Goal: Complete application form

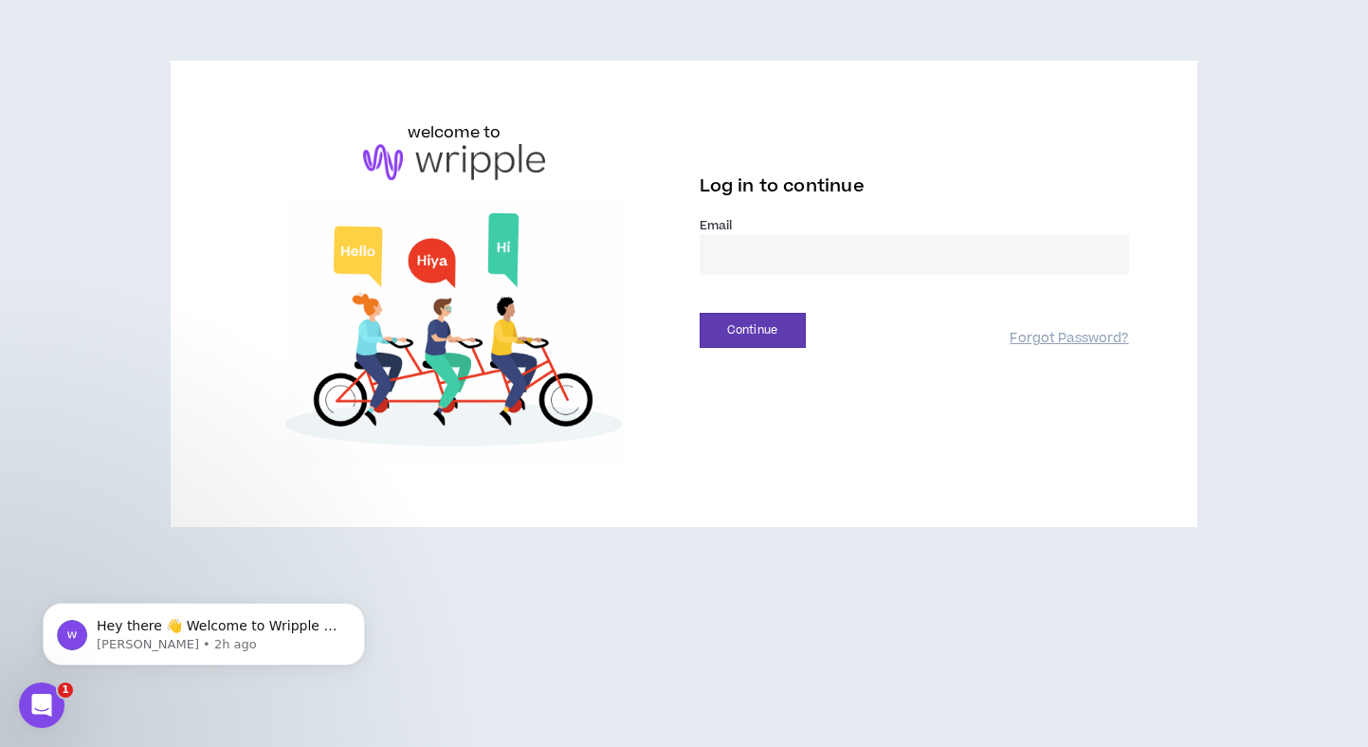
click at [749, 247] on input "email" at bounding box center [914, 254] width 429 height 41
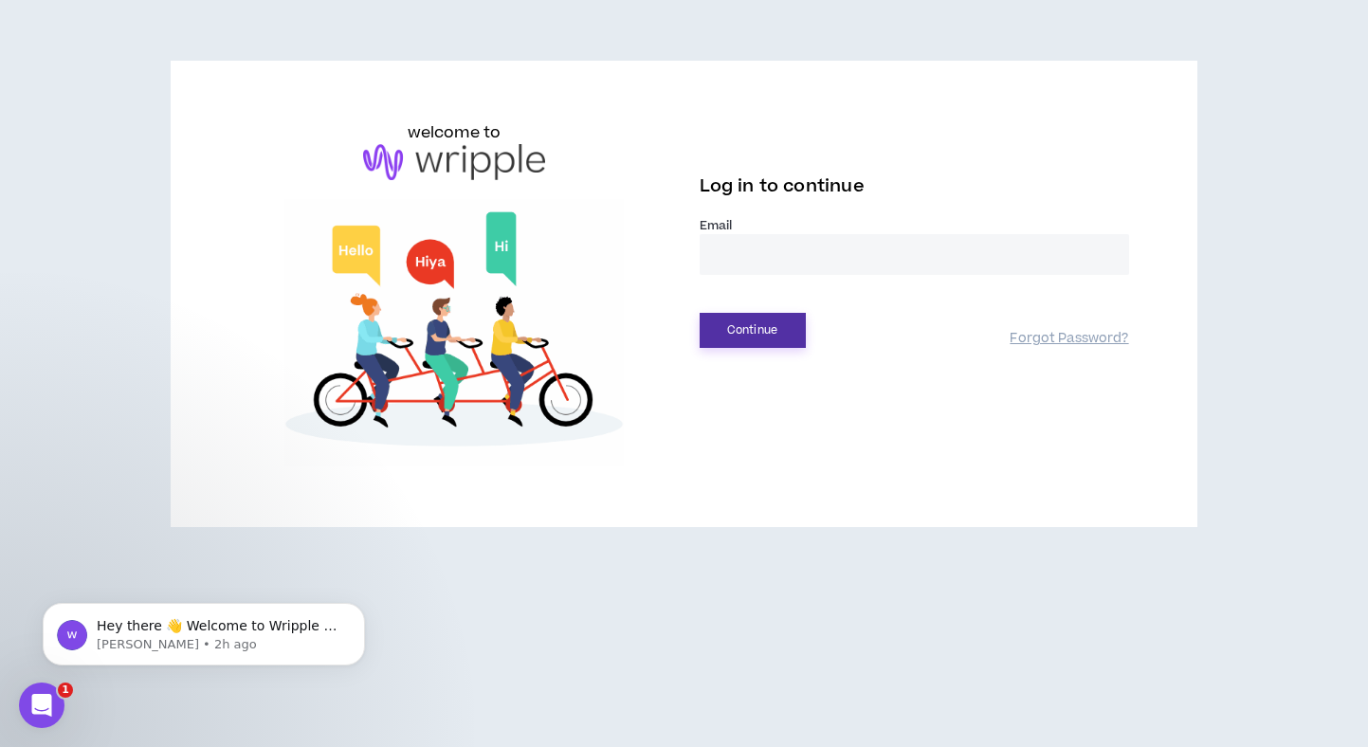
type input "**********"
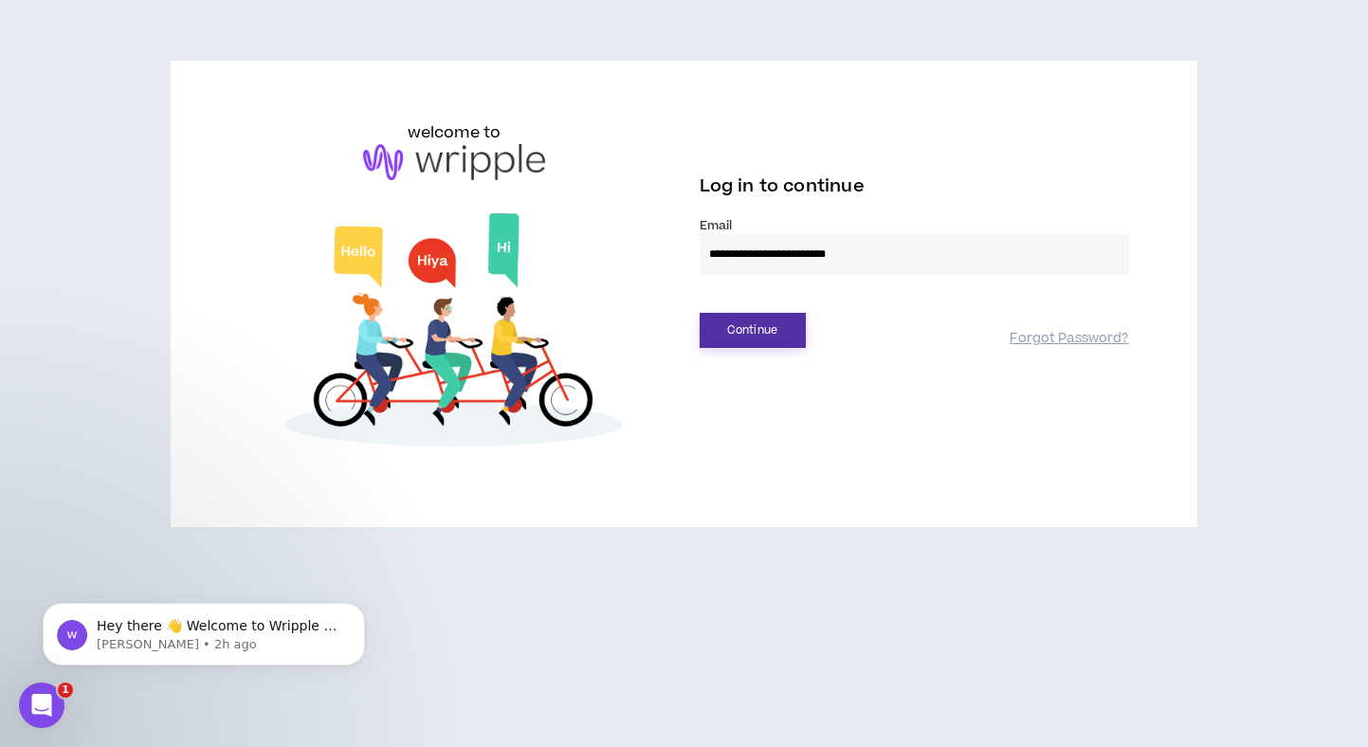
click at [790, 327] on button "Continue" at bounding box center [753, 330] width 106 height 35
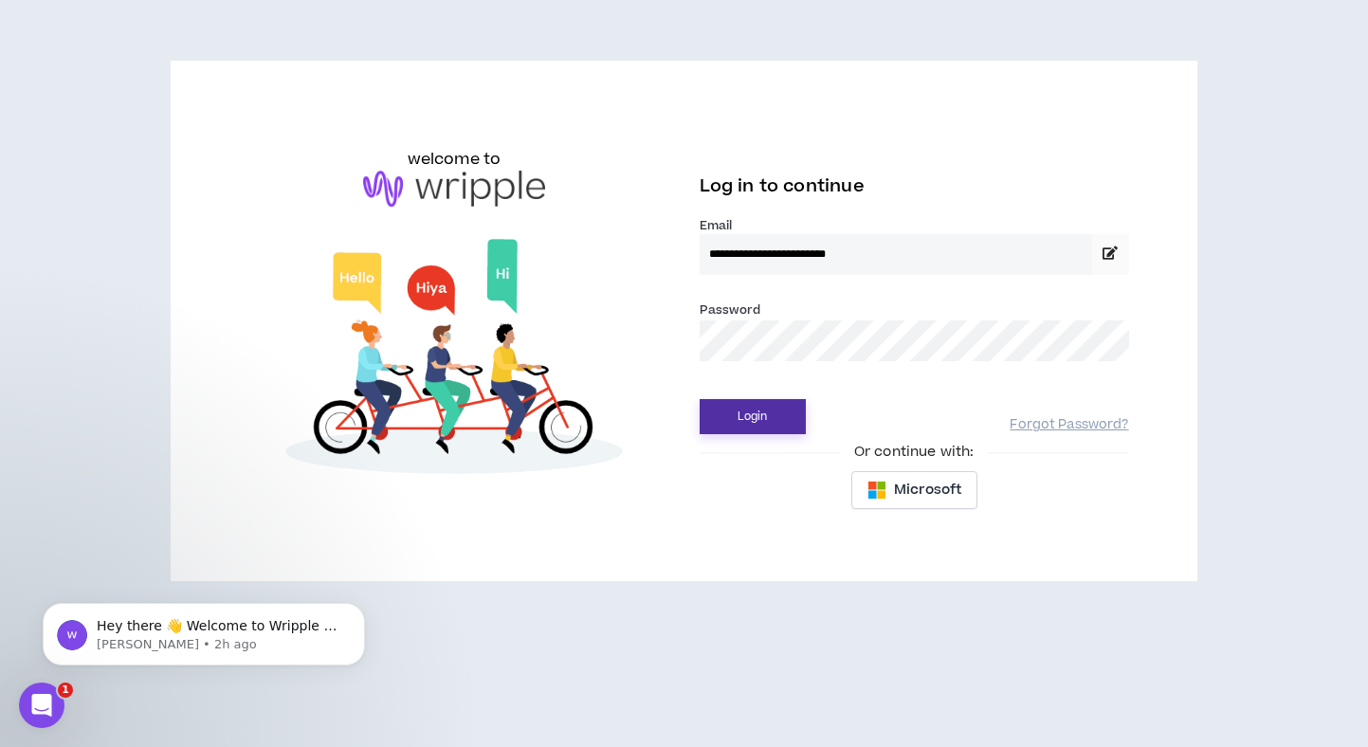
click at [759, 408] on button "Login" at bounding box center [753, 416] width 106 height 35
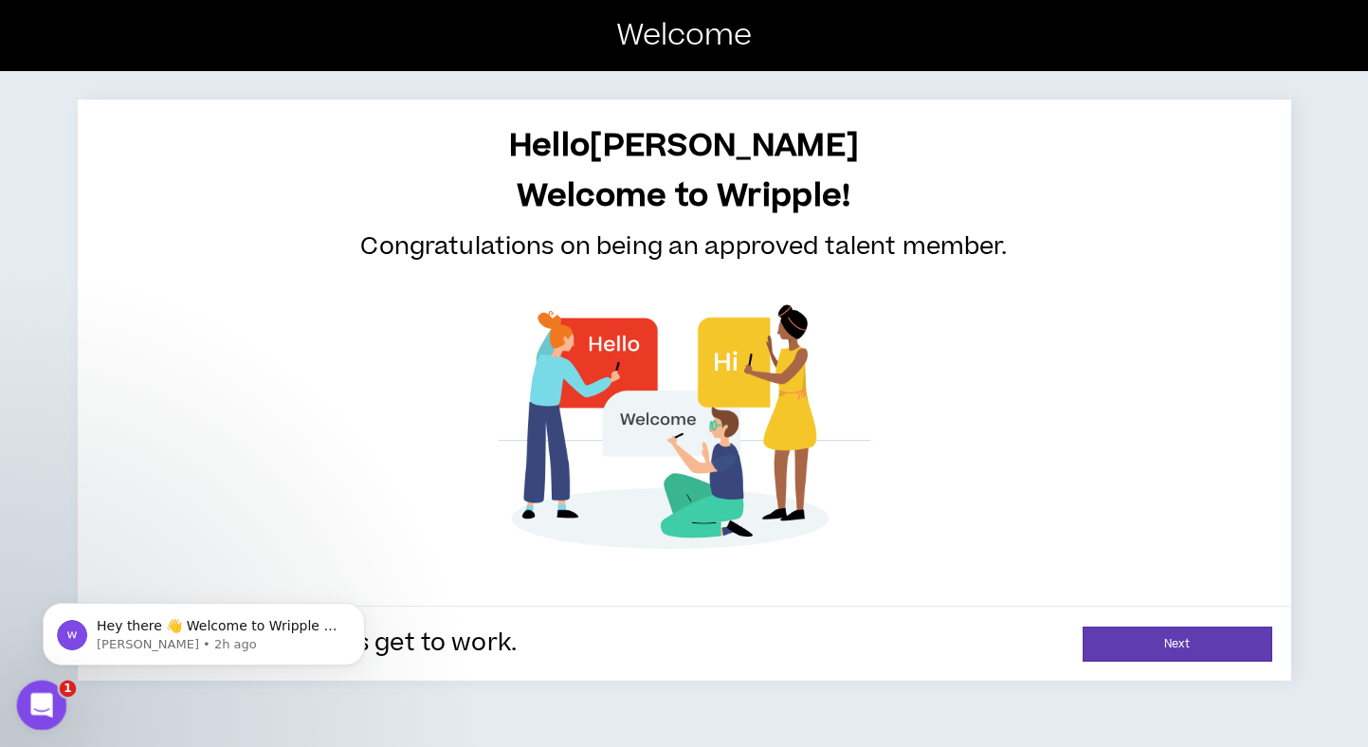
click at [40, 709] on icon "Open Intercom Messenger" at bounding box center [39, 702] width 31 height 31
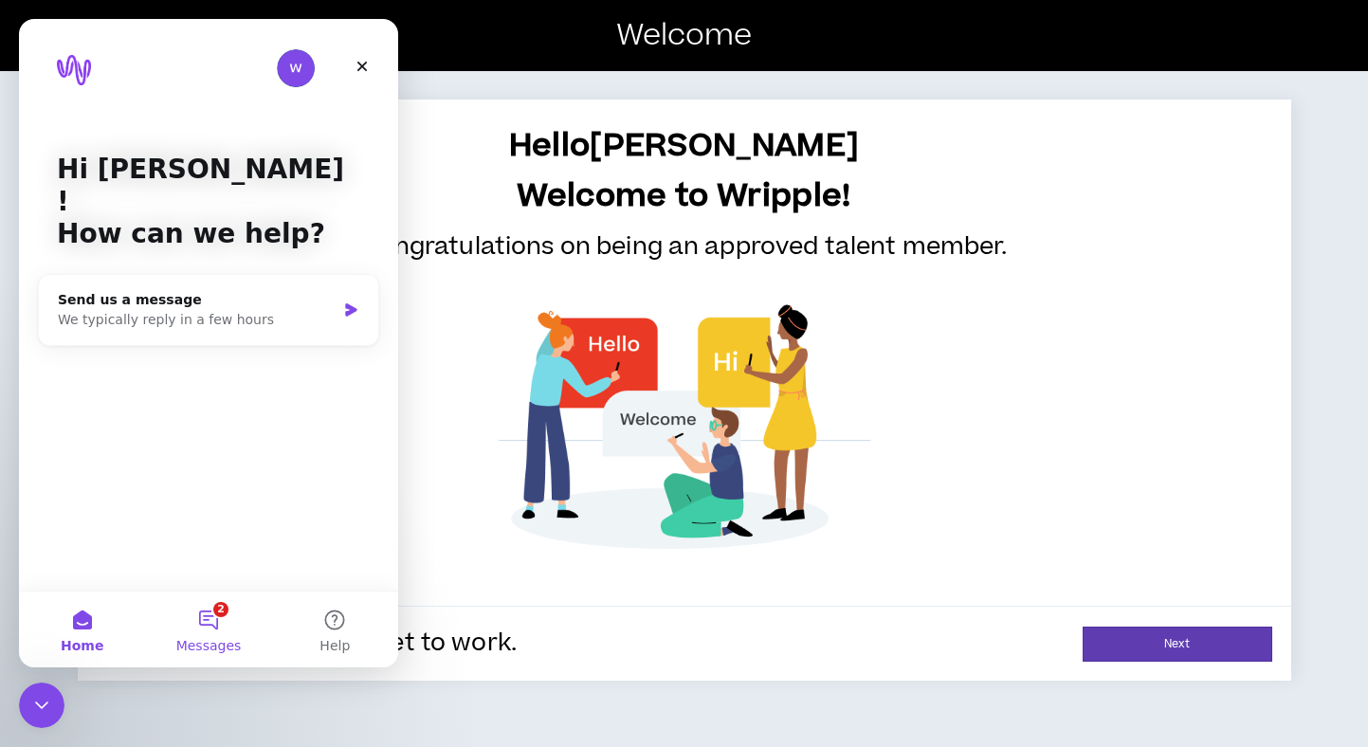
click at [214, 632] on button "2 Messages" at bounding box center [208, 630] width 126 height 76
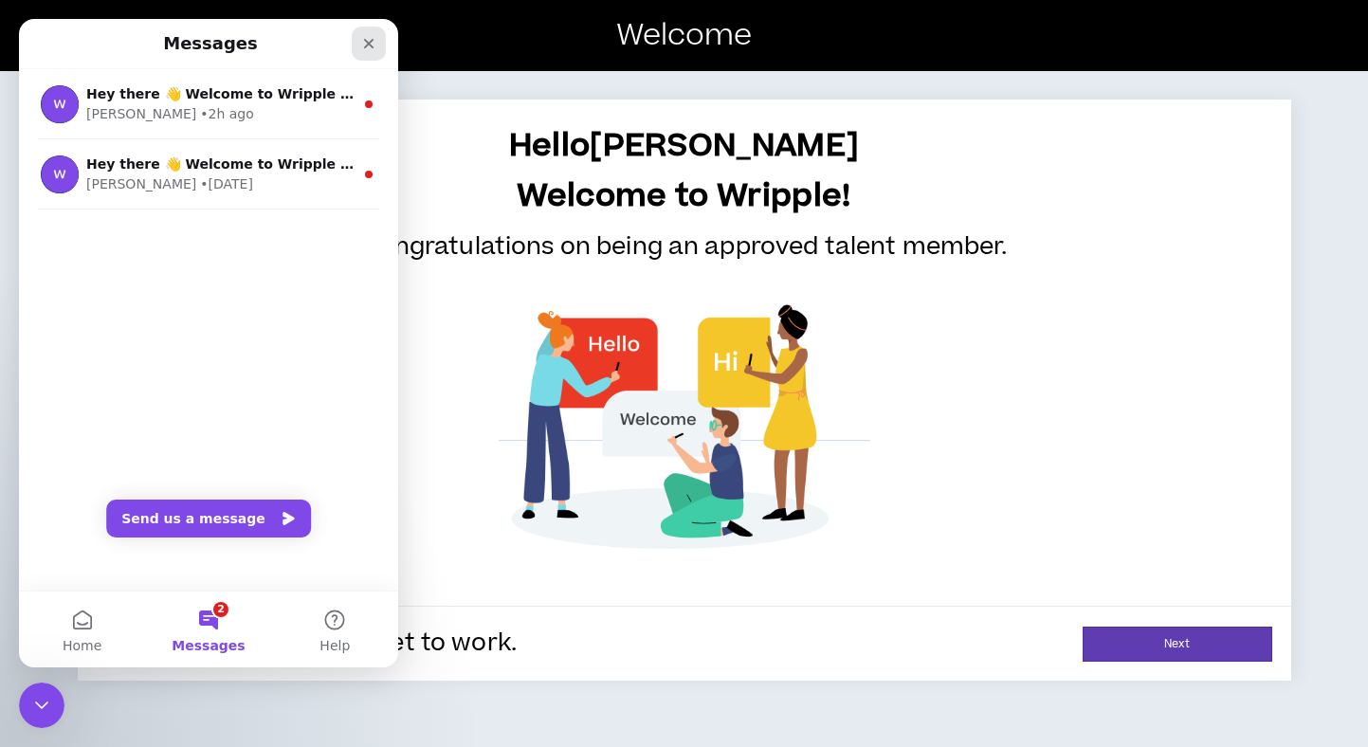
click at [377, 44] on div "Close" at bounding box center [369, 44] width 34 height 34
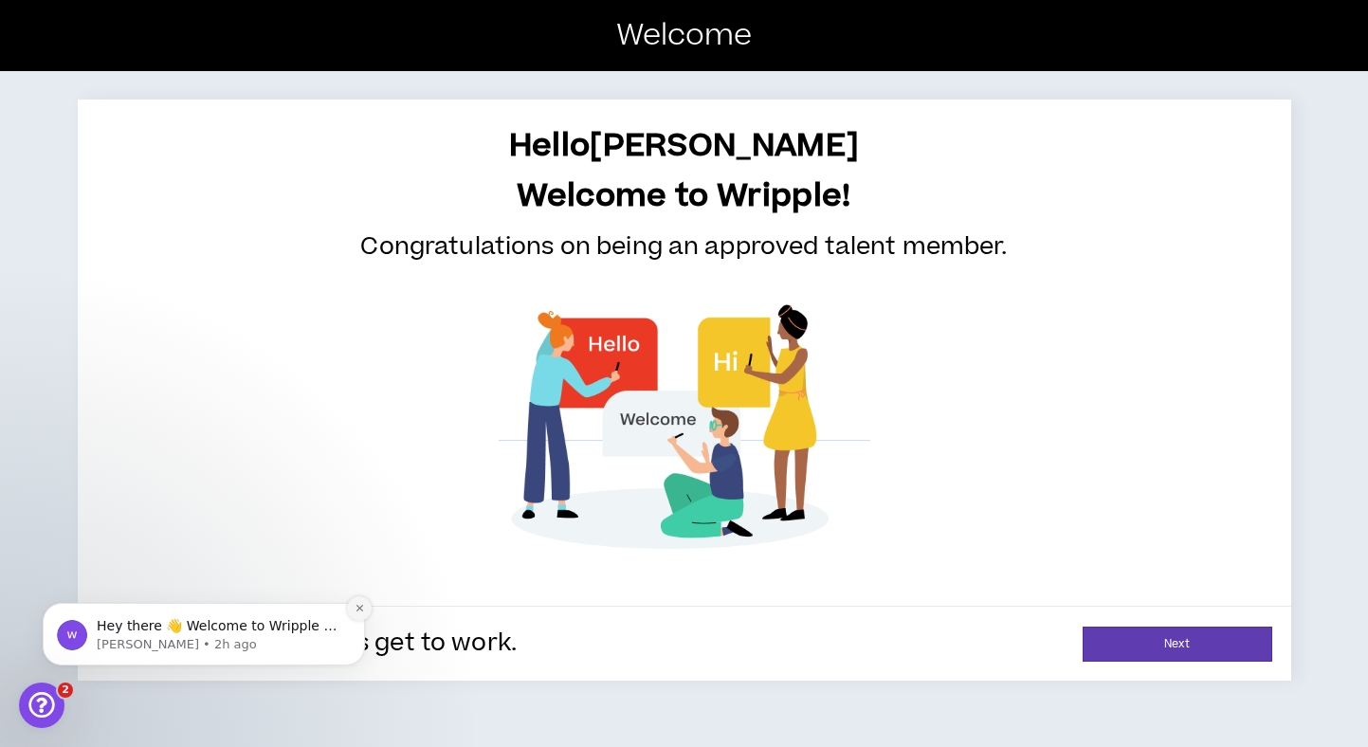
click at [358, 608] on icon "Dismiss notification" at bounding box center [359, 608] width 7 height 7
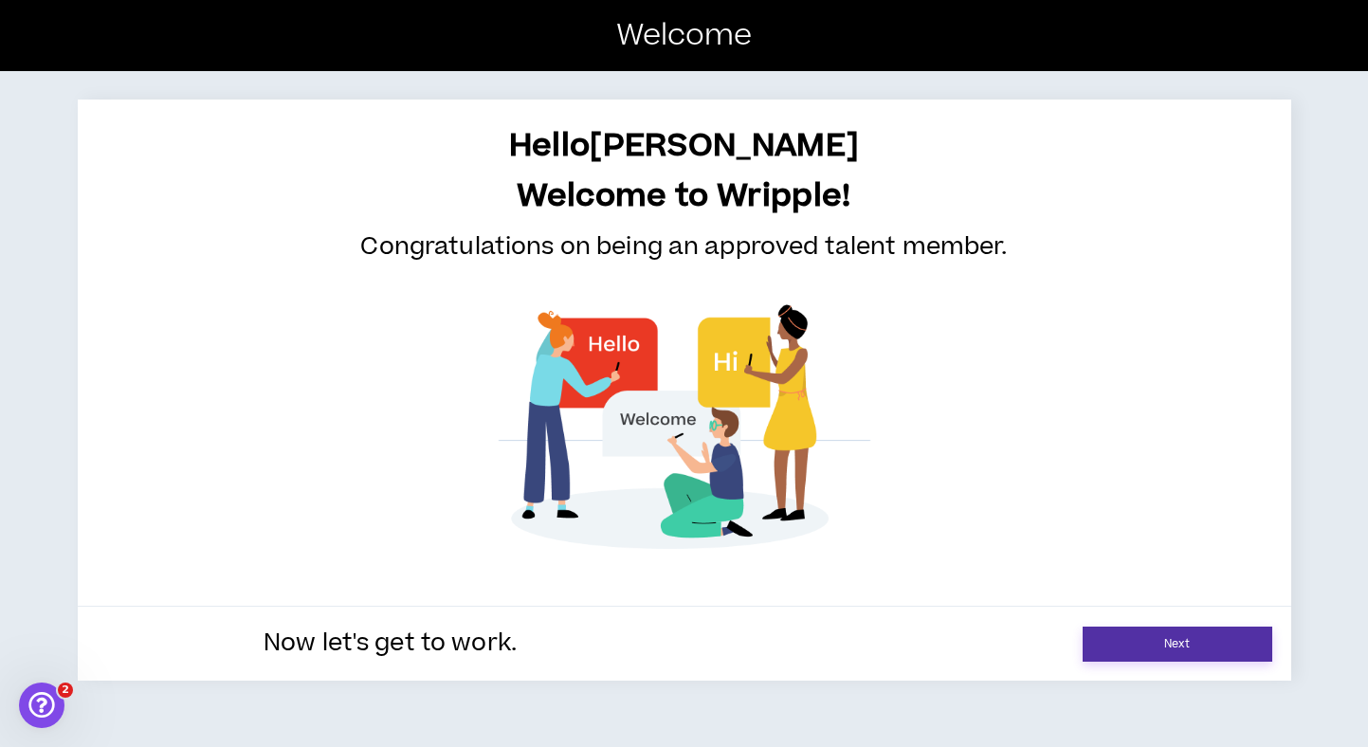
click at [1148, 652] on link "Next" at bounding box center [1178, 644] width 190 height 35
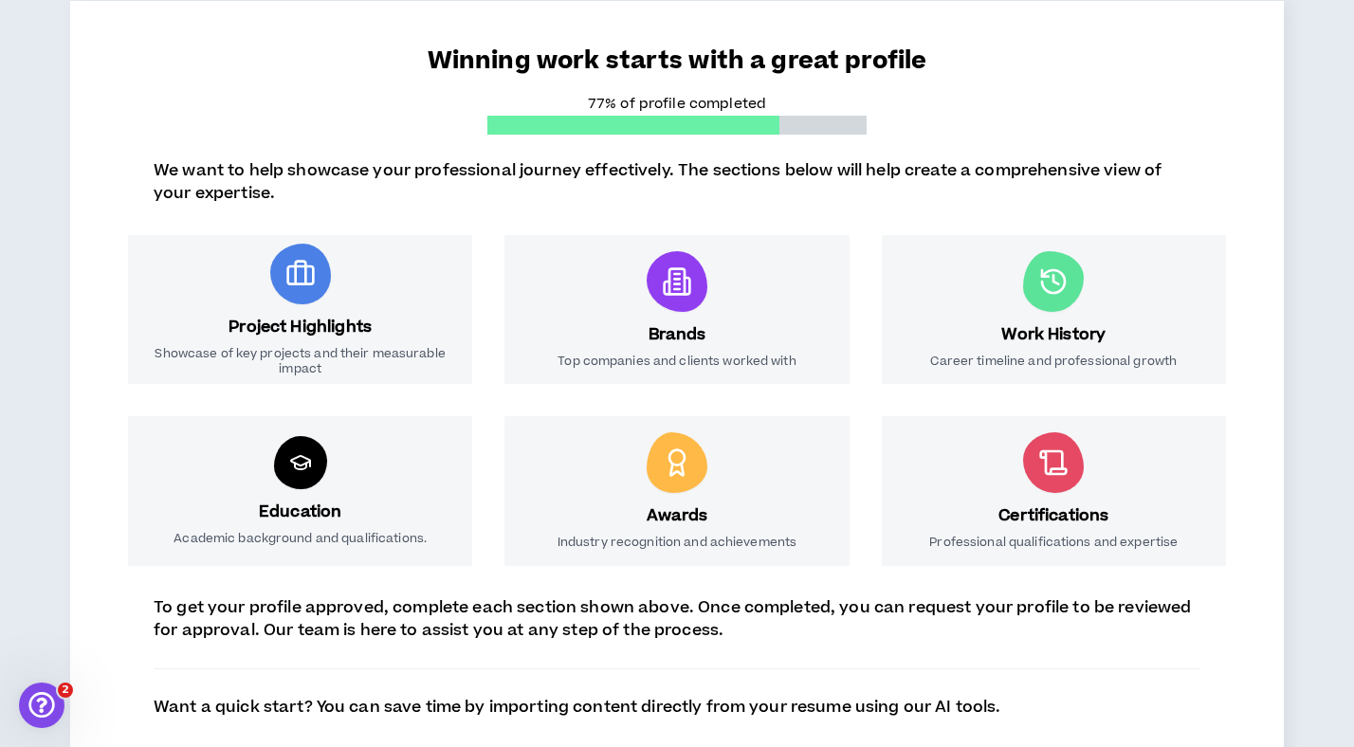
scroll to position [261, 0]
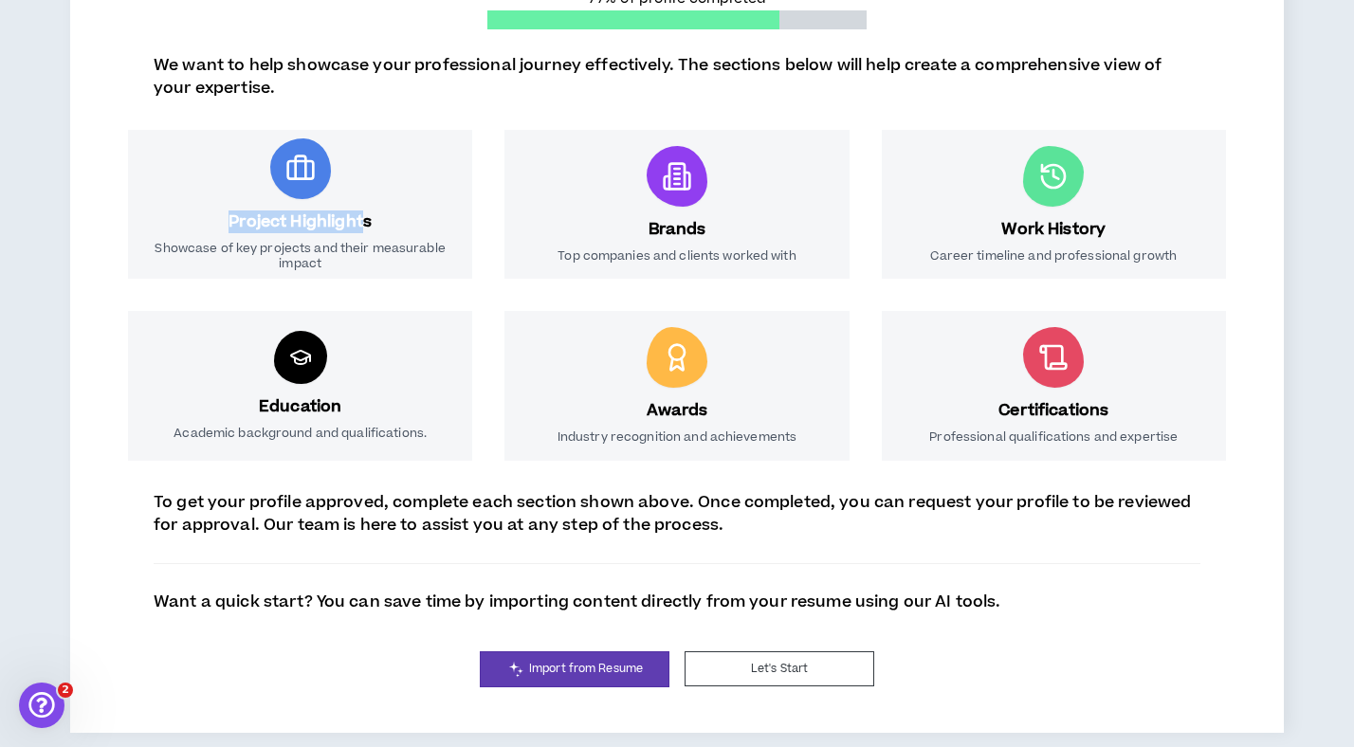
drag, startPoint x: 330, startPoint y: 194, endPoint x: 693, endPoint y: 528, distance: 493.2
click at [363, 211] on div "Project Highlights Showcase of key projects and their measurable impact" at bounding box center [300, 205] width 344 height 150
click at [819, 671] on button "Let's Start" at bounding box center [780, 668] width 190 height 35
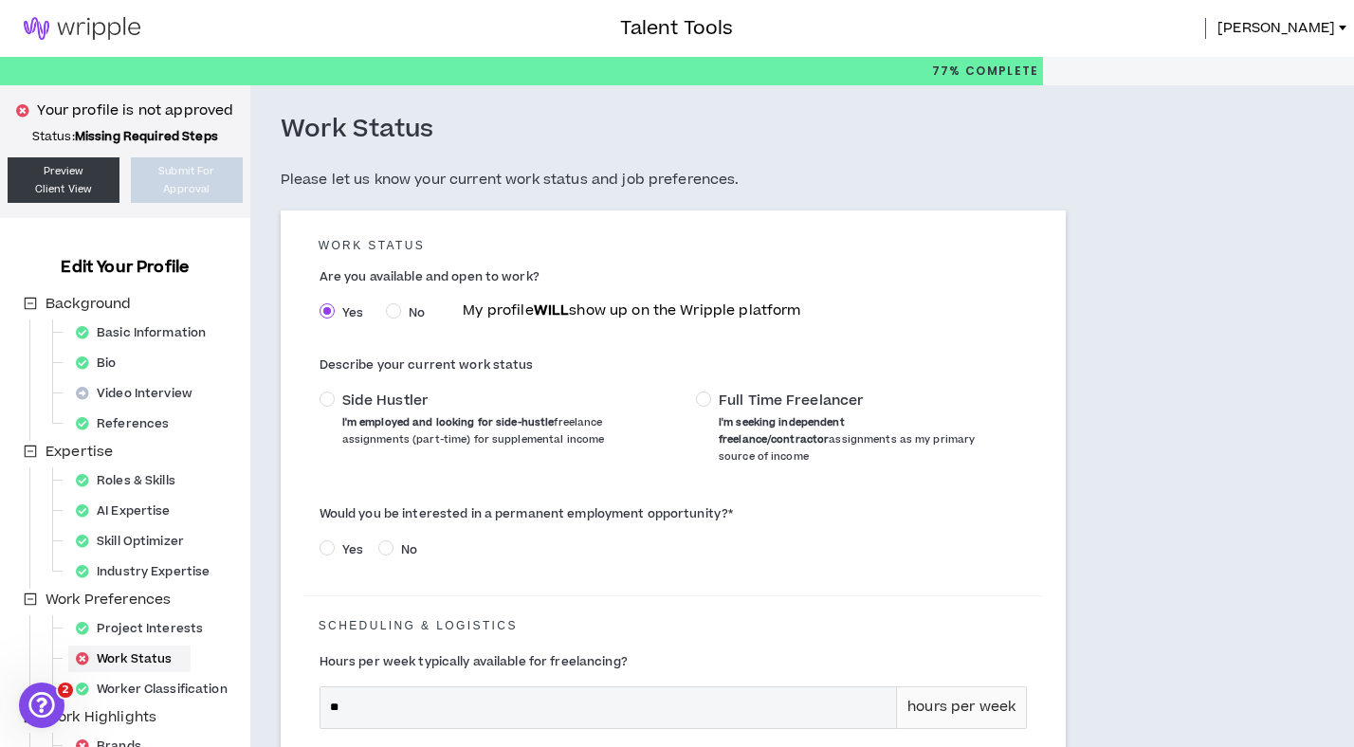
click at [746, 402] on span "Full Time Freelancer" at bounding box center [791, 401] width 145 height 19
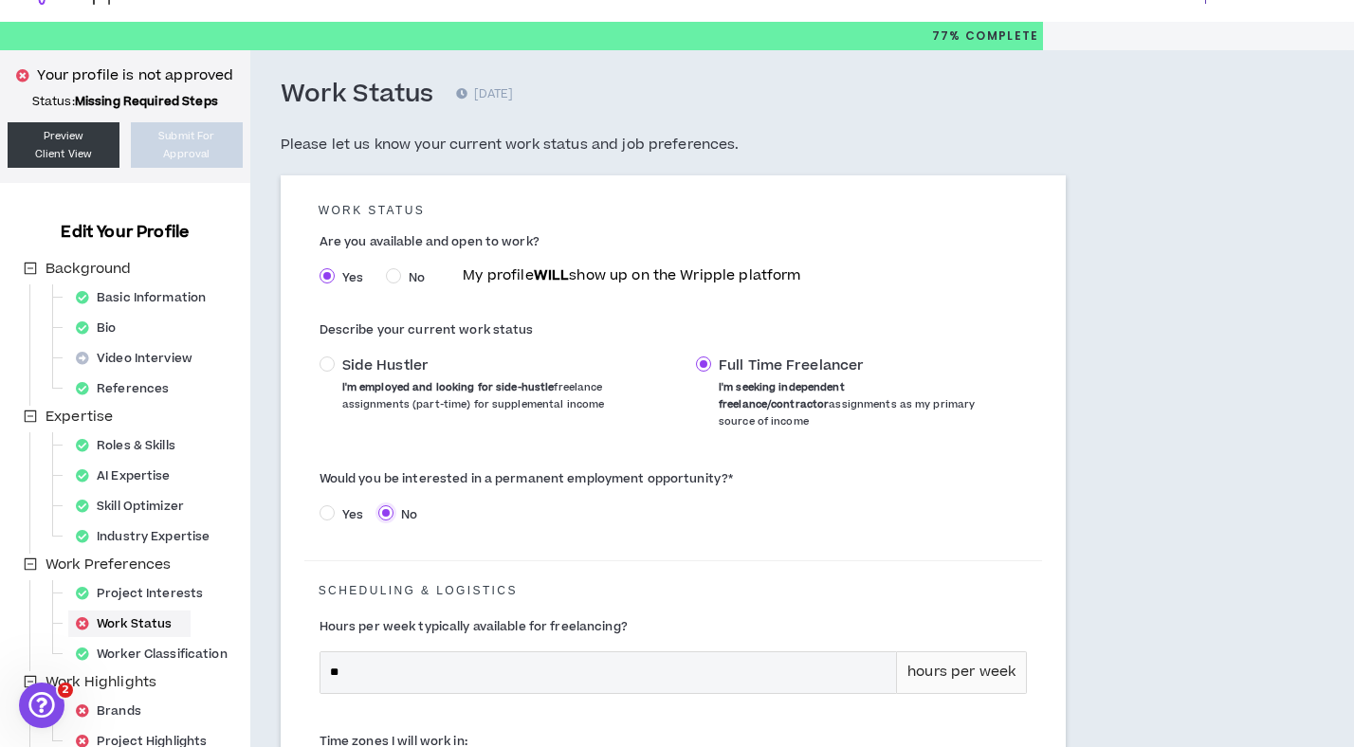
scroll to position [376, 0]
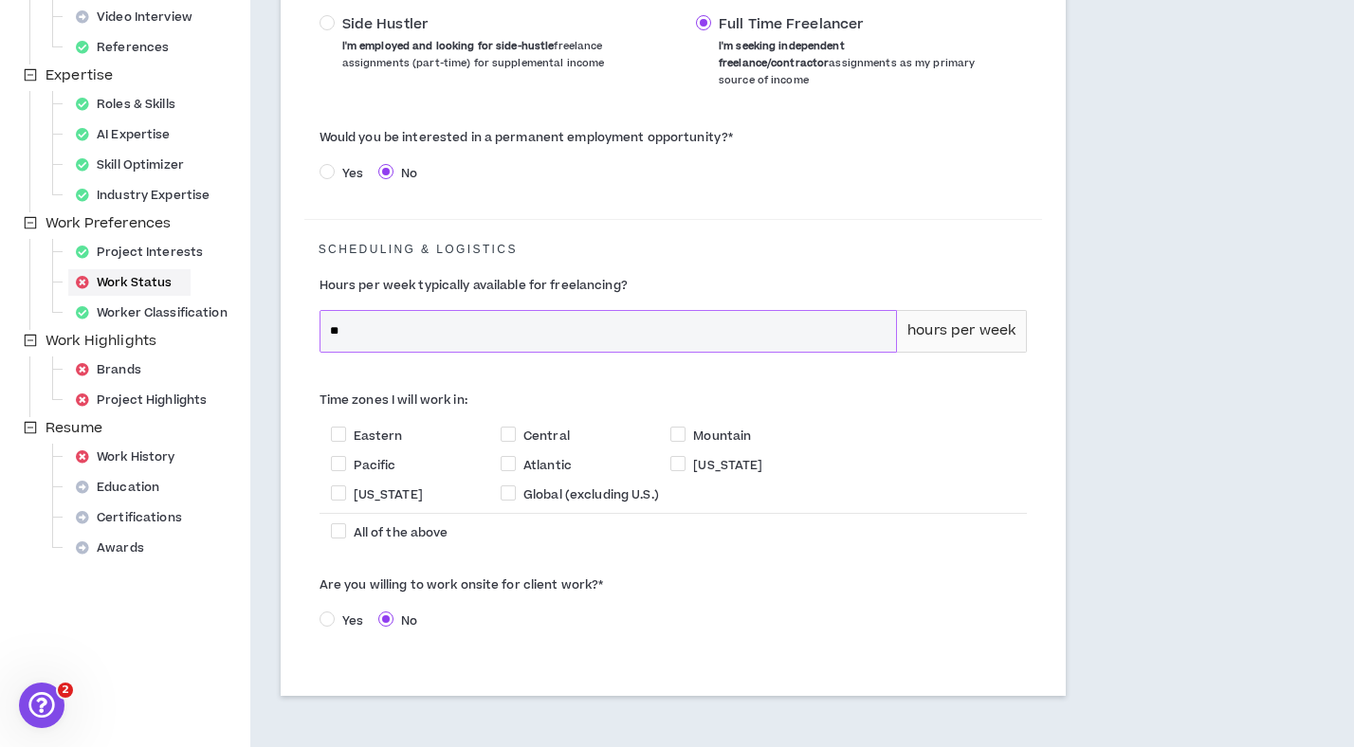
click at [365, 321] on input "**" at bounding box center [608, 331] width 576 height 41
click at [433, 357] on div "Hours per week typically available for freelancing? ** hours per week" at bounding box center [673, 320] width 739 height 119
drag, startPoint x: 349, startPoint y: 318, endPoint x: 271, endPoint y: 308, distance: 78.3
click at [271, 308] on div "Work Status [DATE] Please let us know your current work status and job preferen…" at bounding box center [673, 238] width 847 height 1058
type input "**"
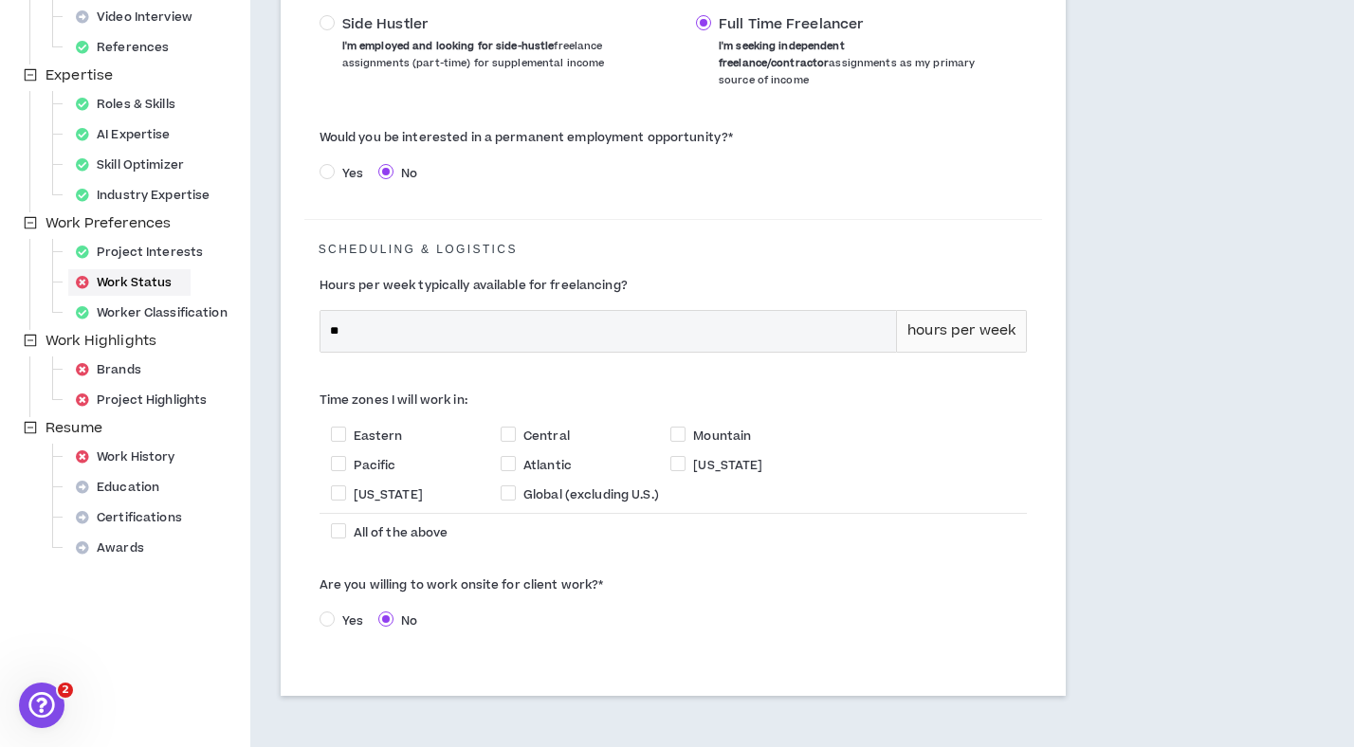
click at [715, 270] on label "Hours per week typically available for freelancing?" at bounding box center [674, 285] width 708 height 30
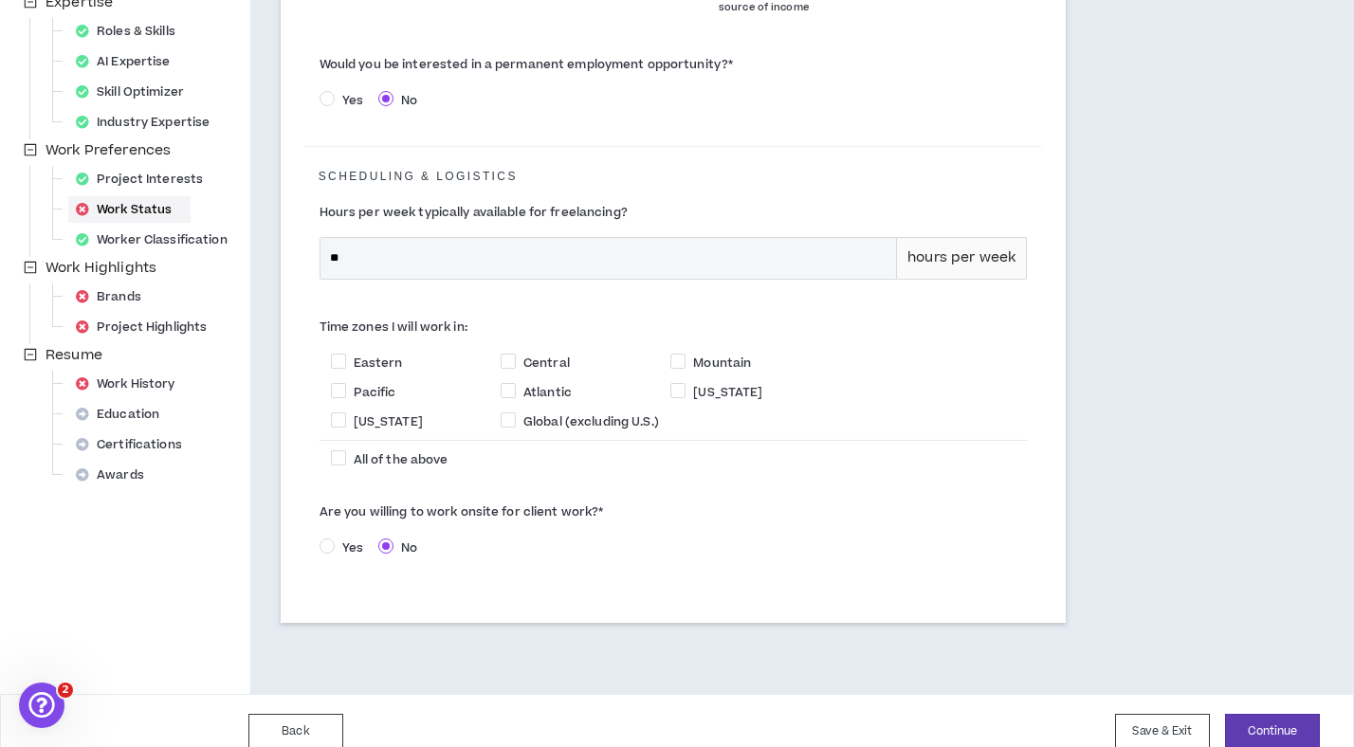
scroll to position [456, 0]
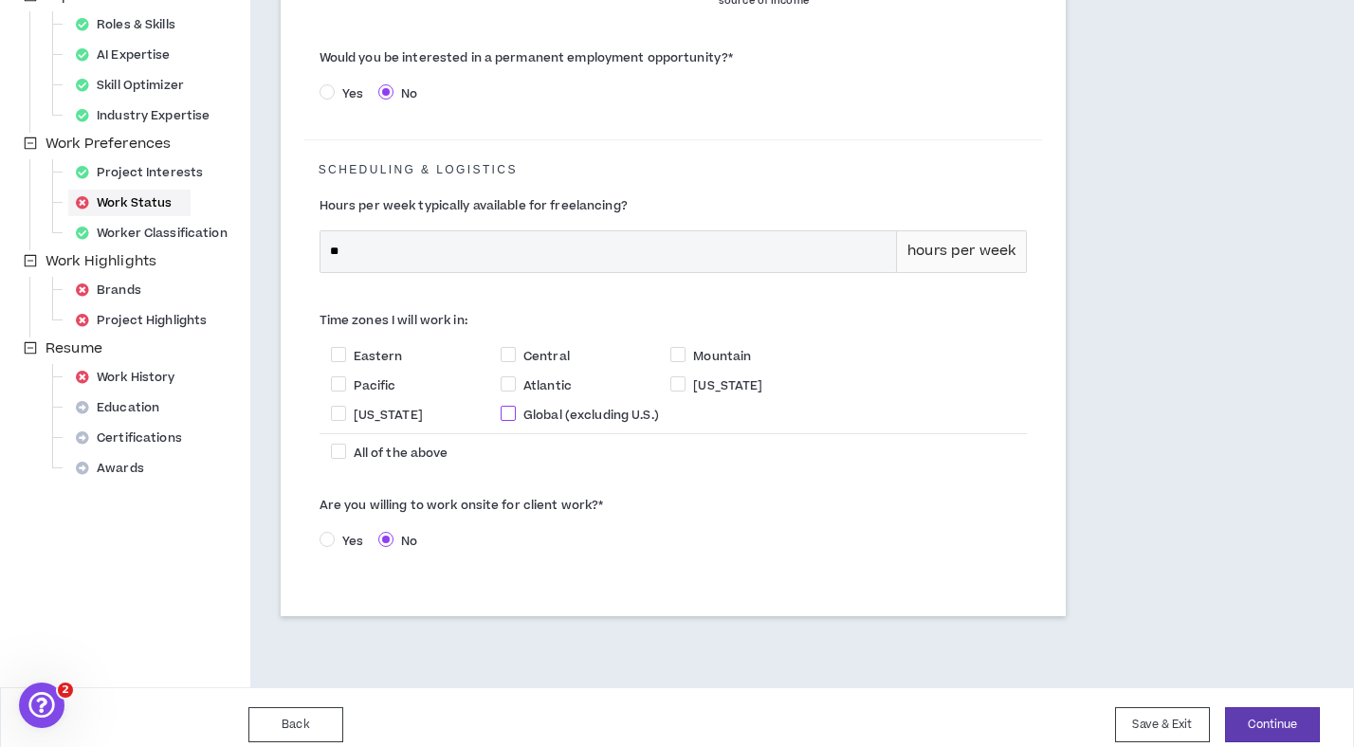
click at [513, 406] on span at bounding box center [508, 413] width 15 height 15
checkbox input "****"
click at [361, 533] on span "Yes" at bounding box center [353, 541] width 36 height 17
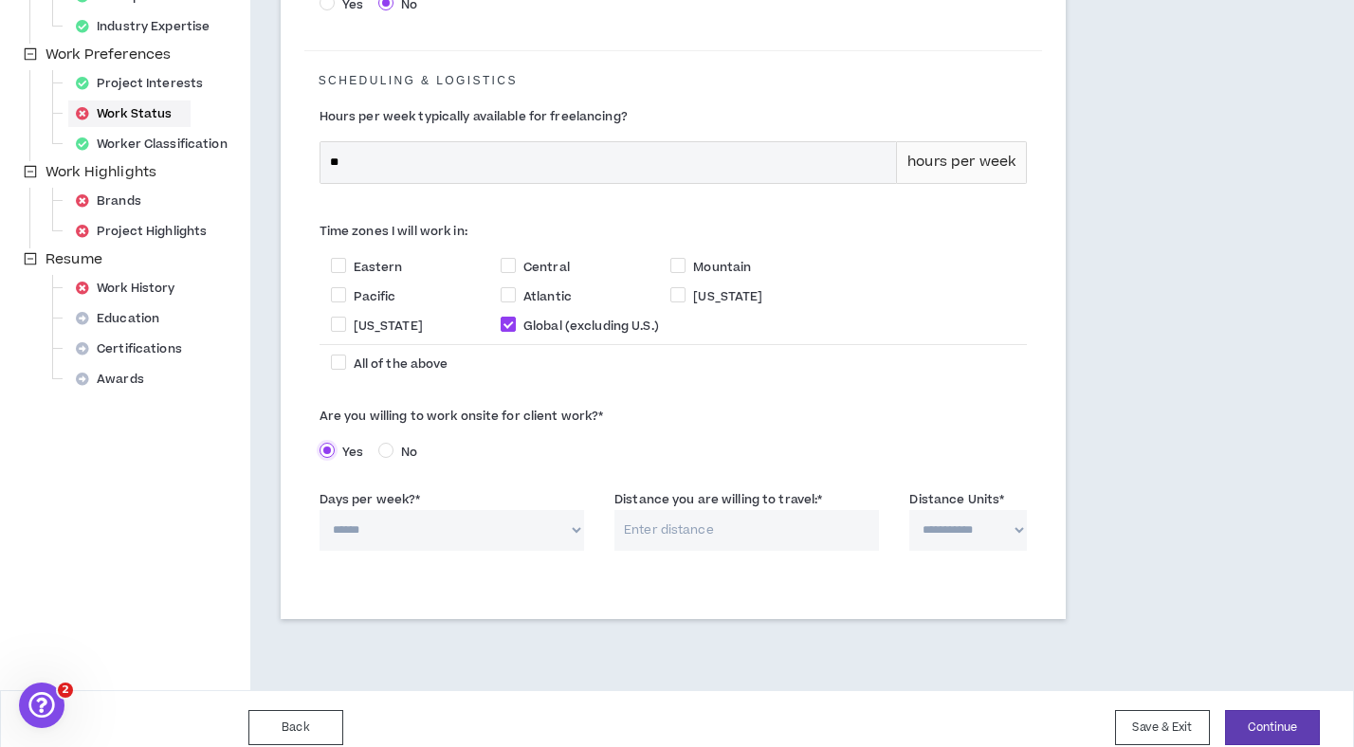
scroll to position [549, 0]
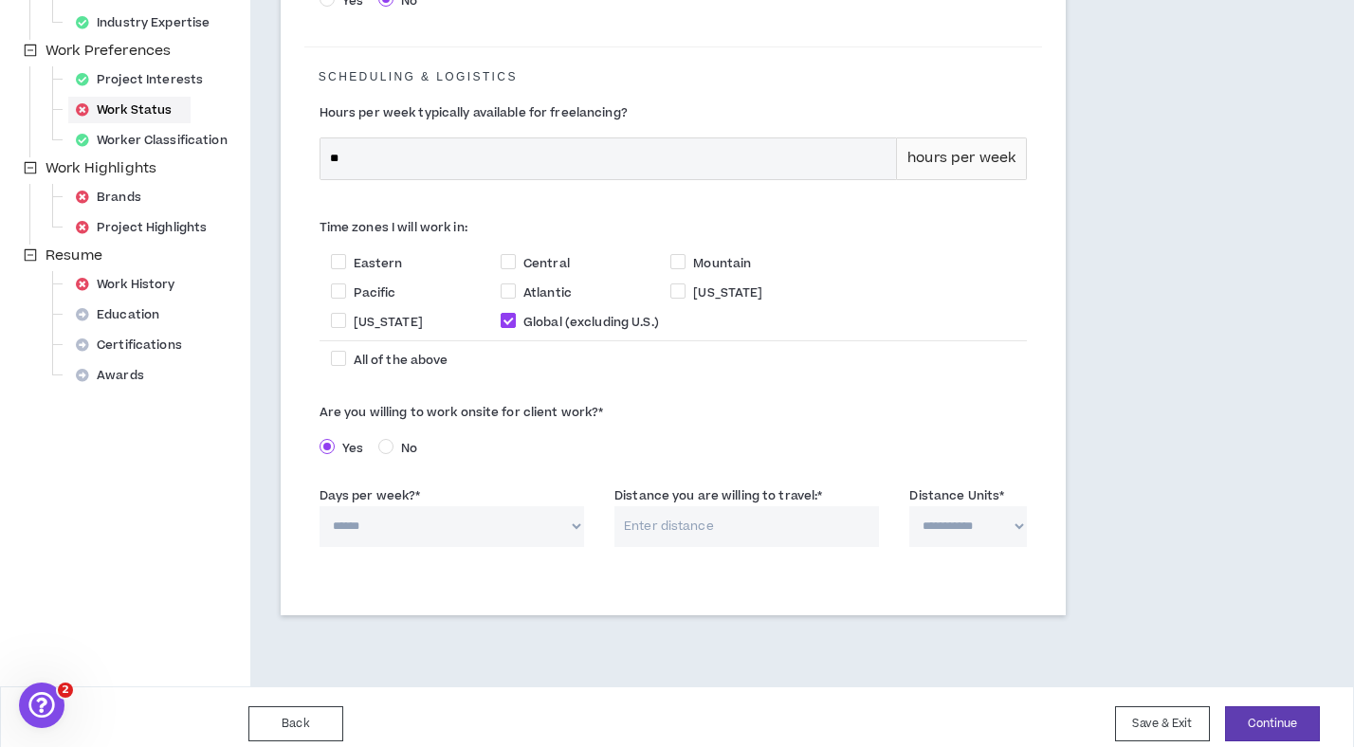
click at [570, 508] on select "****** * * * * *" at bounding box center [452, 526] width 265 height 41
select select "*"
click at [320, 506] on select "****** * * * * *" at bounding box center [452, 526] width 265 height 41
click at [701, 510] on input "Distance you are willing to travel: *" at bounding box center [746, 526] width 265 height 41
click at [772, 508] on input "Distance you are willing to travel: *" at bounding box center [746, 526] width 265 height 41
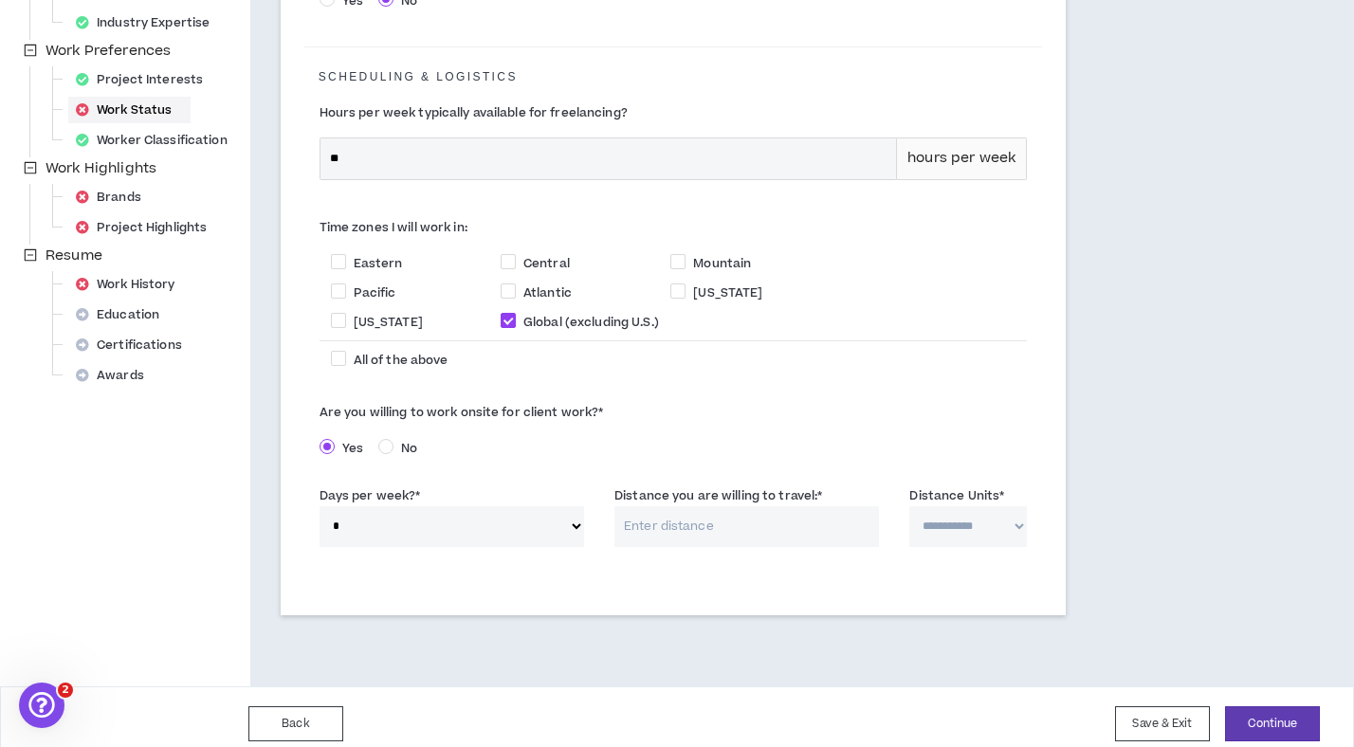
click at [997, 518] on select "**********" at bounding box center [968, 526] width 118 height 41
select select "**********"
click at [909, 506] on select "**********" at bounding box center [968, 526] width 118 height 41
click at [732, 511] on input "Distance you are willing to travel: *" at bounding box center [746, 526] width 265 height 41
type input "5"
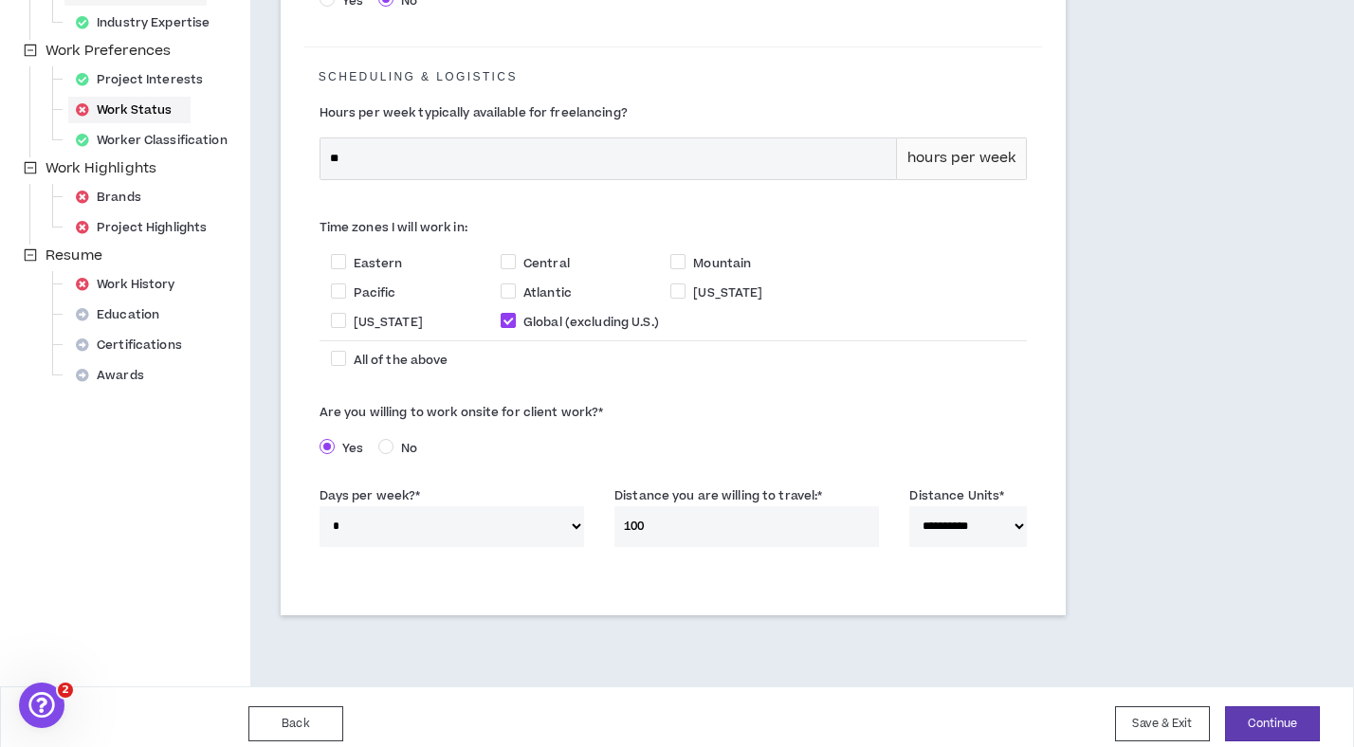
type input "100"
click at [794, 397] on label "Are you willing to work onsite for client work? *" at bounding box center [674, 412] width 708 height 30
click at [740, 511] on input "100" at bounding box center [746, 526] width 265 height 41
click at [1273, 711] on button "Continue" at bounding box center [1272, 723] width 95 height 35
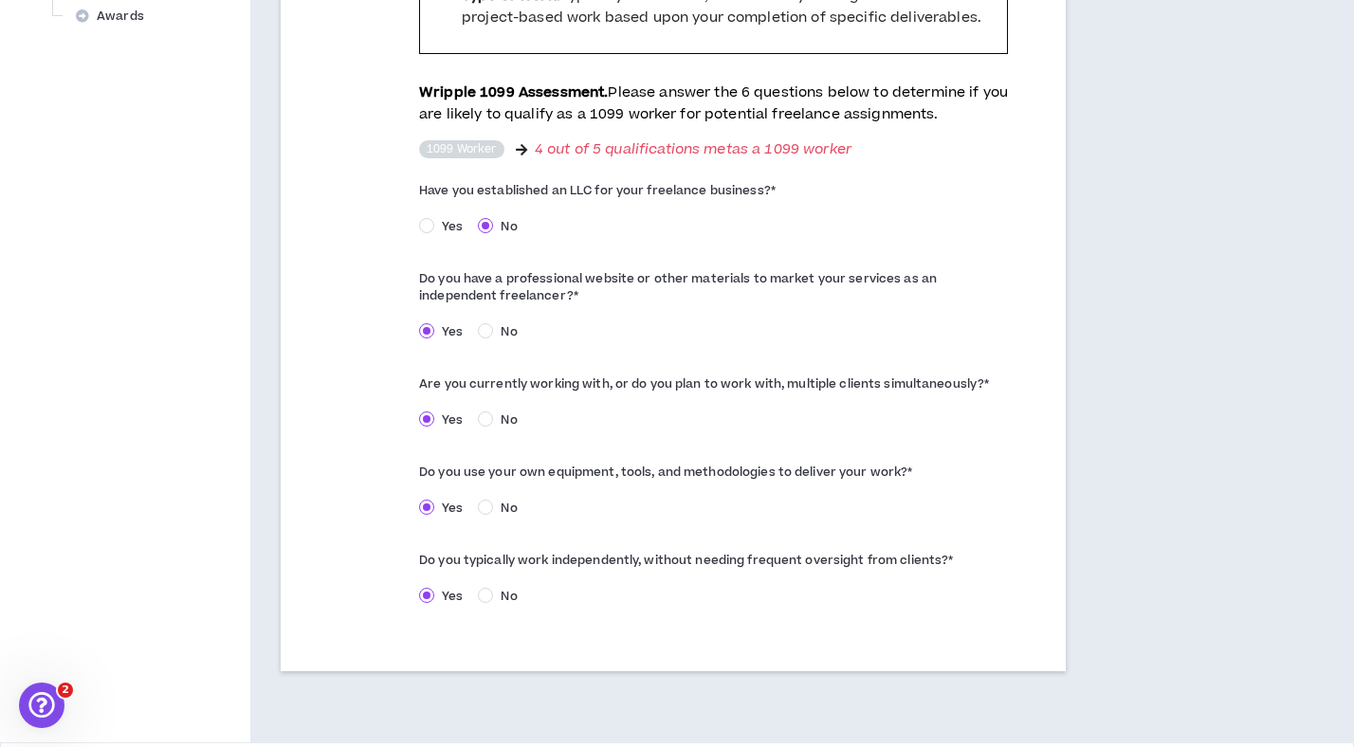
scroll to position [959, 0]
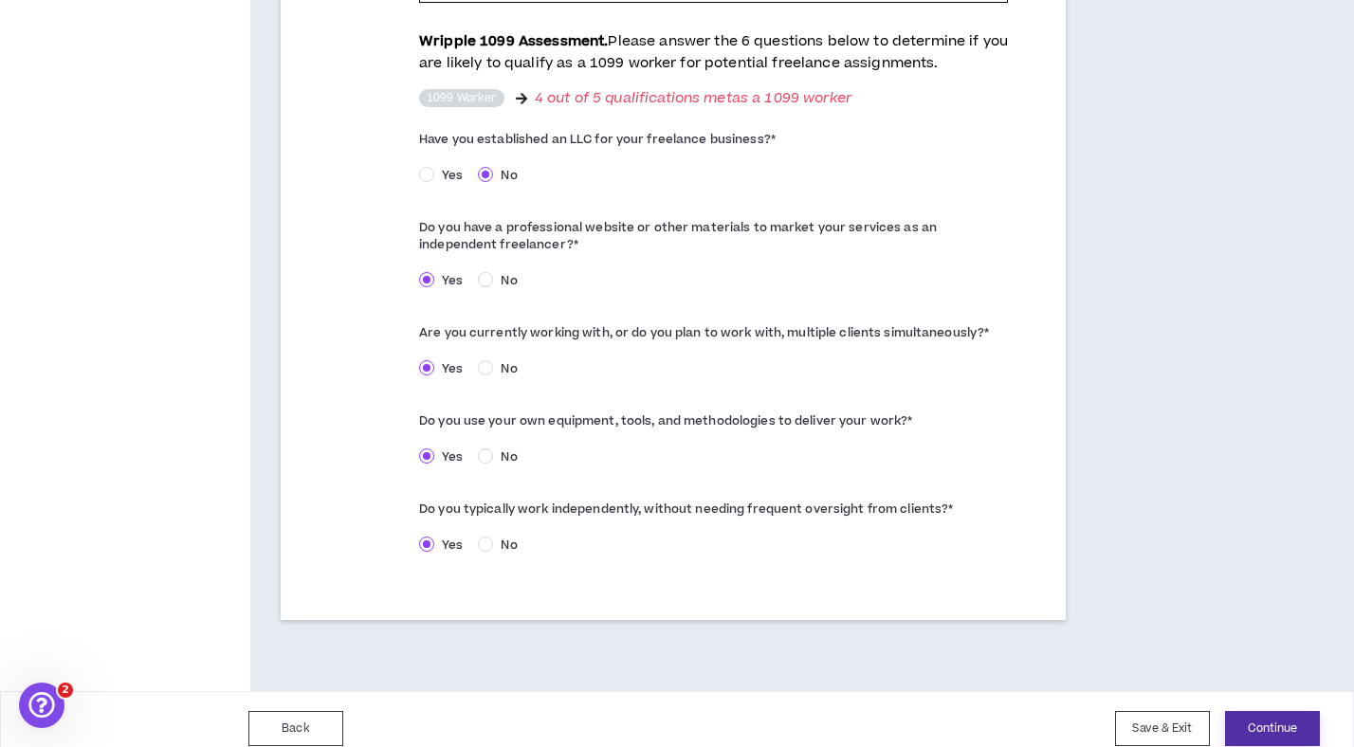
click at [1261, 711] on button "Continue" at bounding box center [1272, 728] width 95 height 35
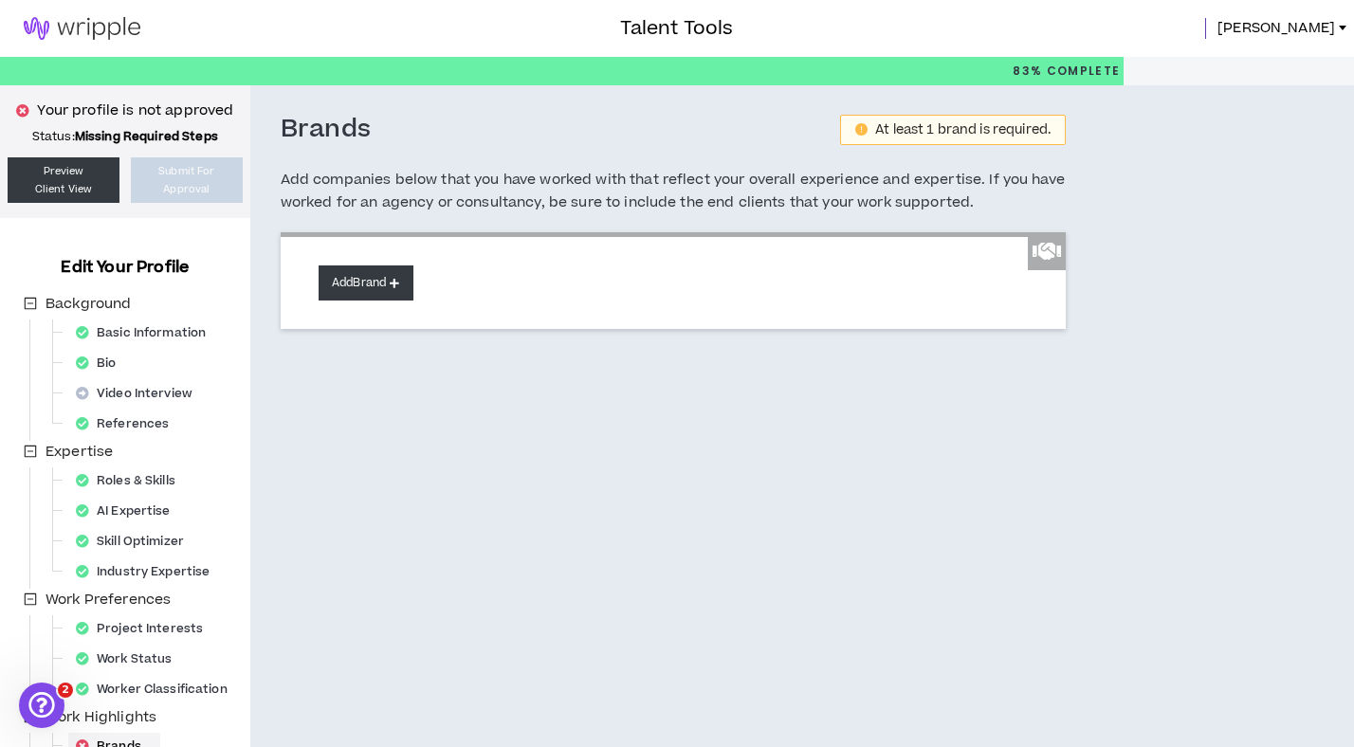
click at [369, 281] on button "Add Brand" at bounding box center [366, 282] width 95 height 35
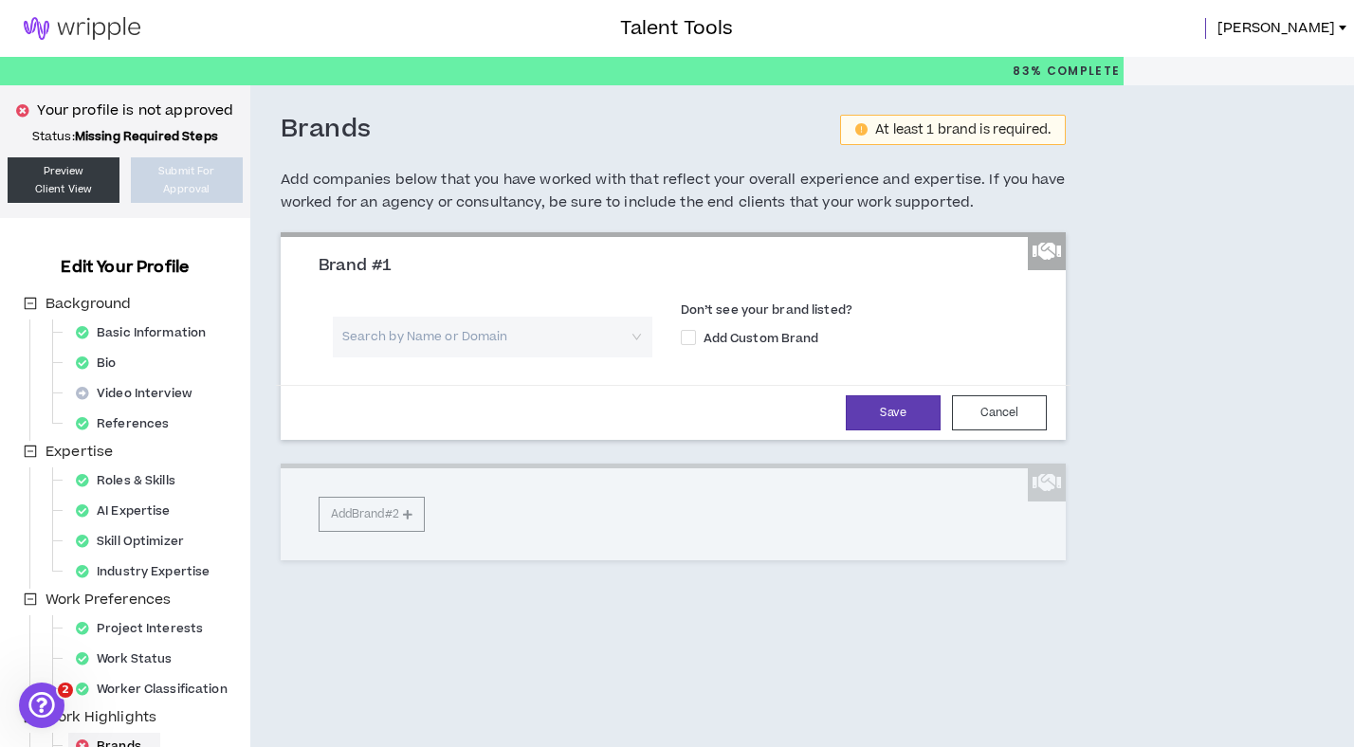
click at [512, 344] on input "search" at bounding box center [485, 337] width 285 height 41
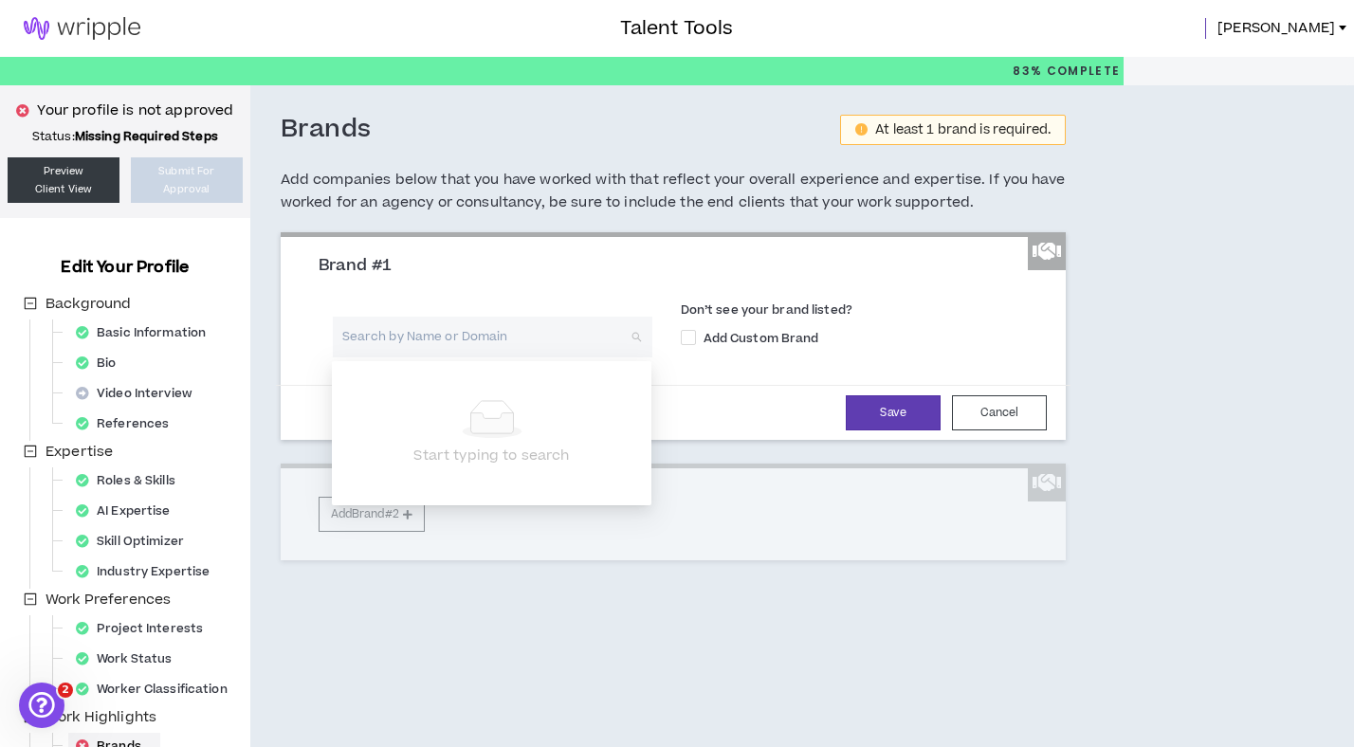
click at [551, 270] on h3 "Brand #1" at bounding box center [681, 266] width 724 height 21
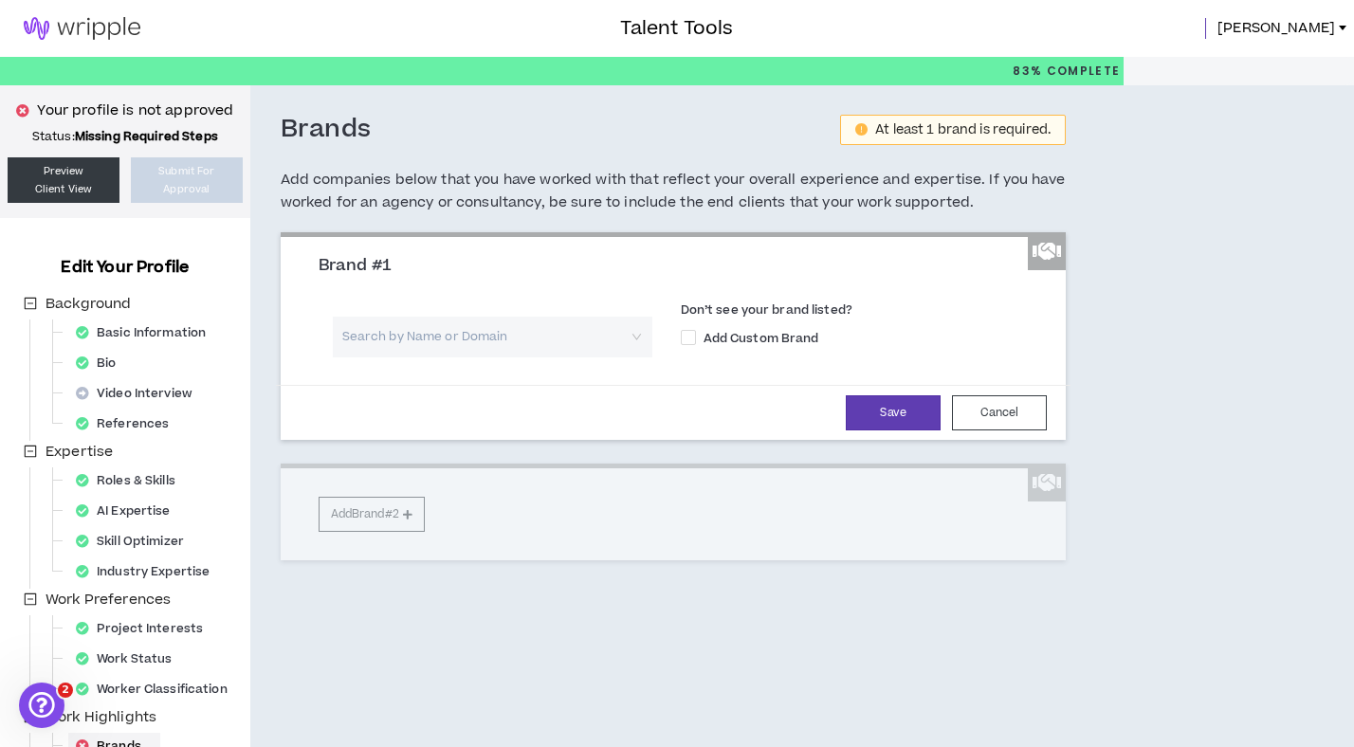
click at [484, 320] on input "search" at bounding box center [485, 337] width 285 height 41
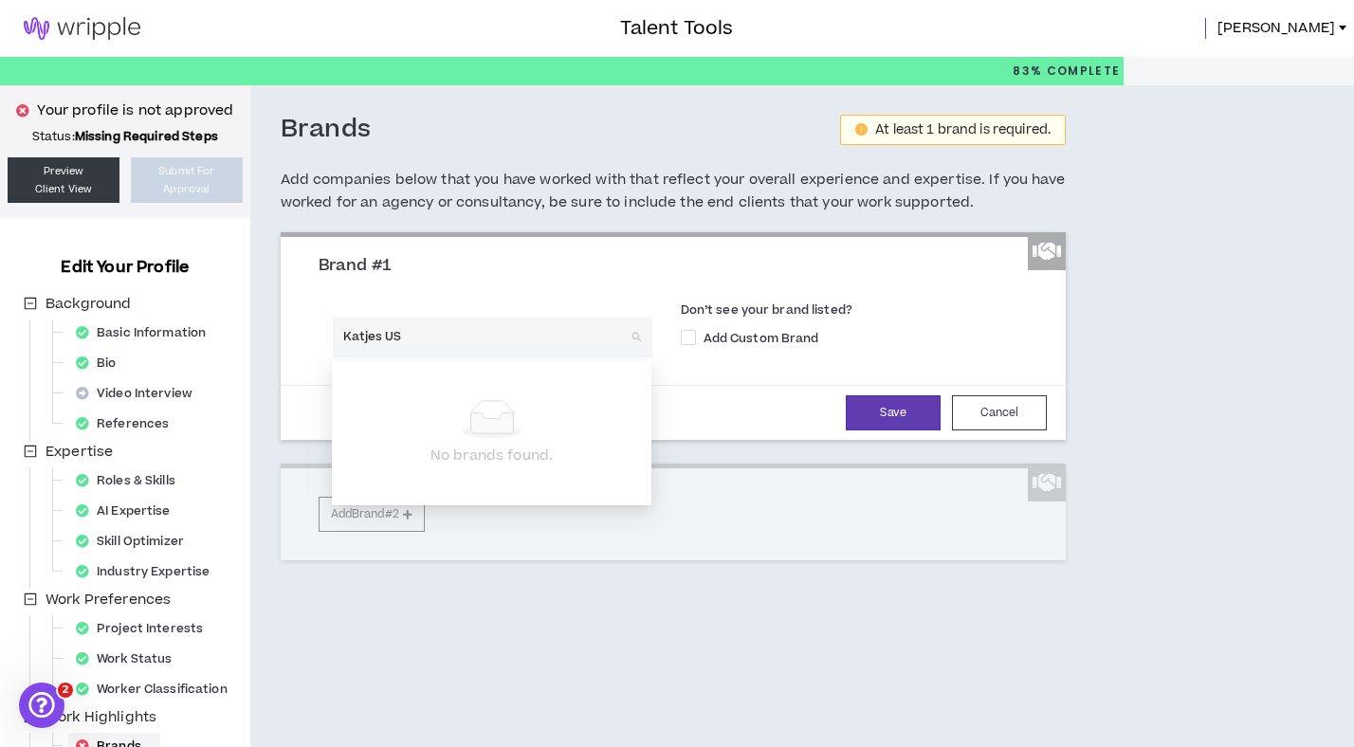
type input "Katjes [GEOGRAPHIC_DATA]"
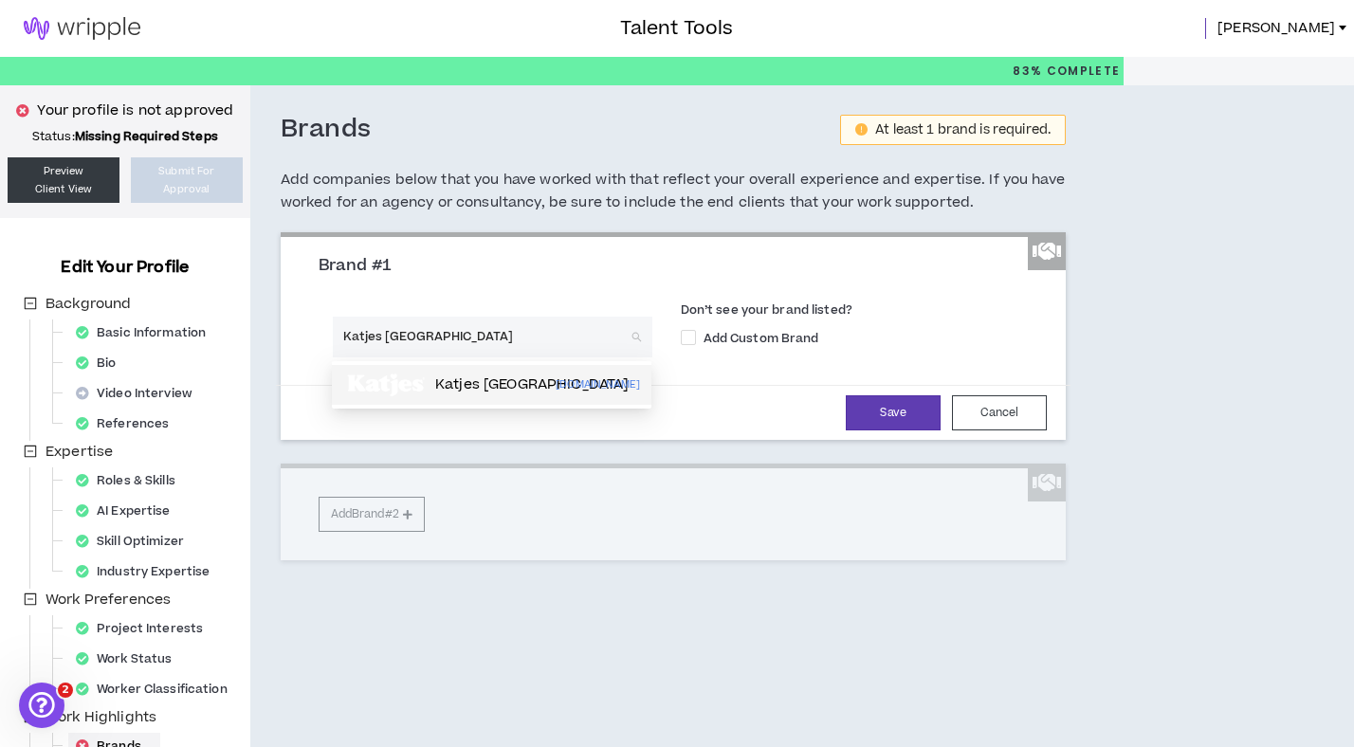
click at [475, 385] on p "Katjes [GEOGRAPHIC_DATA]" at bounding box center [531, 384] width 193 height 19
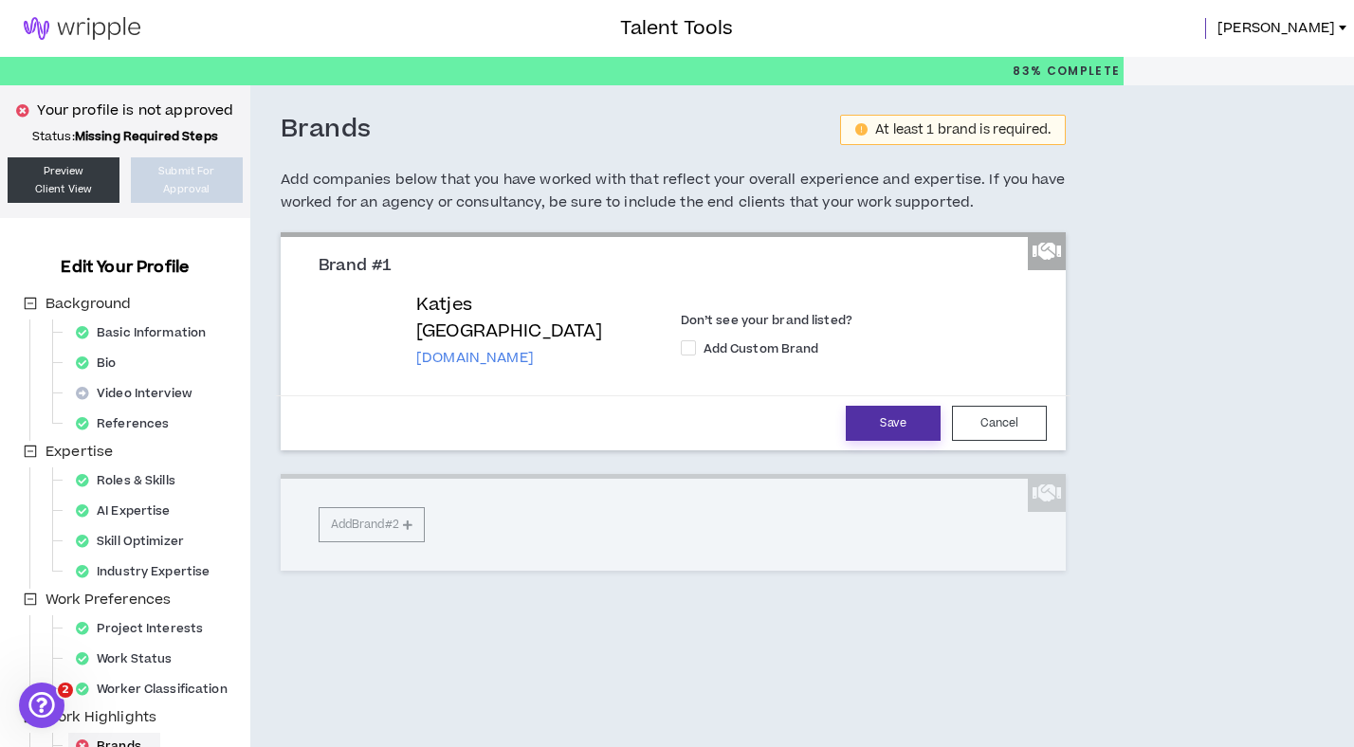
click at [893, 416] on button "Save" at bounding box center [893, 423] width 95 height 35
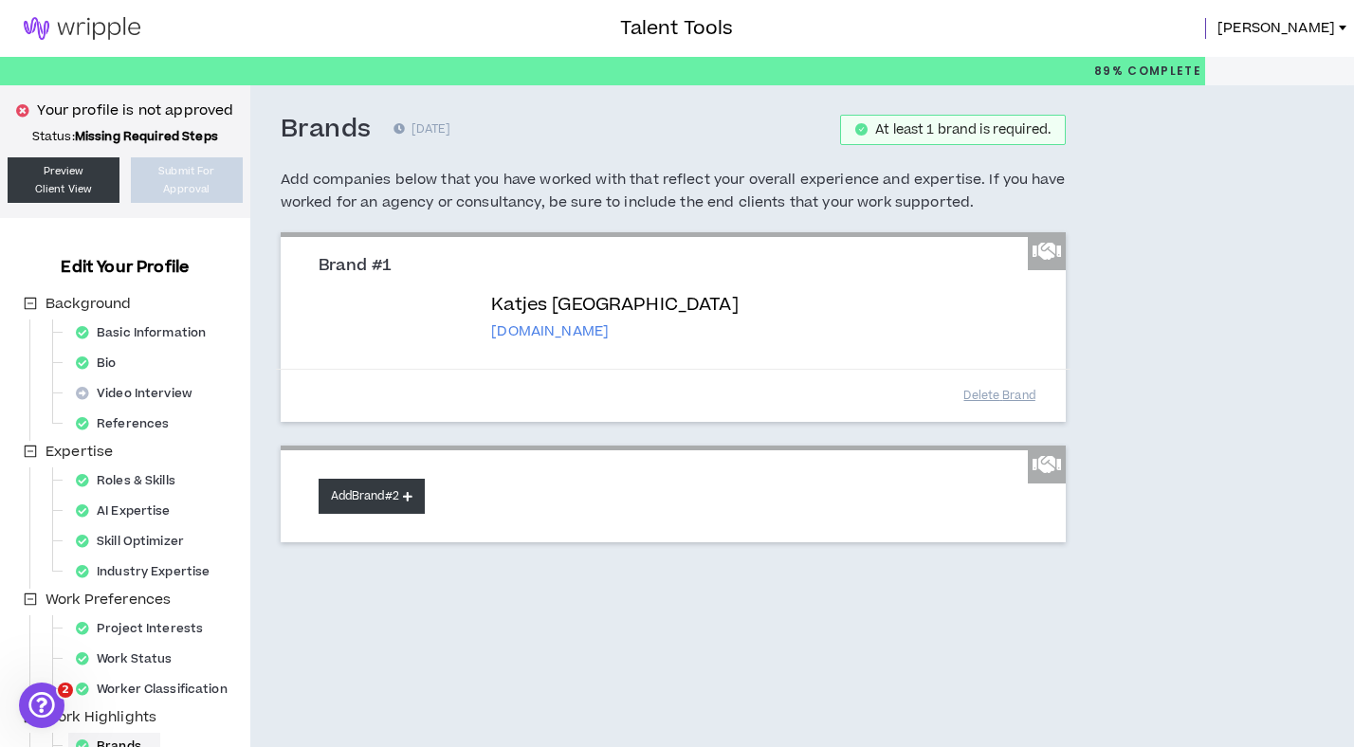
click at [384, 494] on button "Add Brand #2" at bounding box center [372, 496] width 106 height 35
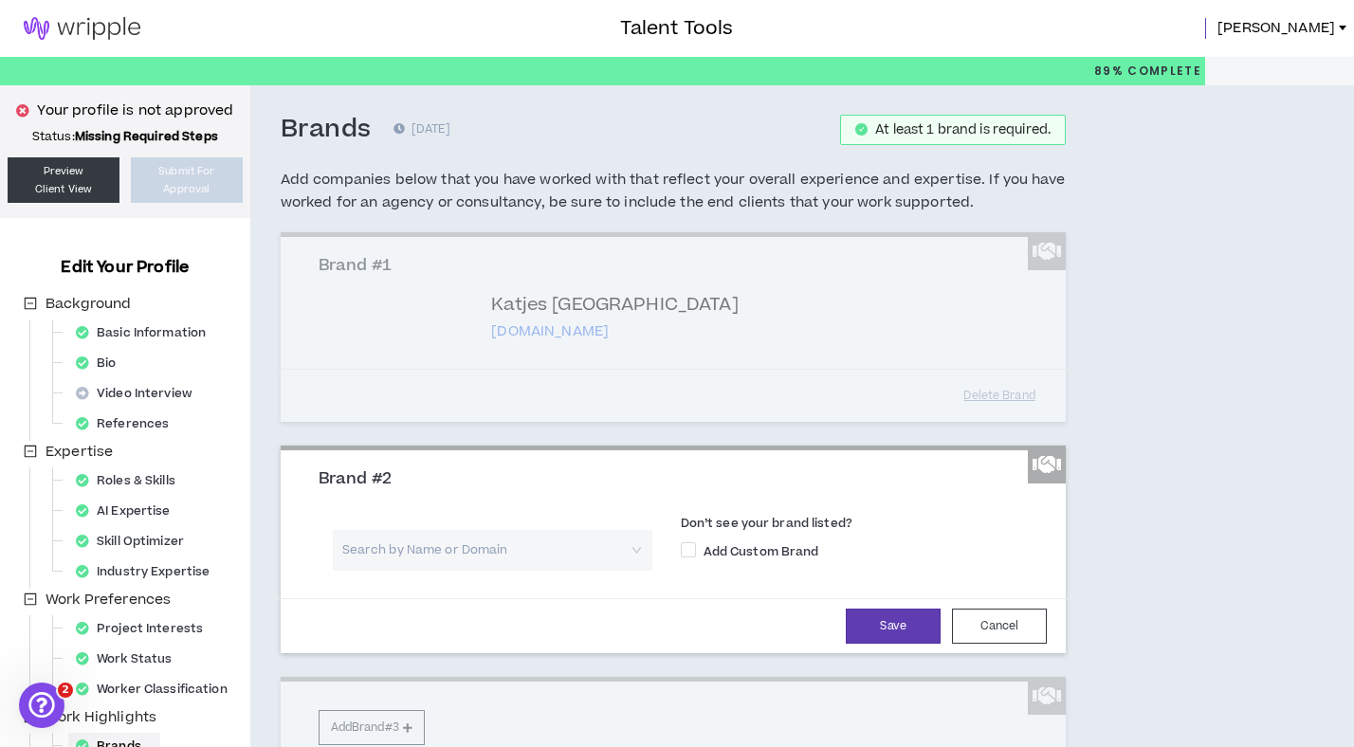
click at [504, 539] on input "search" at bounding box center [485, 550] width 285 height 41
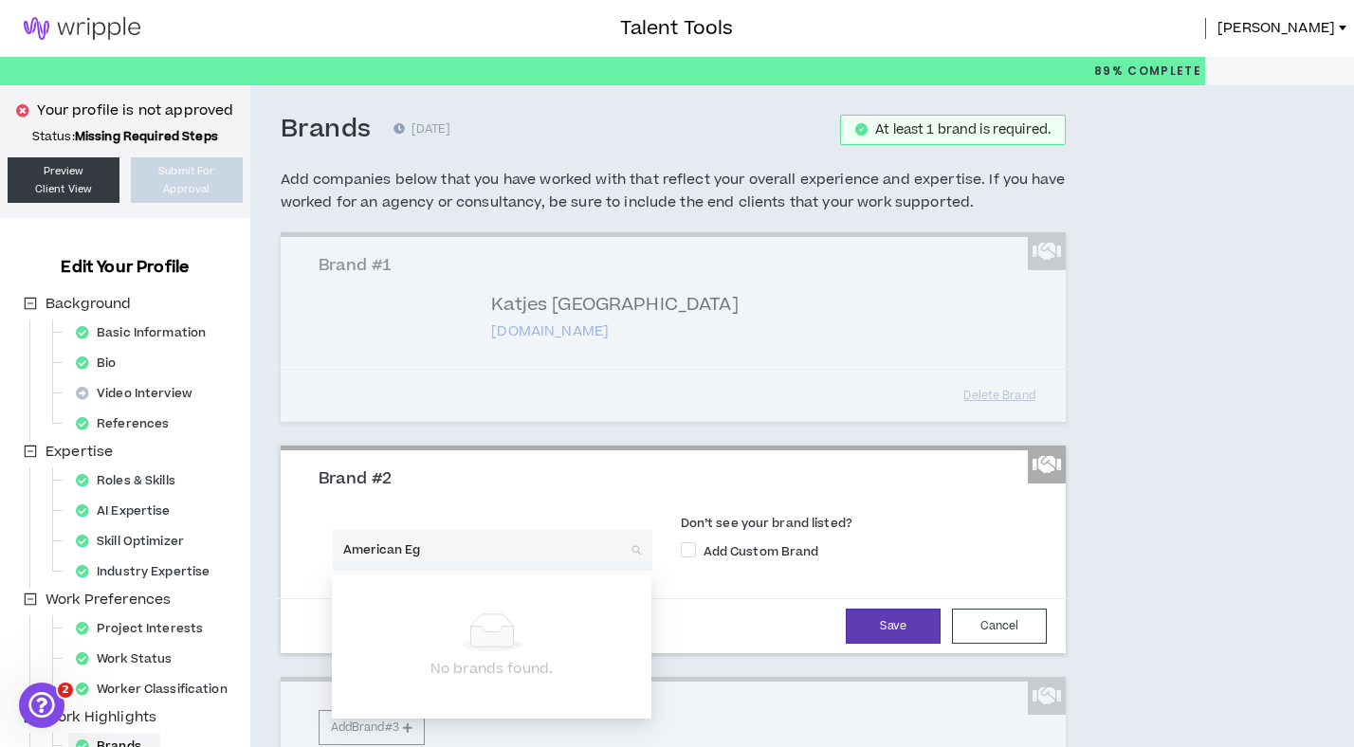
type input "American Egg"
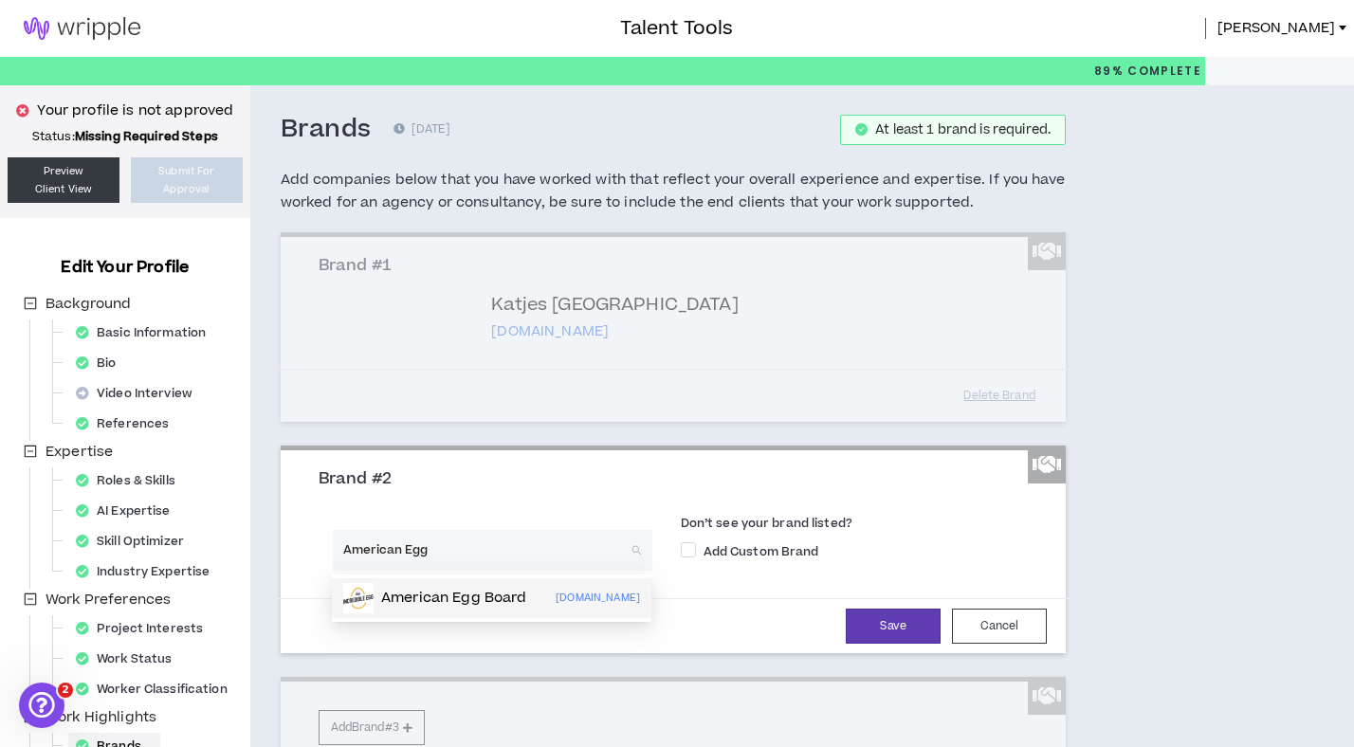
click at [474, 595] on p "American Egg Board" at bounding box center [454, 598] width 146 height 19
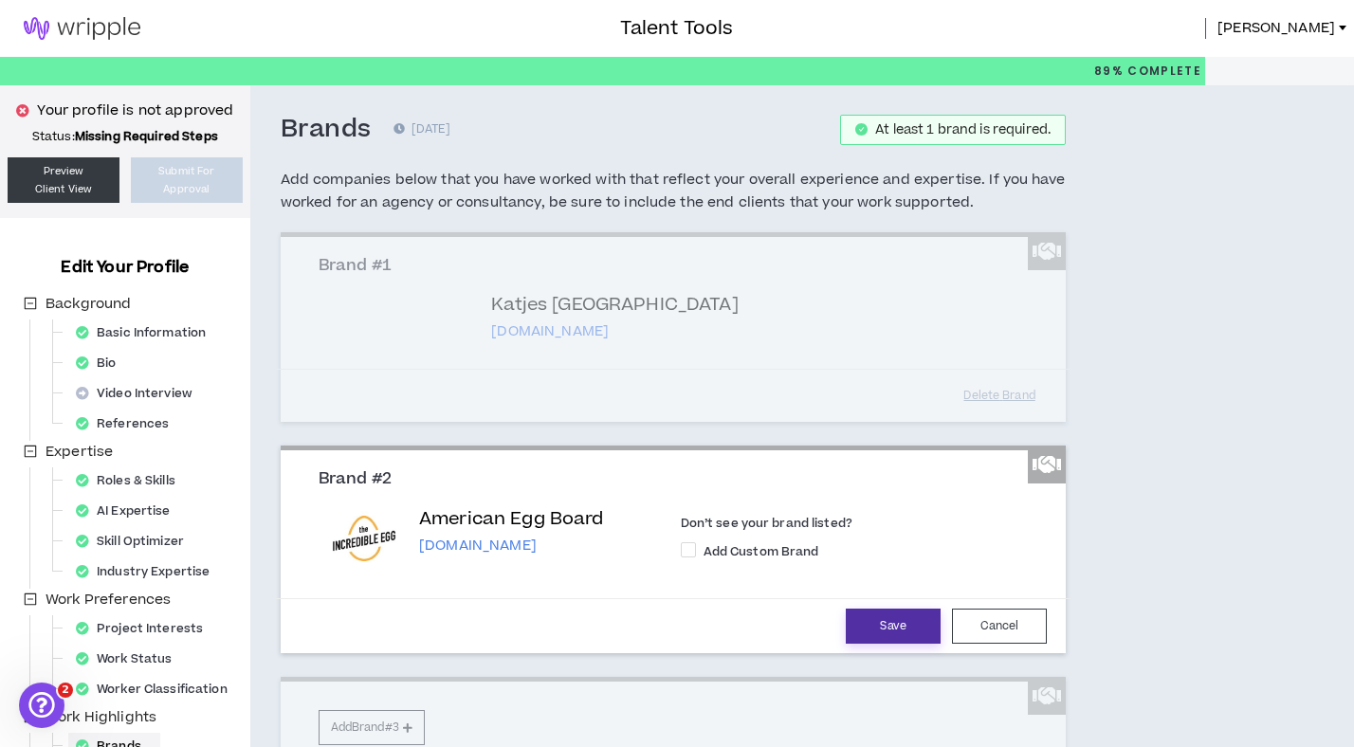
click at [900, 631] on button "Save" at bounding box center [893, 626] width 95 height 35
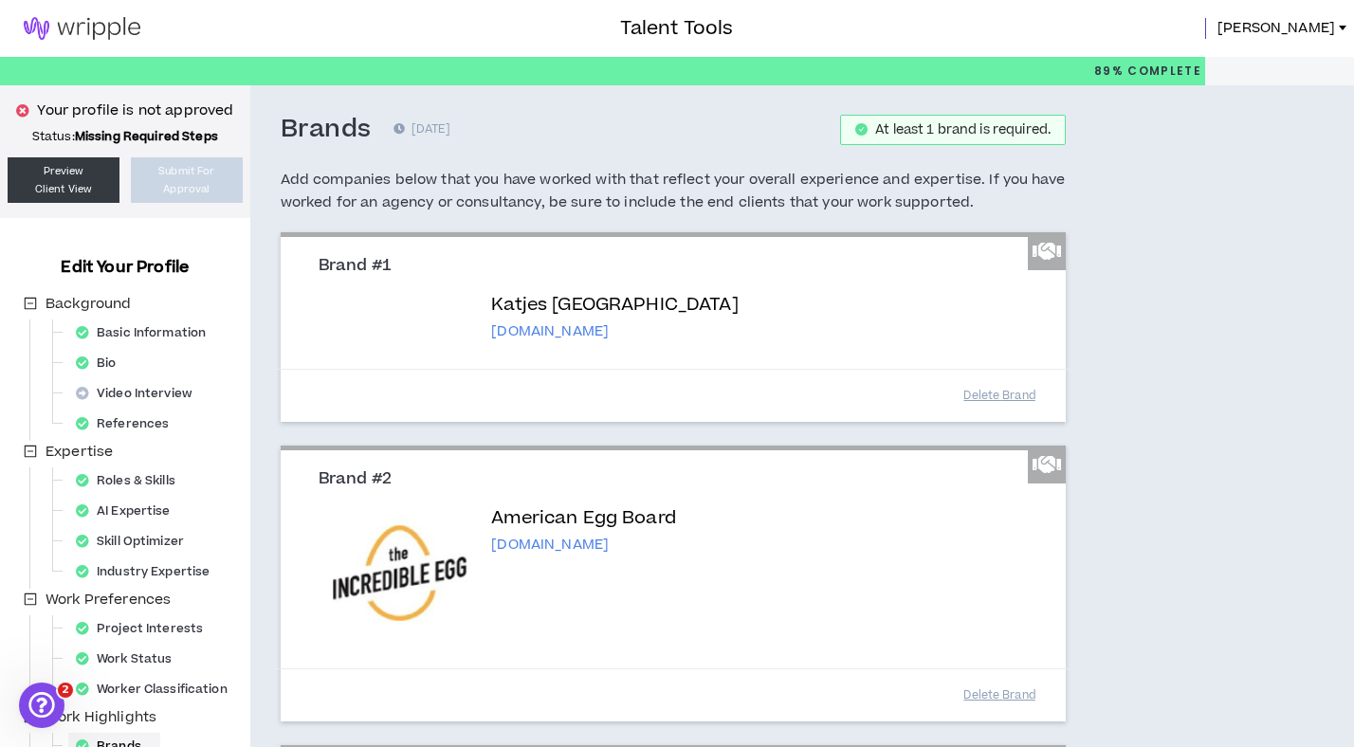
scroll to position [269, 0]
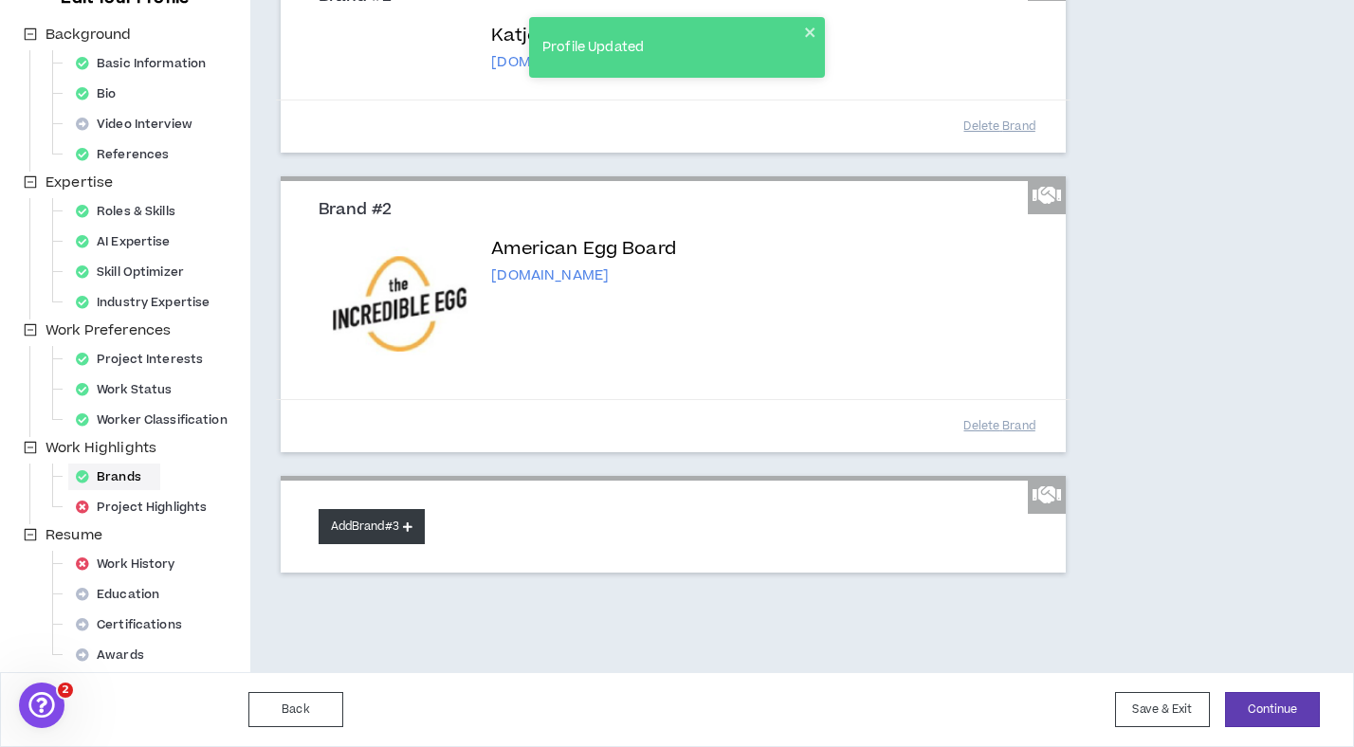
click at [365, 518] on button "Add Brand #3" at bounding box center [372, 526] width 106 height 35
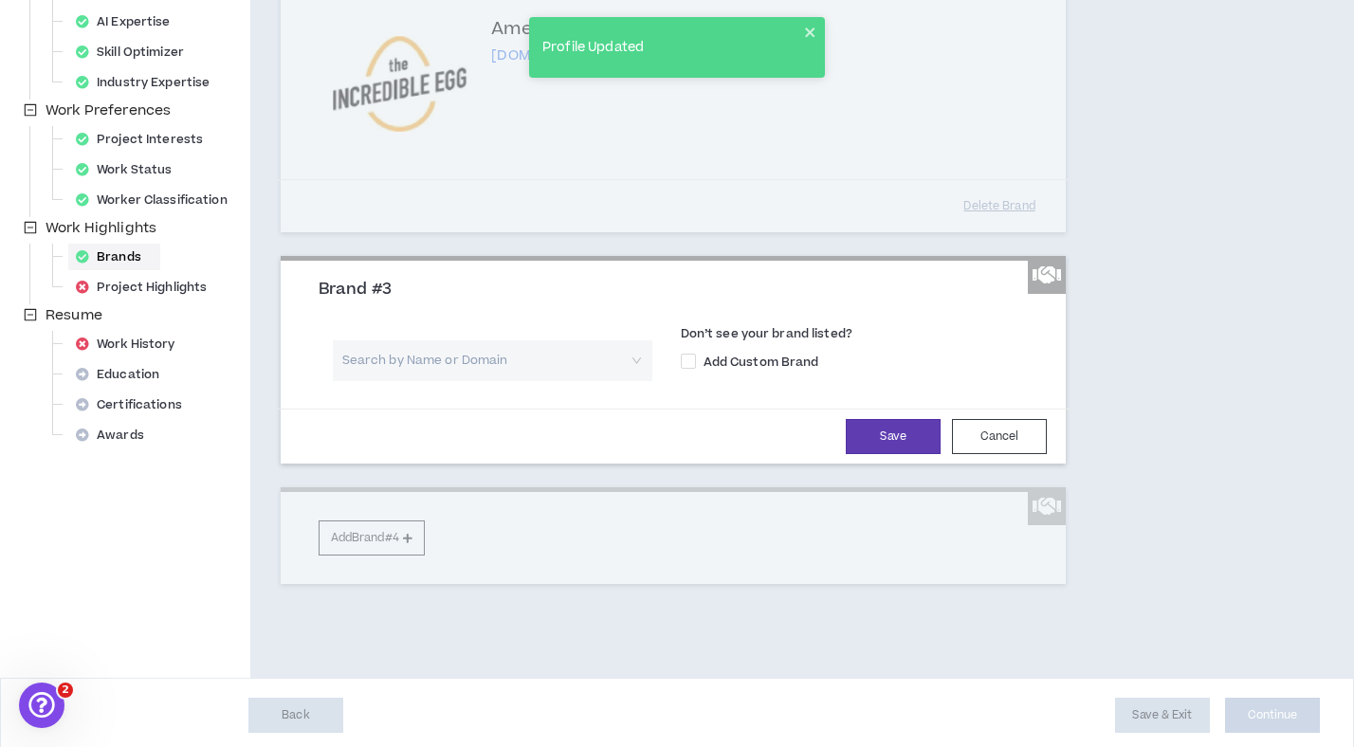
scroll to position [495, 0]
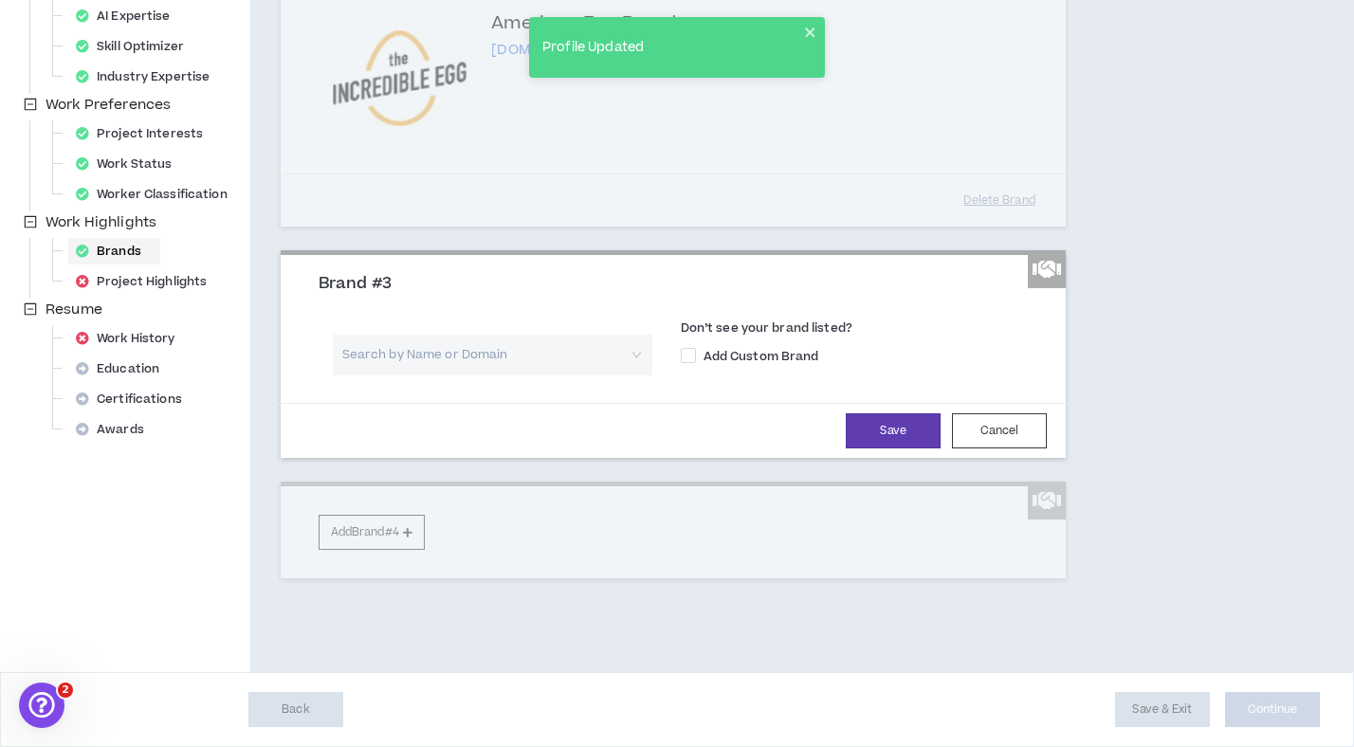
click at [404, 355] on input "search" at bounding box center [485, 355] width 285 height 41
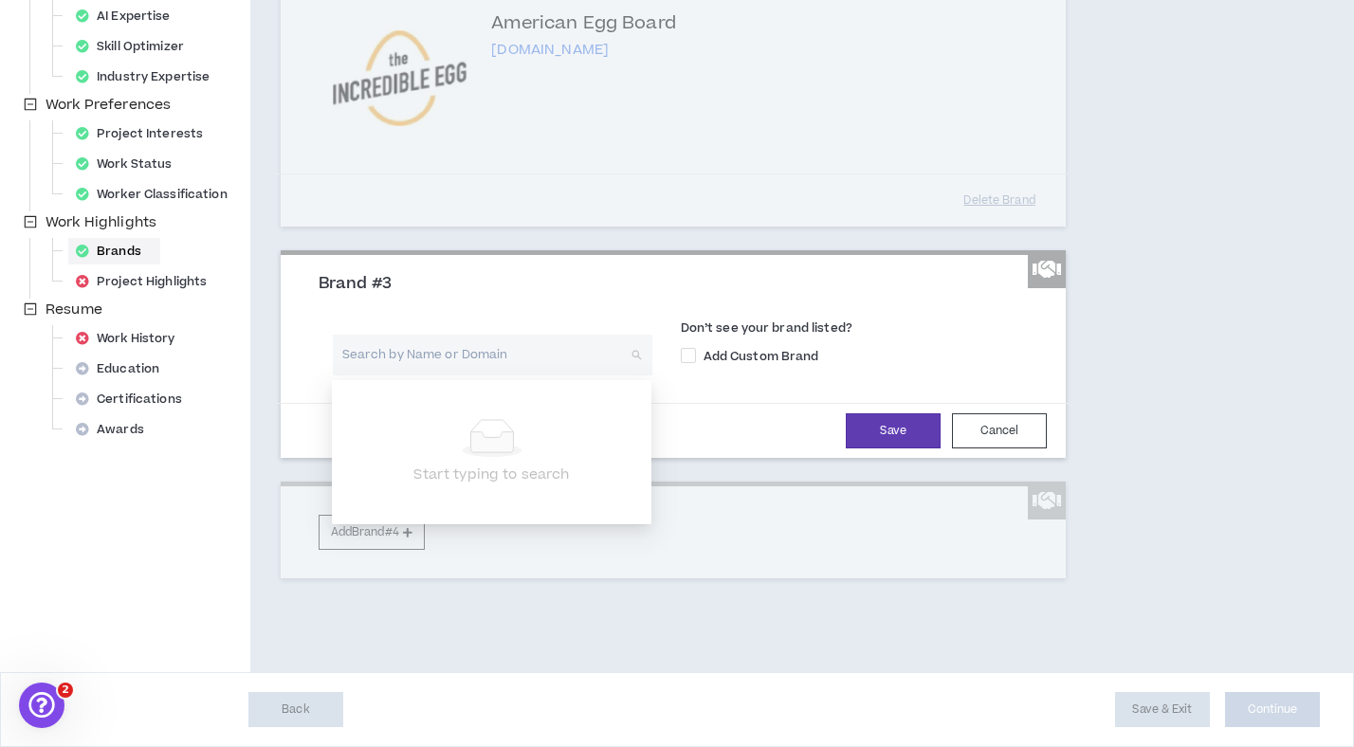
click at [356, 353] on input "search" at bounding box center [485, 355] width 285 height 41
type input "Schvarz Kaffee"
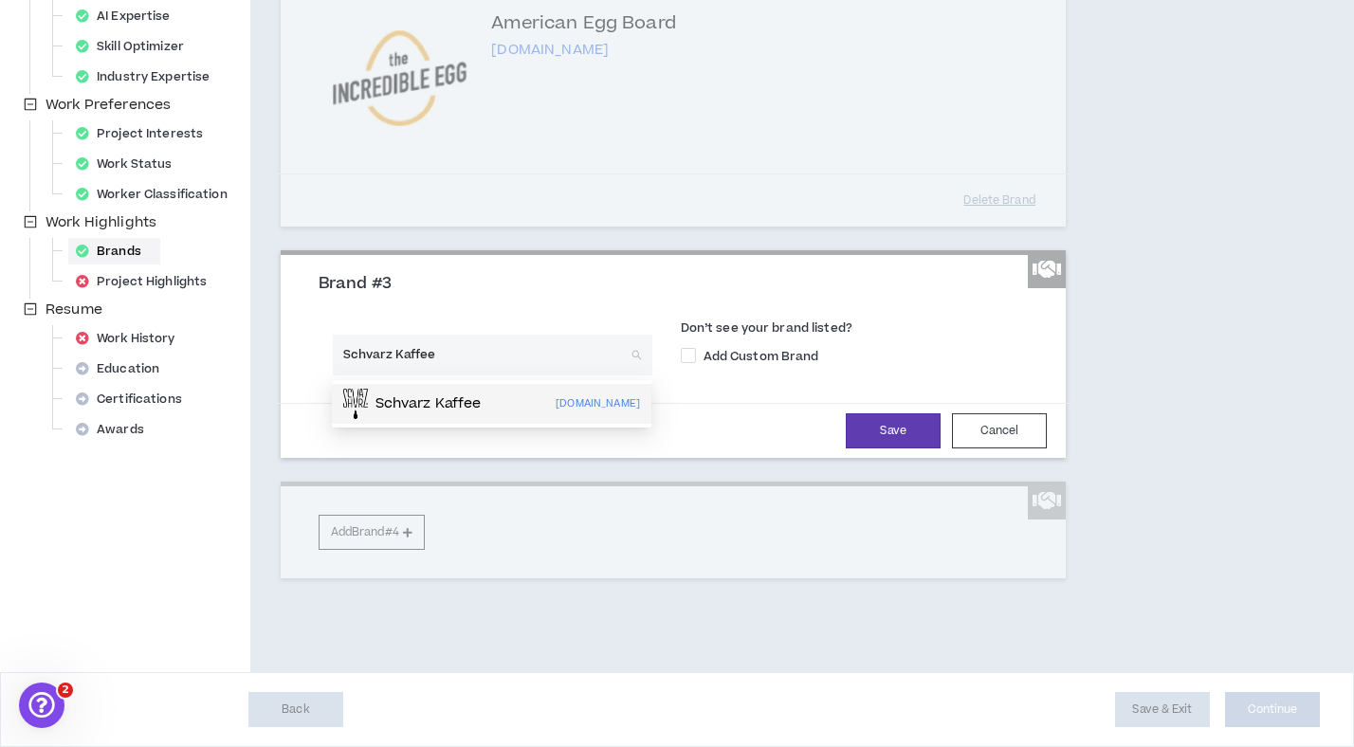
click at [411, 417] on div "Schvarz Kaffee" at bounding box center [411, 404] width 137 height 30
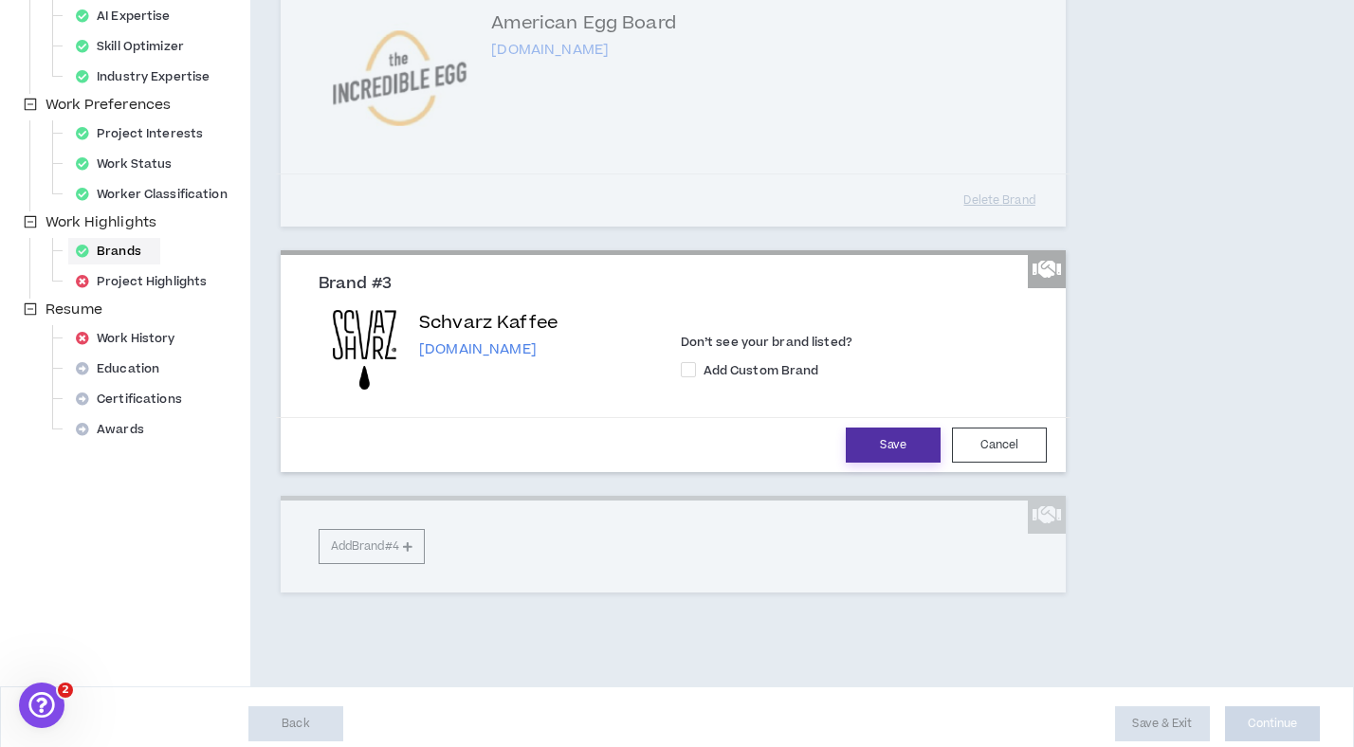
click at [905, 450] on button "Save" at bounding box center [893, 445] width 95 height 35
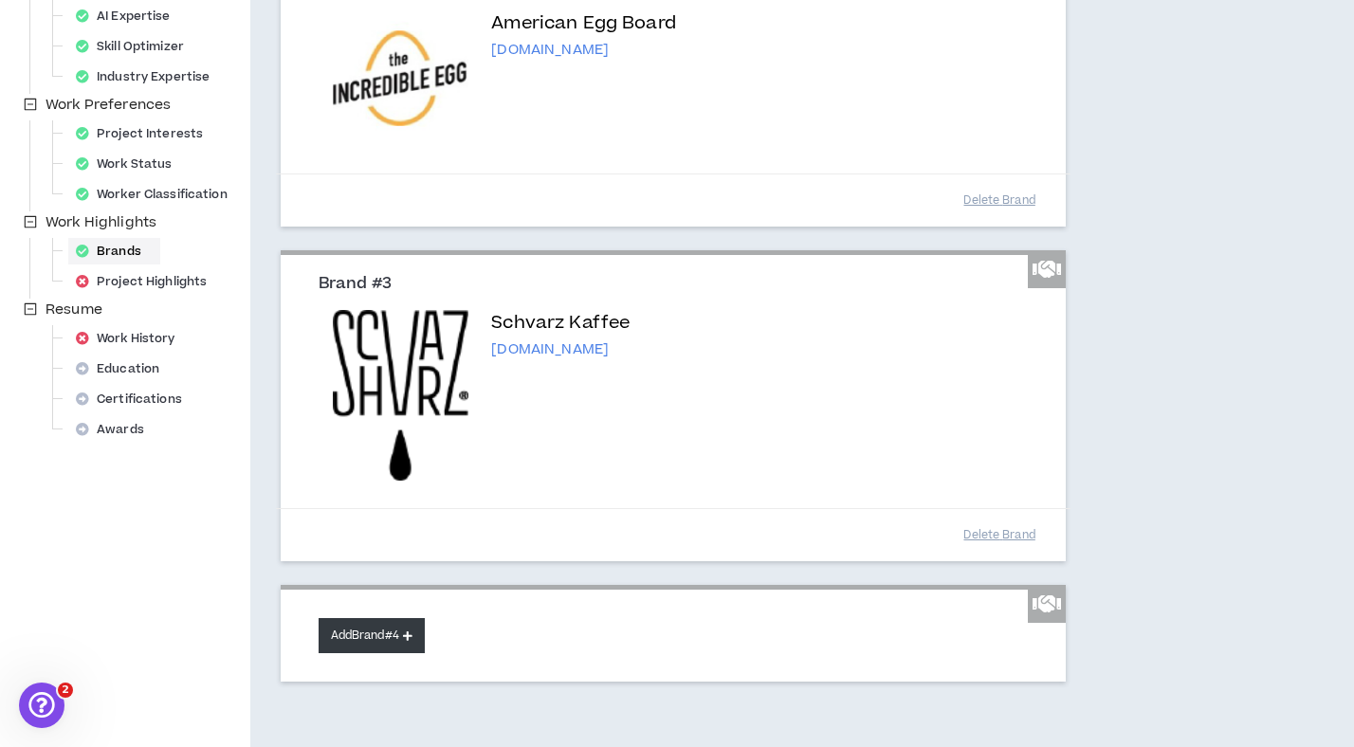
click at [390, 630] on button "Add Brand #4" at bounding box center [372, 635] width 106 height 35
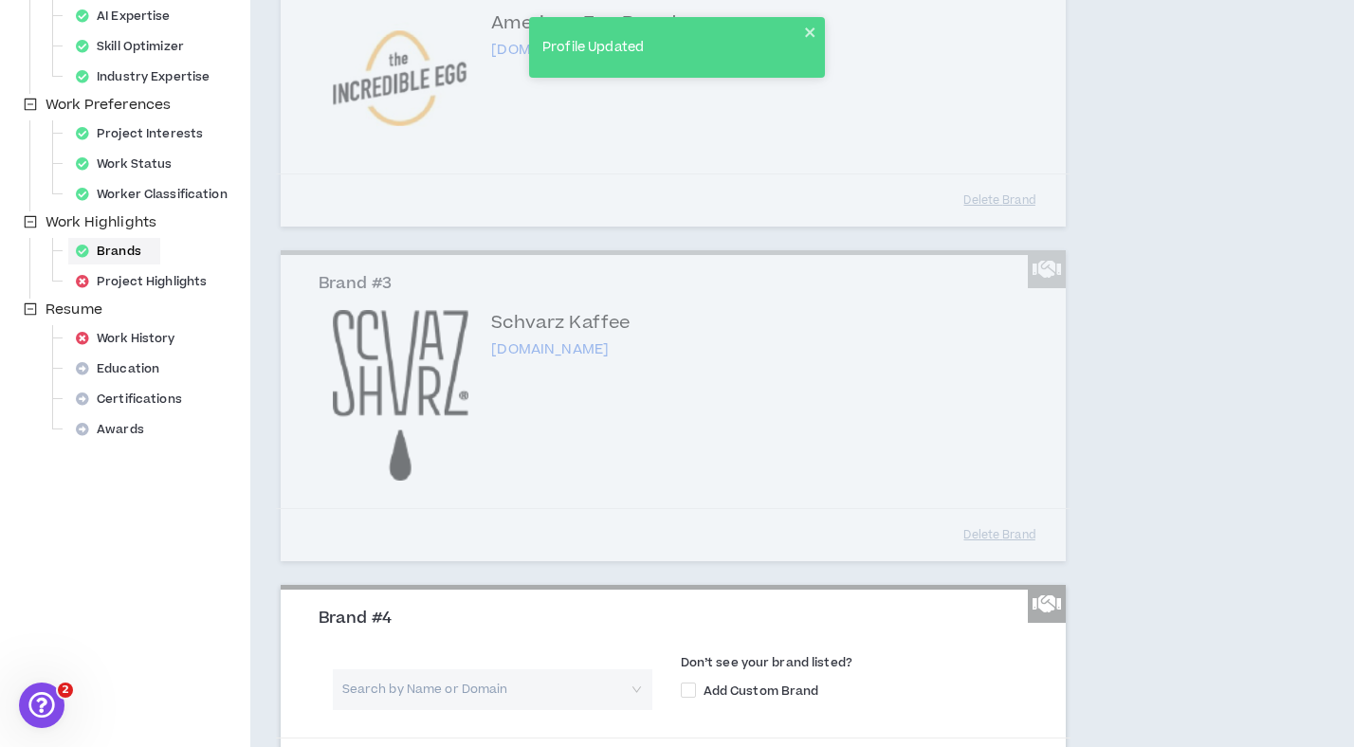
click at [466, 690] on input "search" at bounding box center [485, 689] width 285 height 41
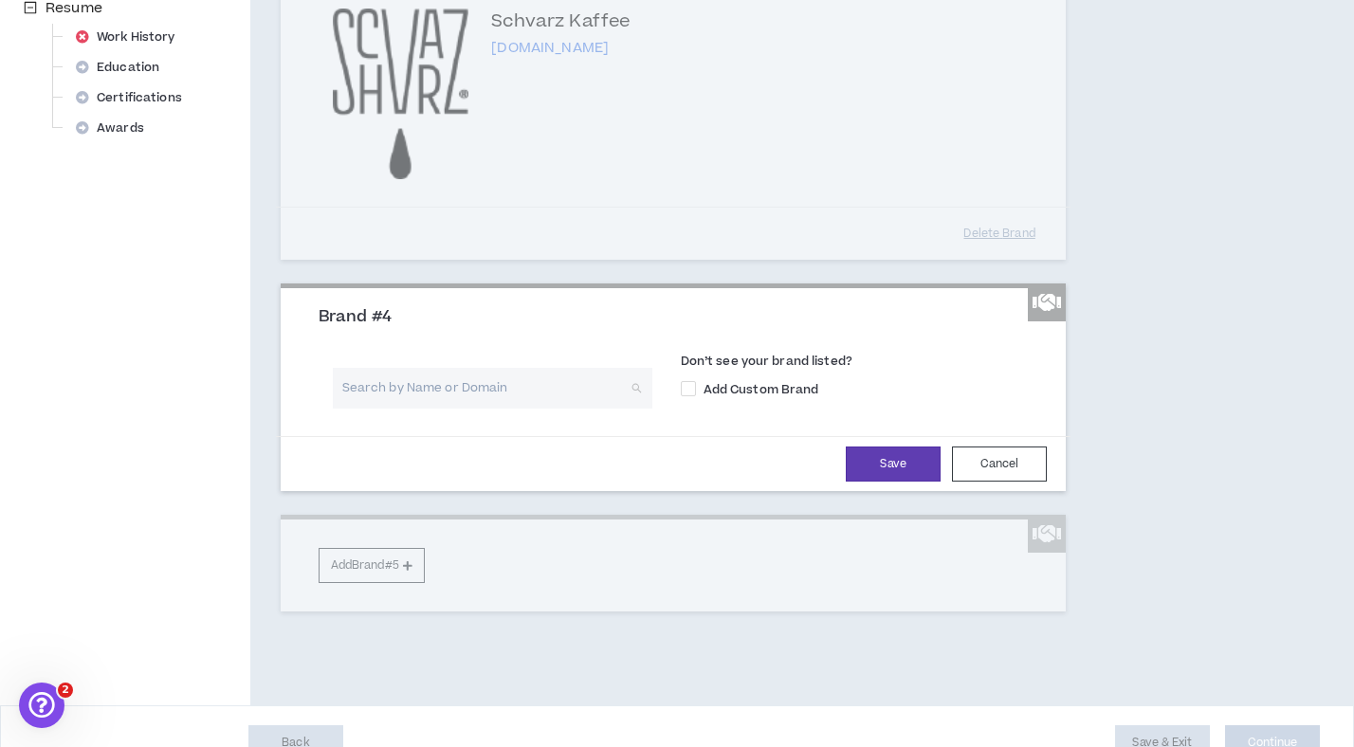
click at [513, 387] on input "search" at bounding box center [485, 388] width 285 height 41
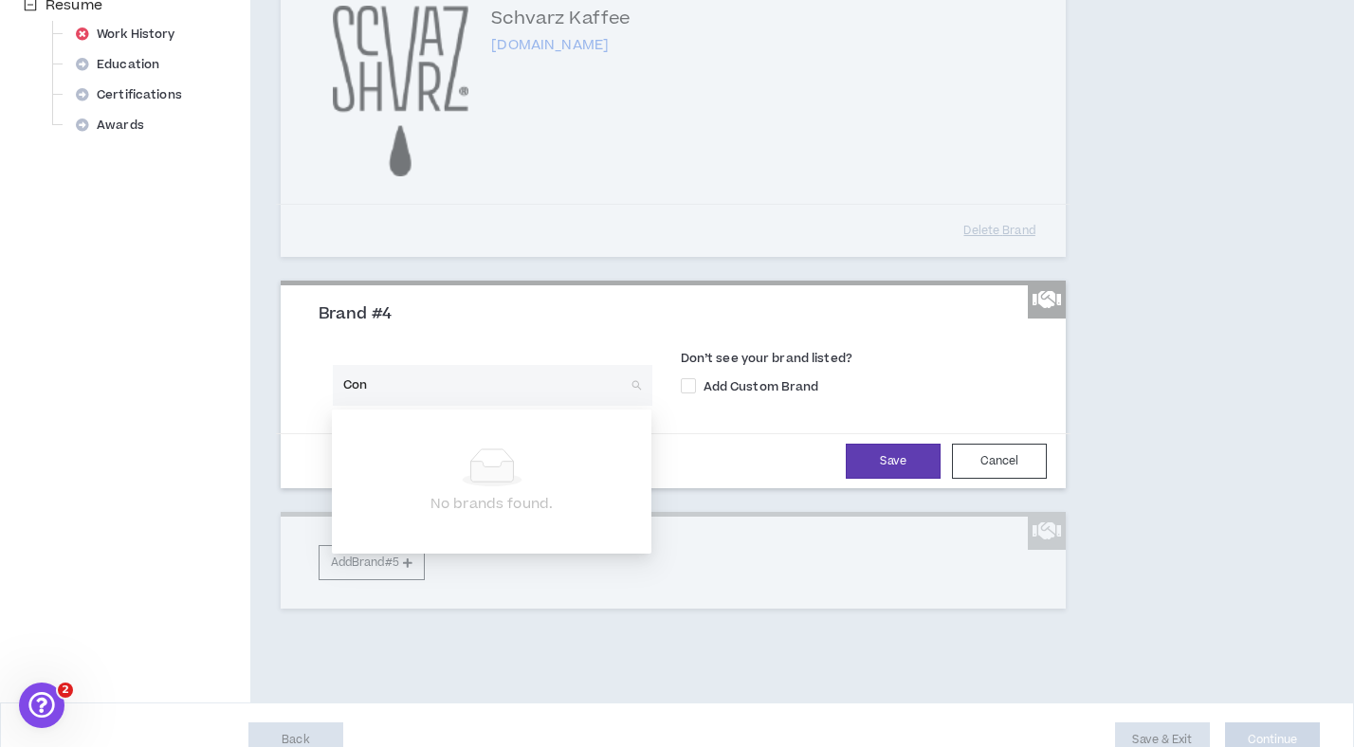
scroll to position [800, 0]
type input "Content Hustlers"
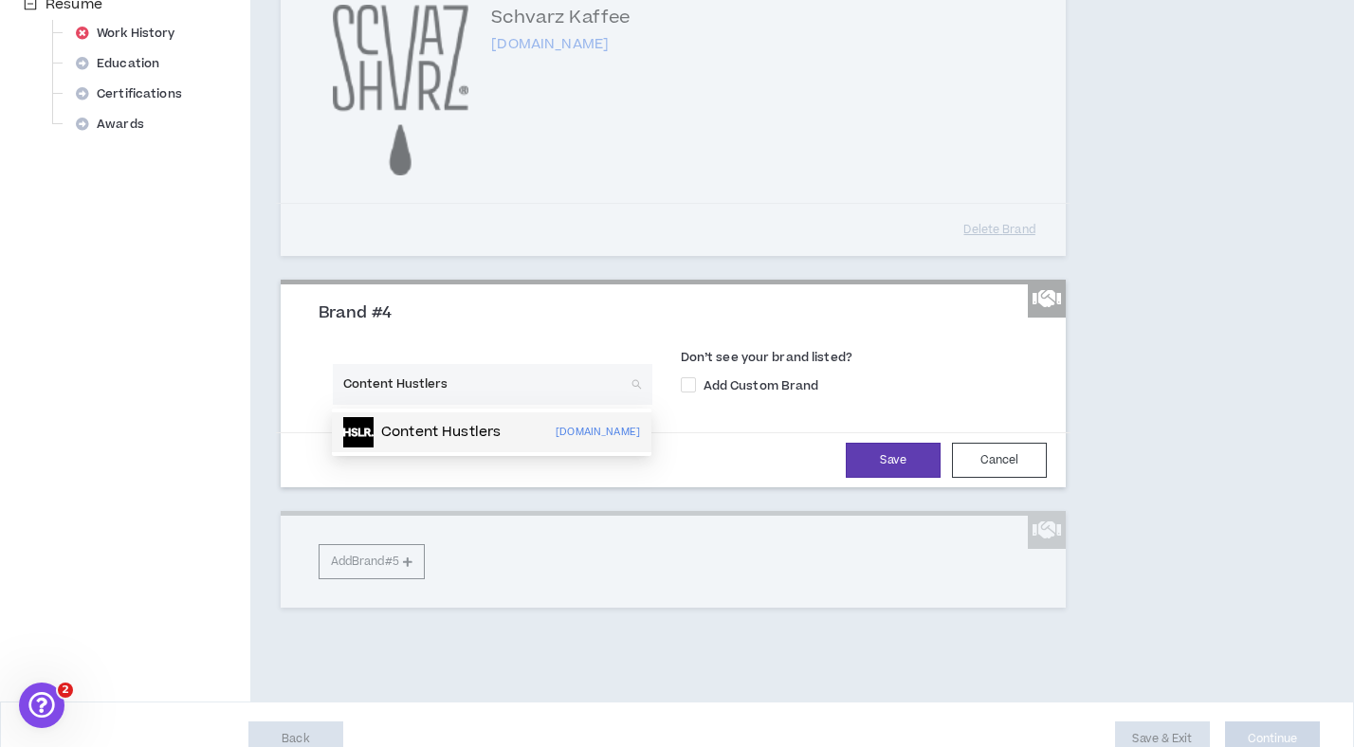
click at [449, 432] on p "Content Hustlers" at bounding box center [440, 432] width 119 height 19
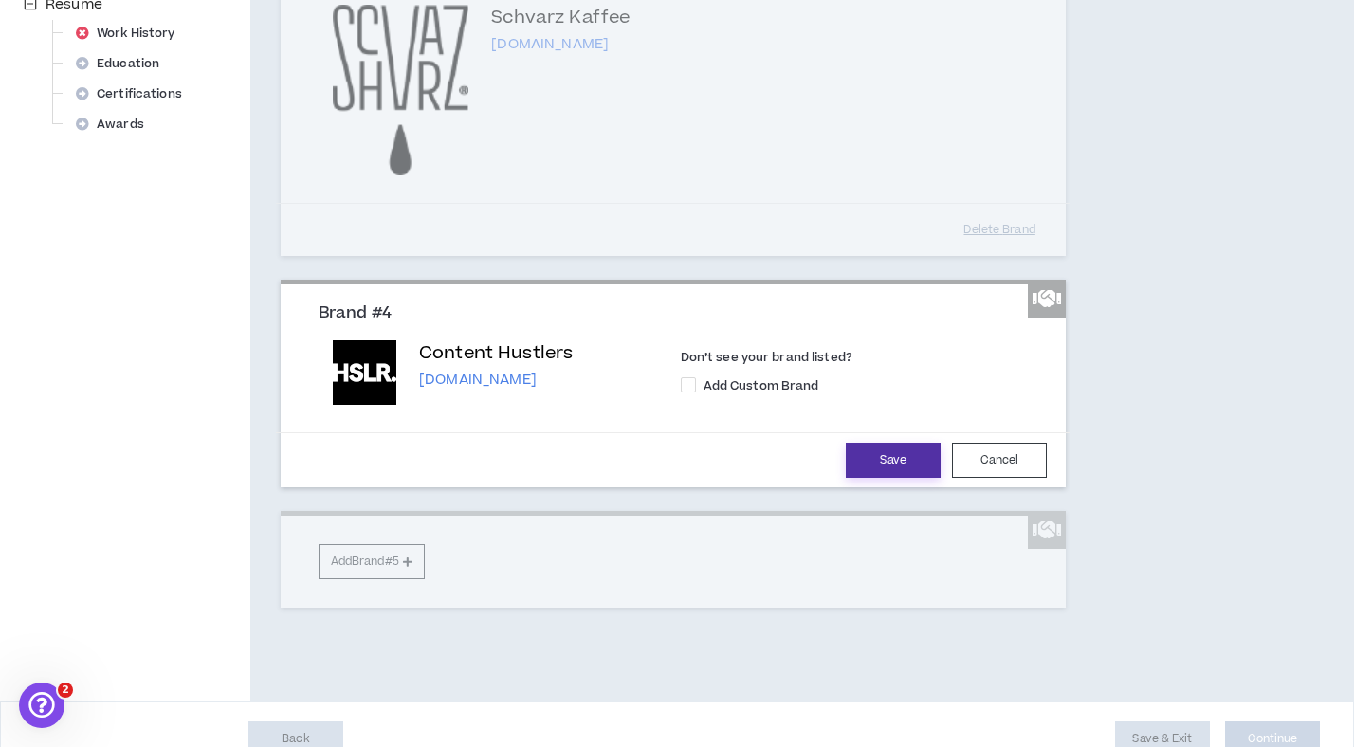
click at [903, 456] on button "Save" at bounding box center [893, 460] width 95 height 35
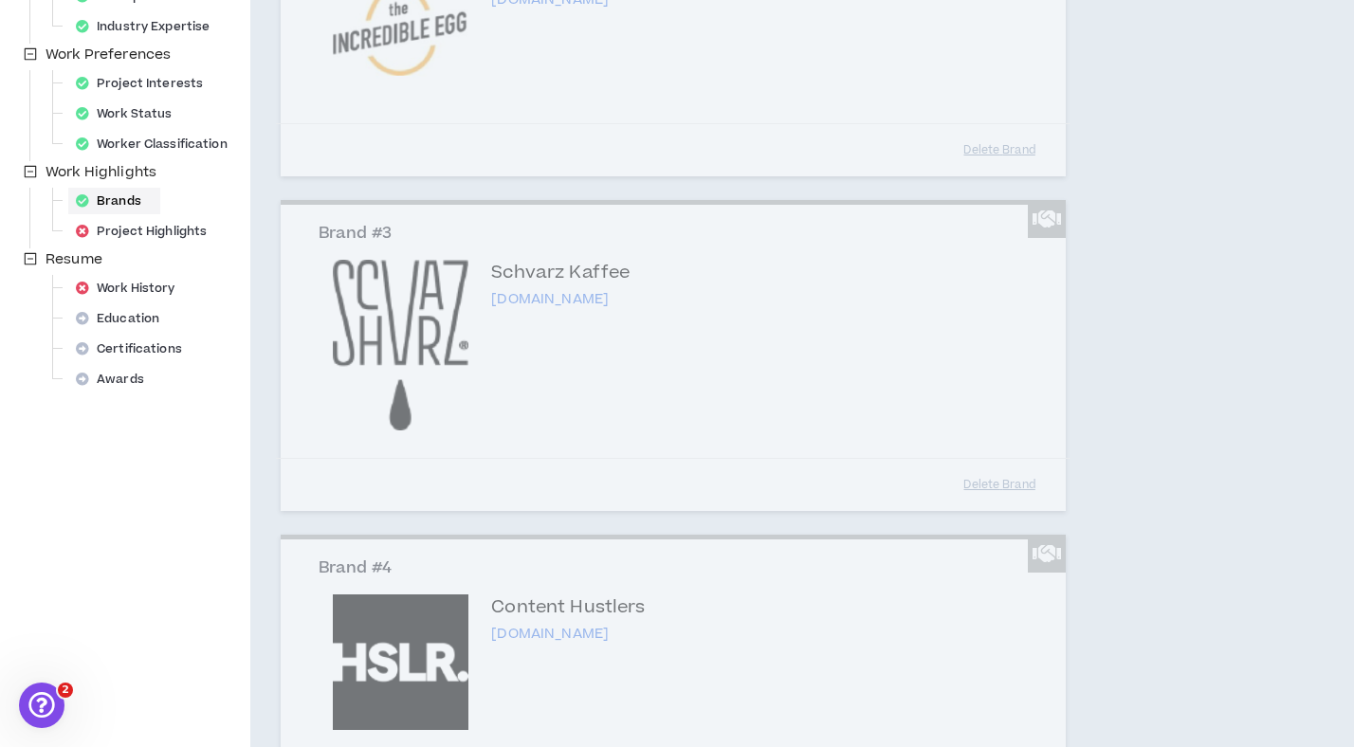
scroll to position [898, 0]
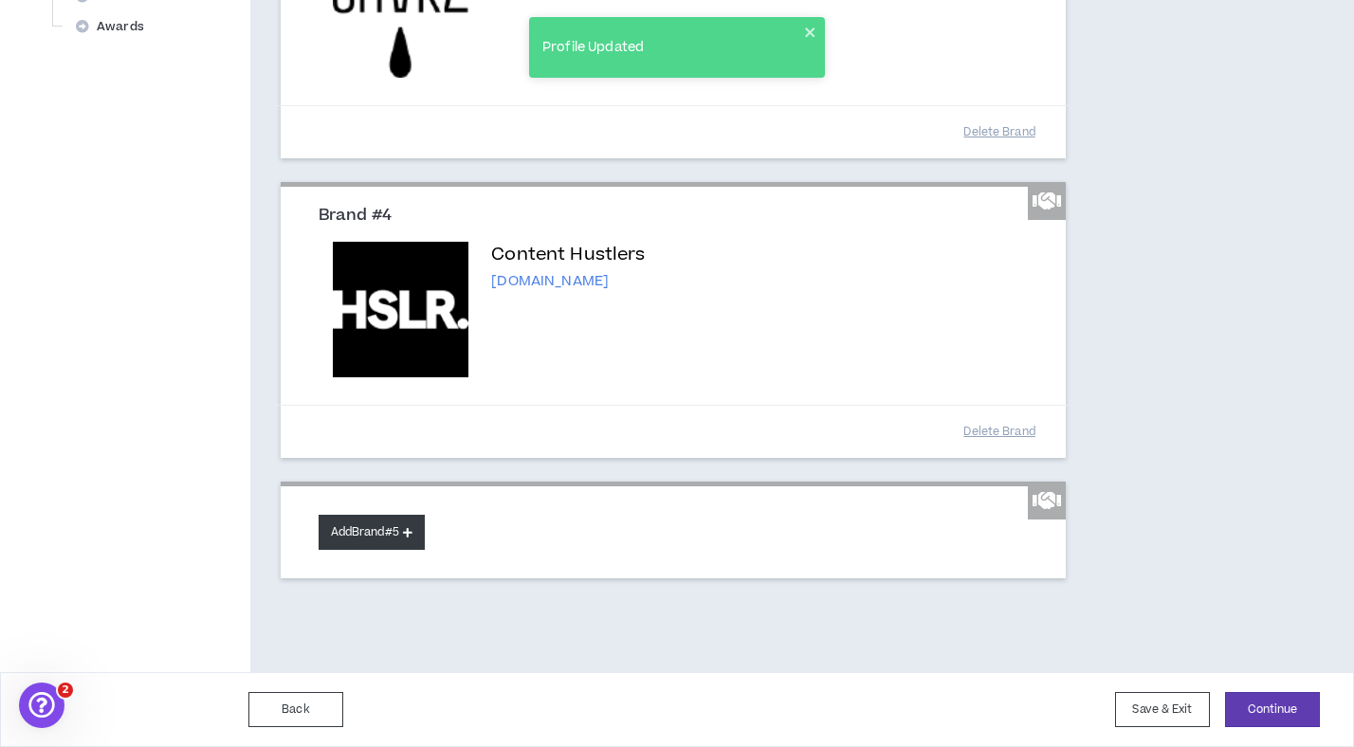
click at [364, 540] on button "Add Brand #5" at bounding box center [372, 532] width 106 height 35
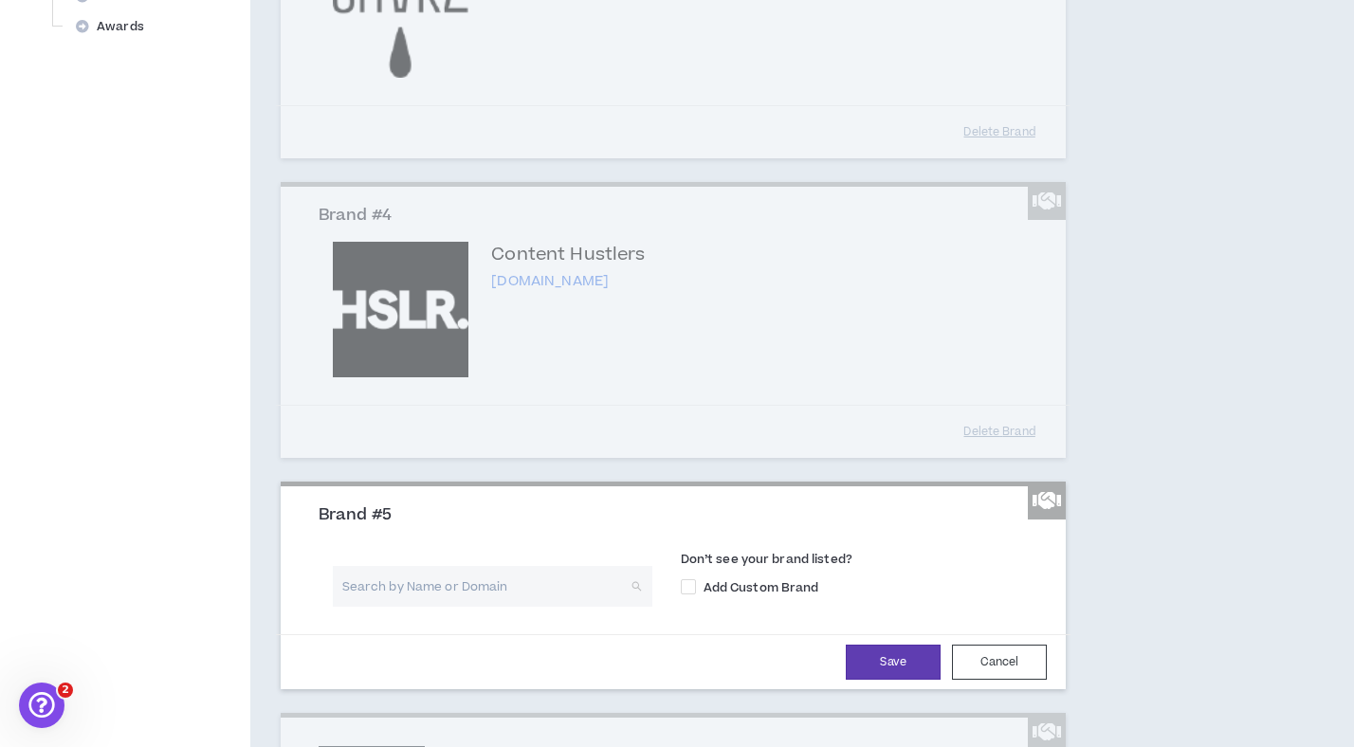
click at [442, 593] on input "search" at bounding box center [485, 586] width 285 height 41
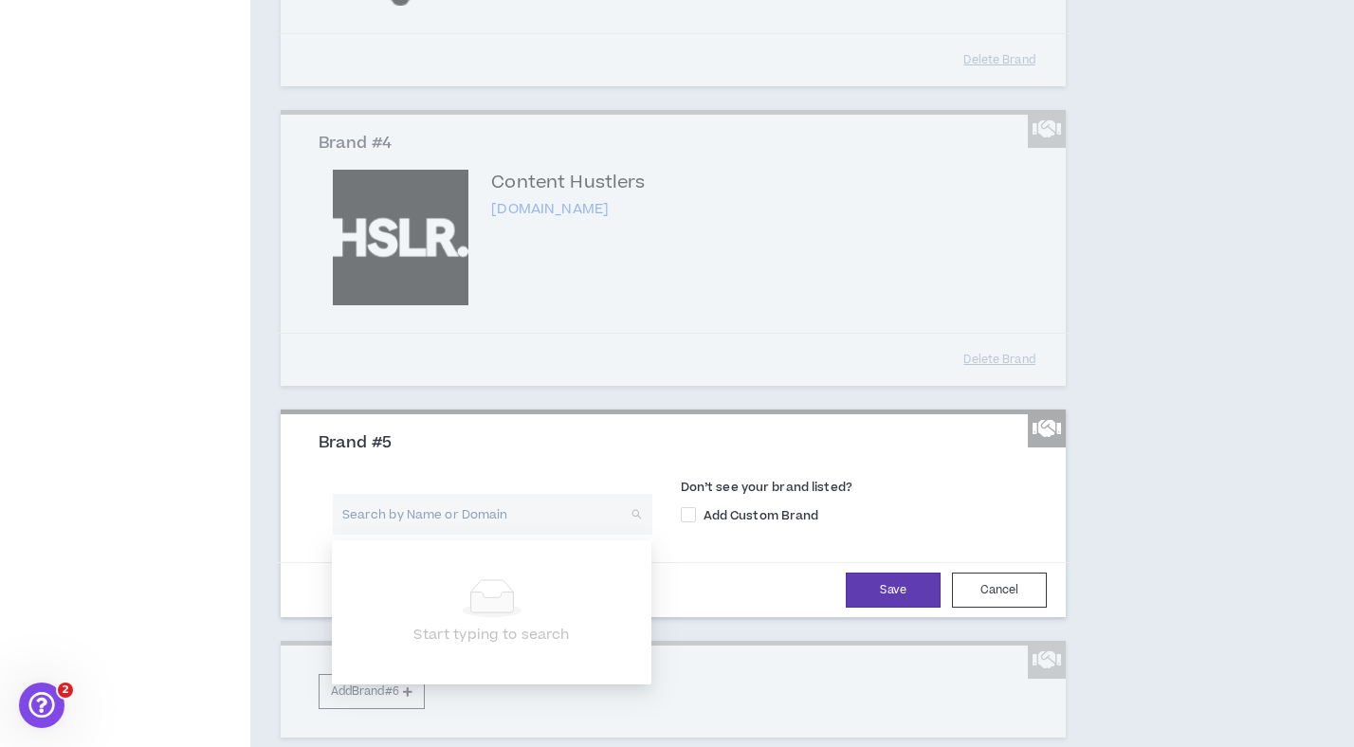
scroll to position [984, 0]
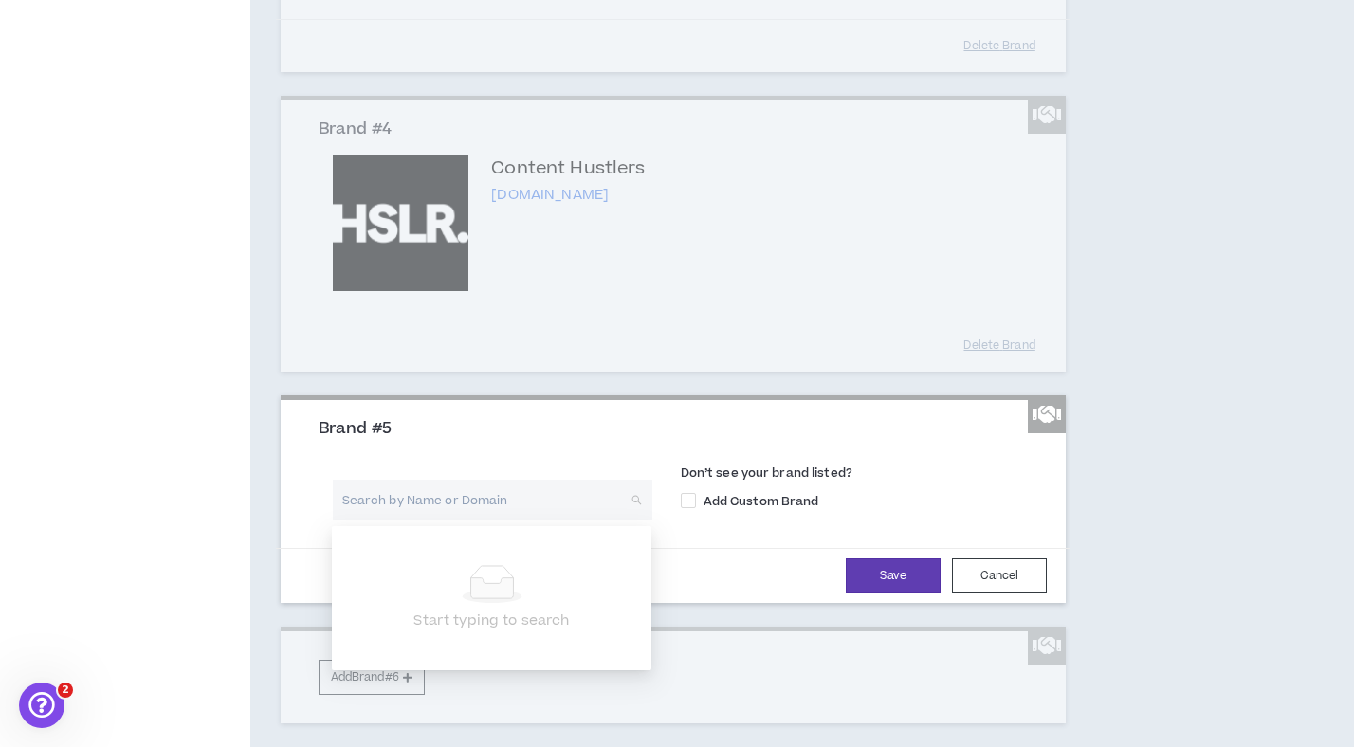
click at [456, 495] on input "search" at bounding box center [485, 500] width 285 height 41
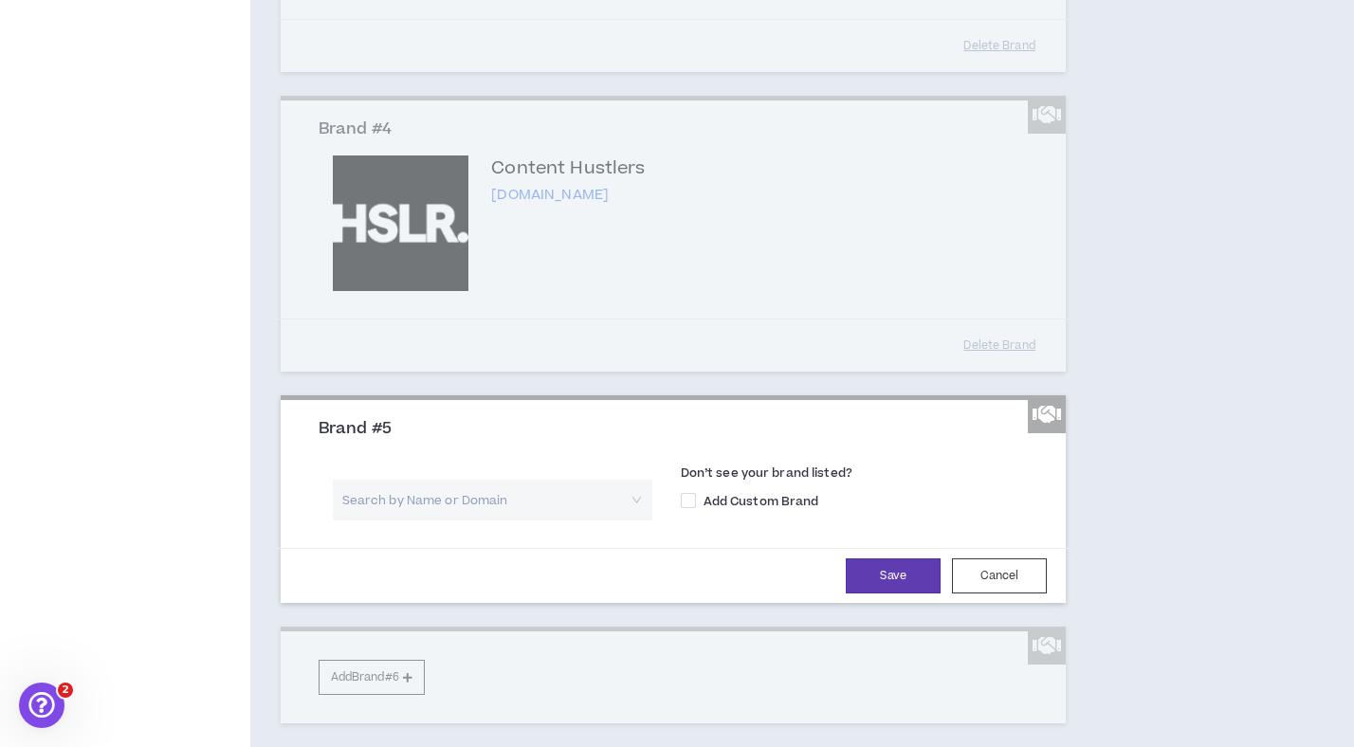
click at [386, 516] on input "search" at bounding box center [485, 500] width 285 height 41
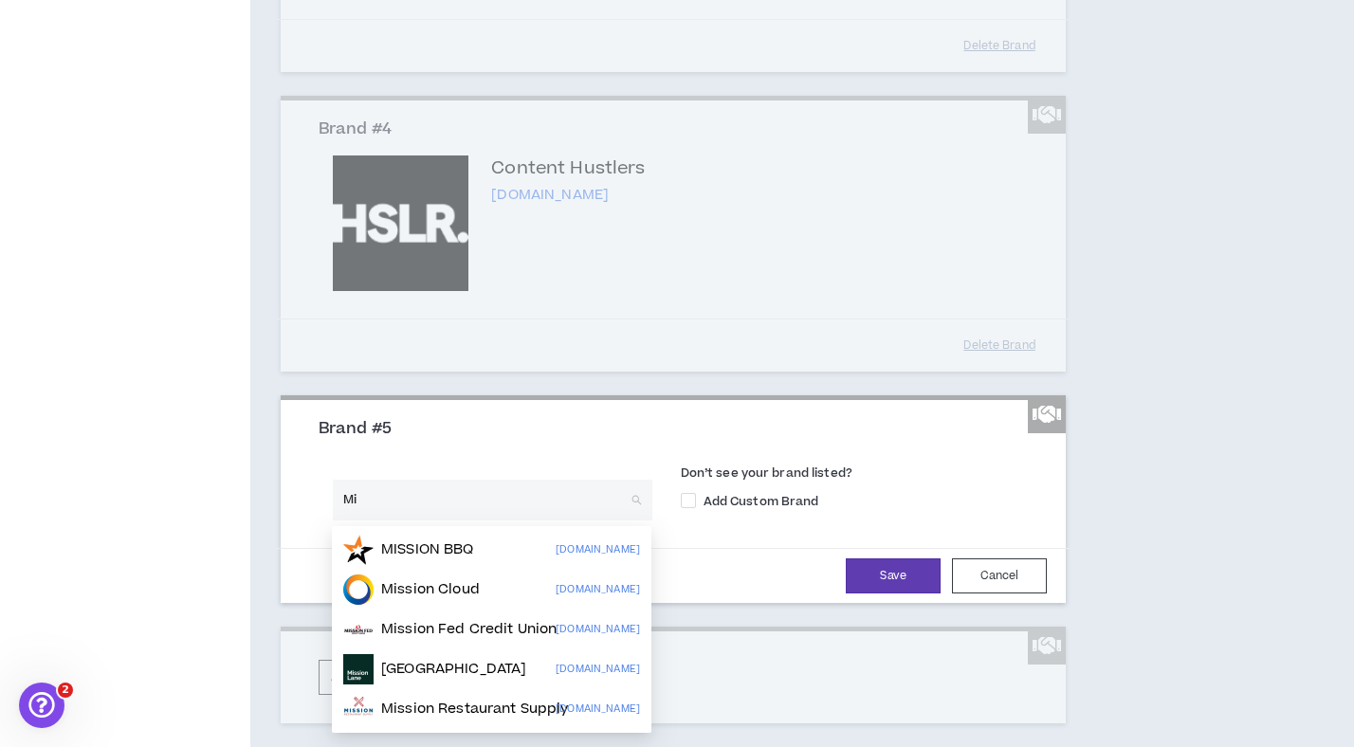
type input "M"
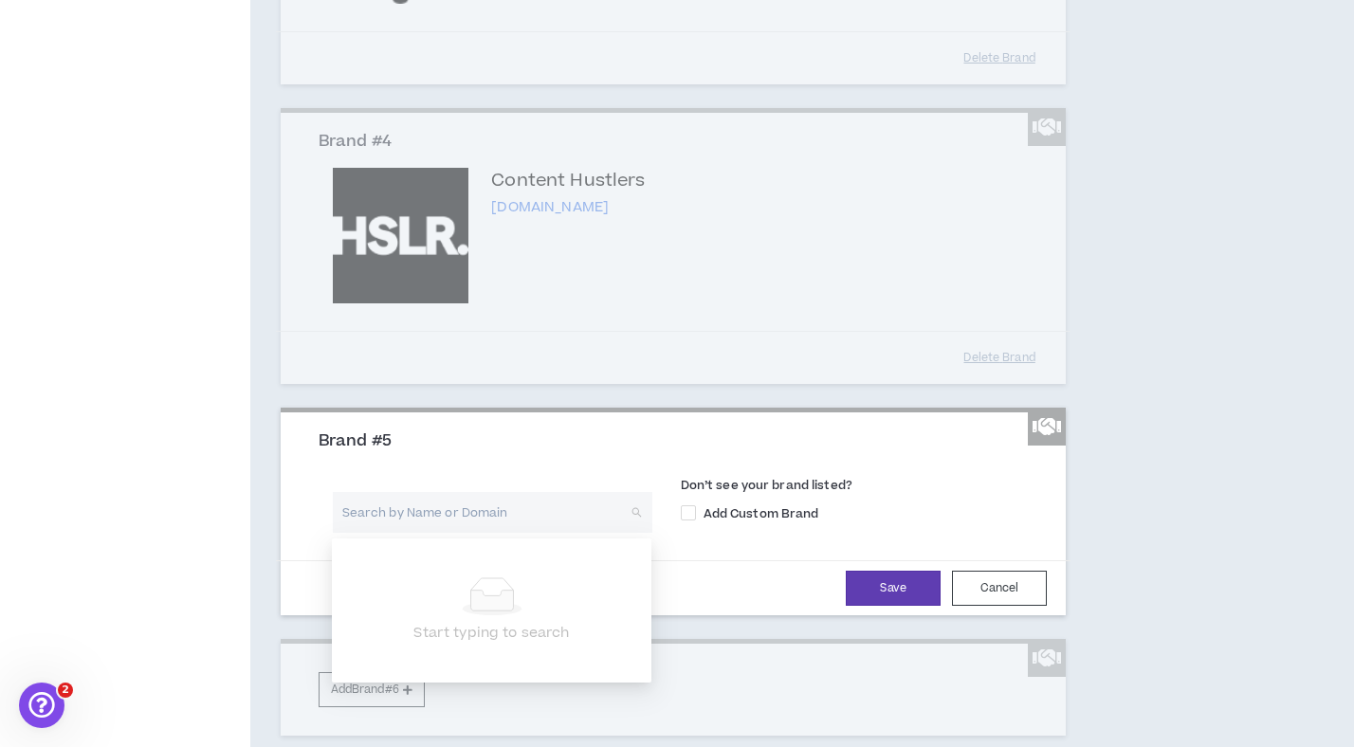
scroll to position [1129, 0]
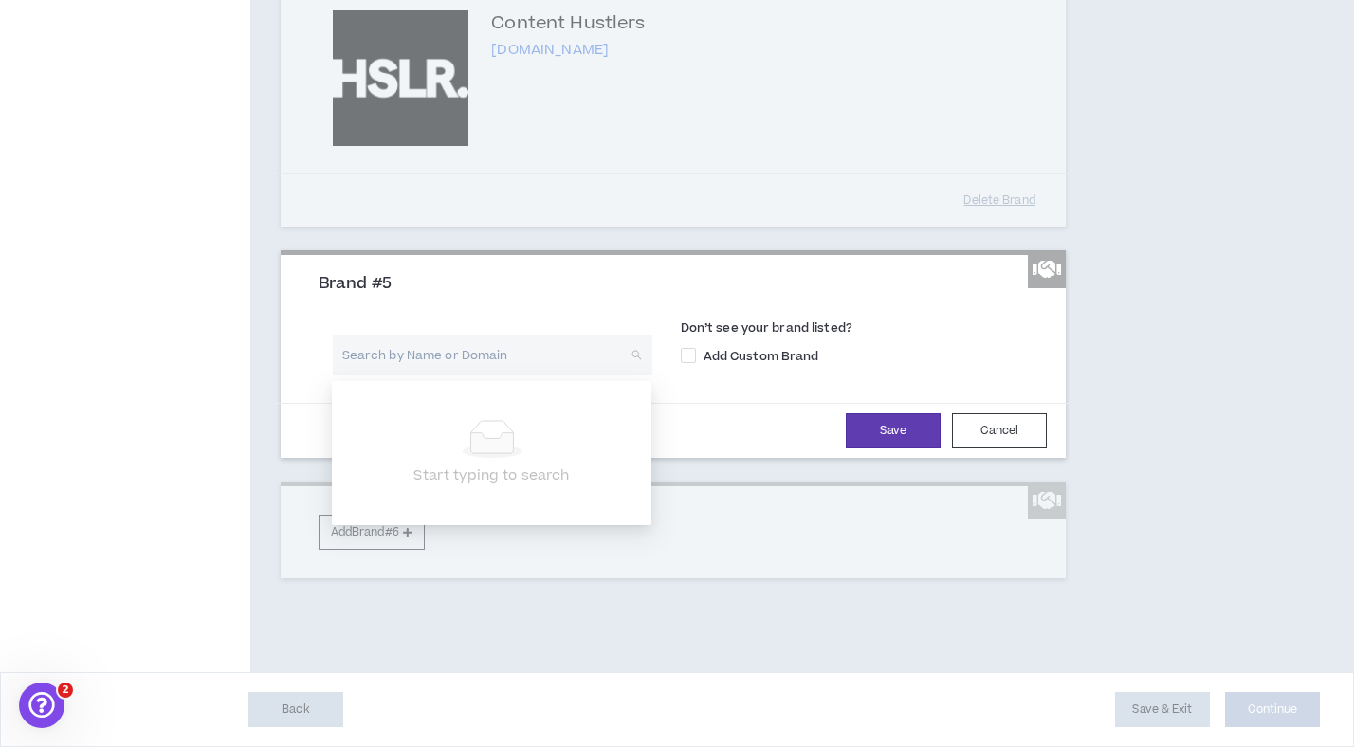
click at [421, 356] on input "search" at bounding box center [485, 355] width 285 height 41
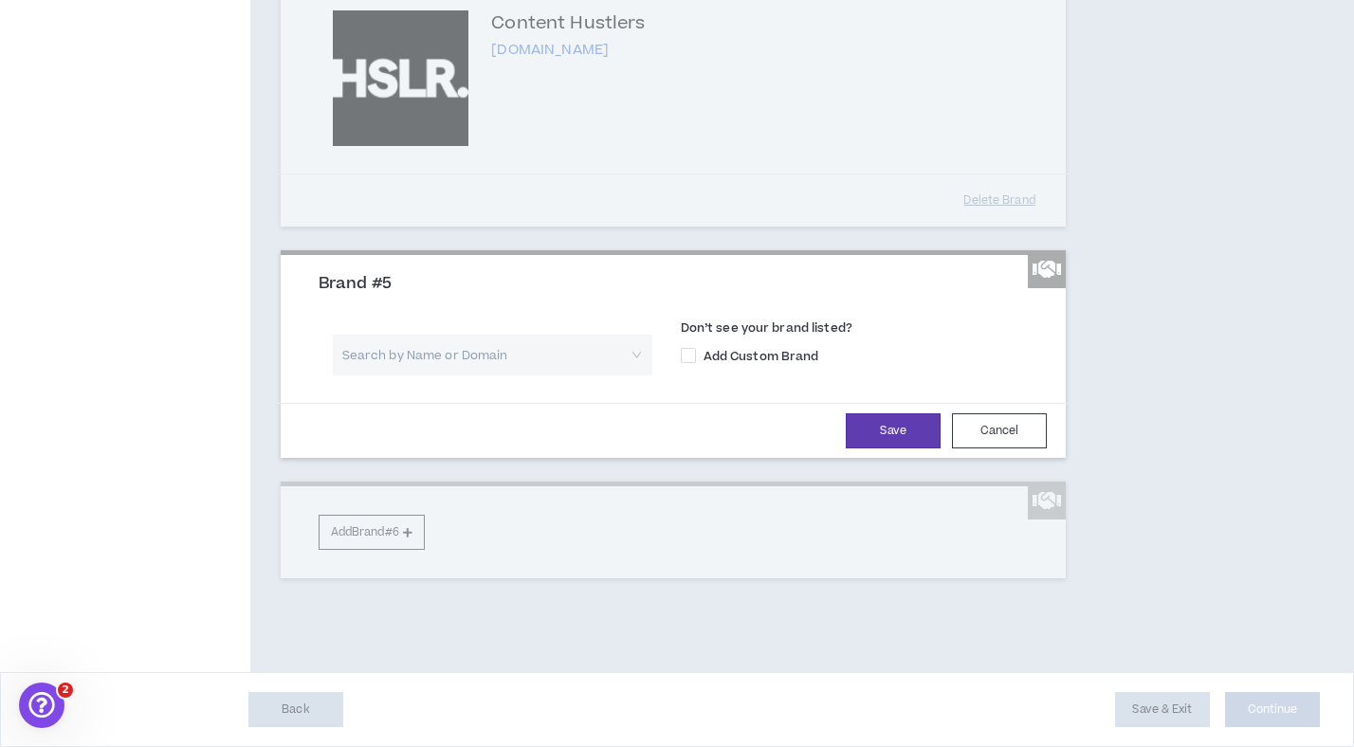
click at [465, 361] on input "search" at bounding box center [485, 355] width 285 height 41
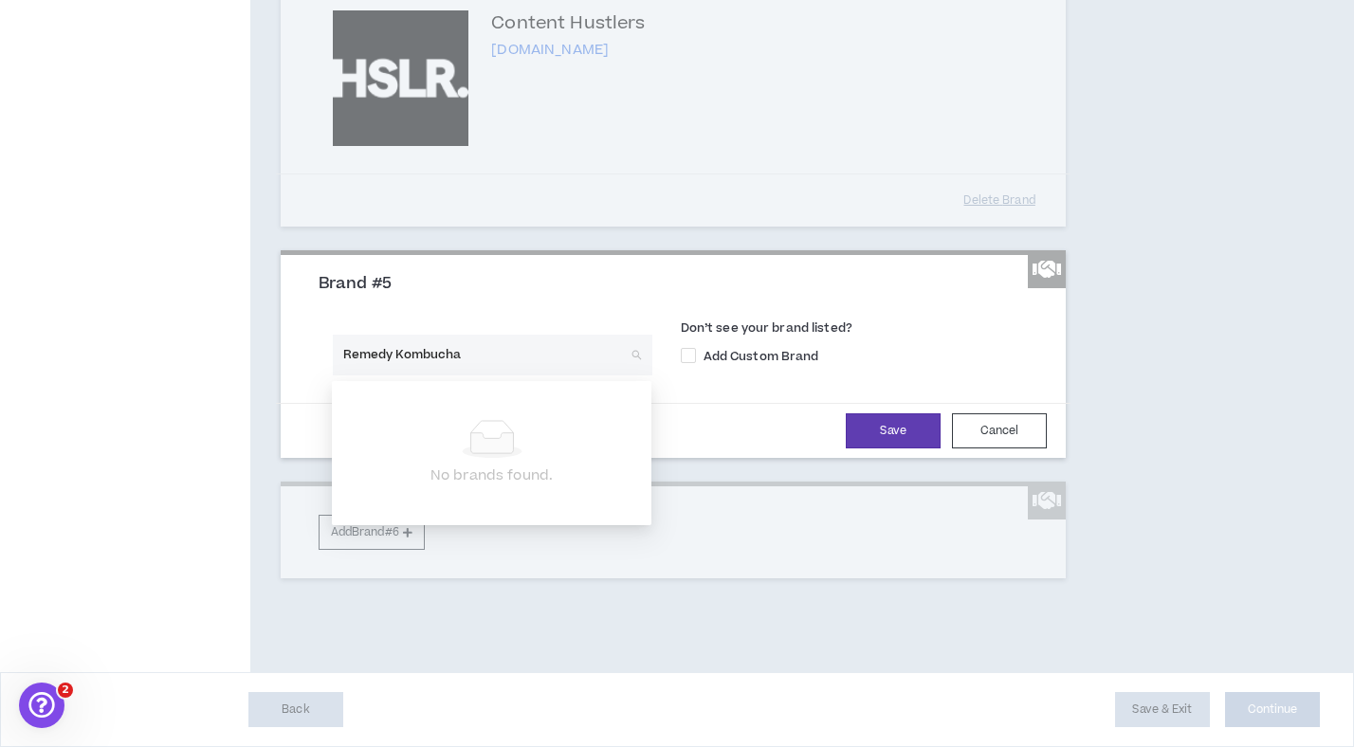
click at [399, 359] on input "Remedy Kombucha" at bounding box center [485, 355] width 285 height 41
drag, startPoint x: 495, startPoint y: 359, endPoint x: 393, endPoint y: 346, distance: 103.2
click at [393, 347] on input "Remedy Kombucha" at bounding box center [485, 355] width 285 height 41
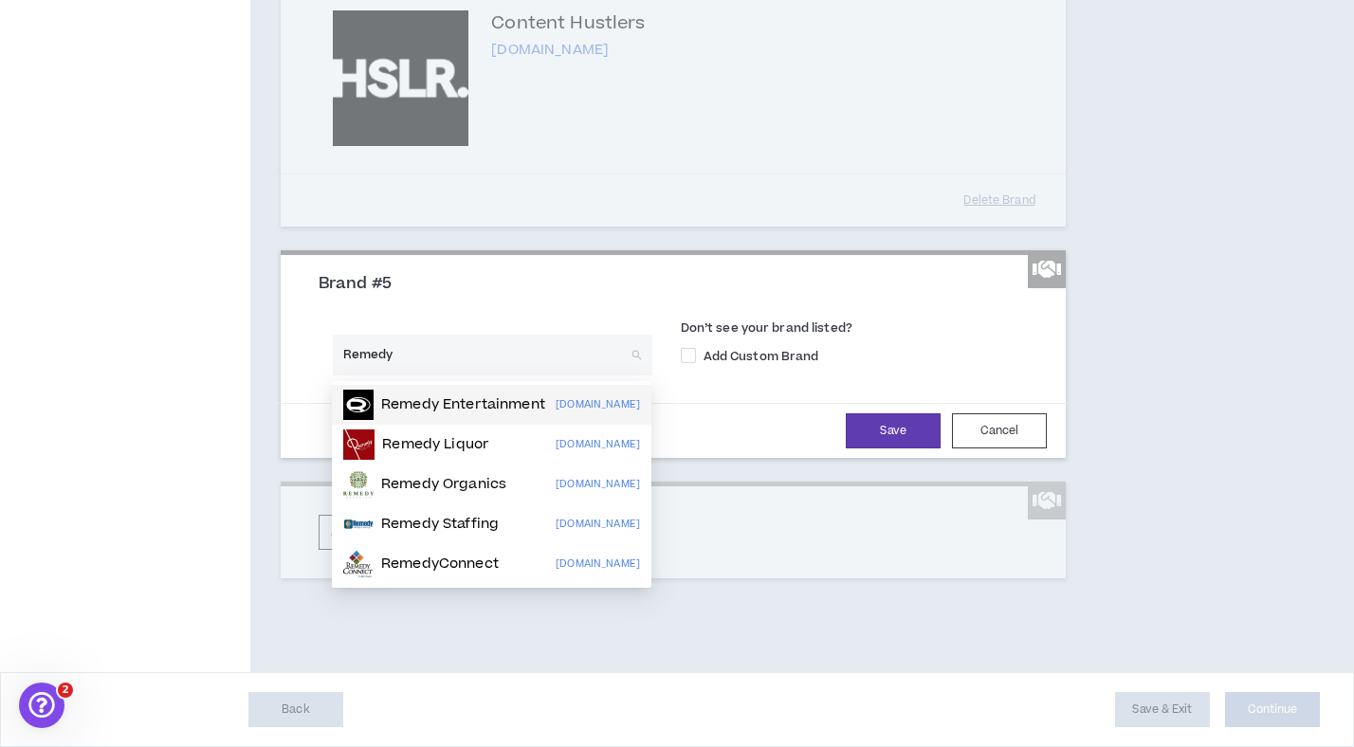
type input "Remedy"
type input "Remedy D"
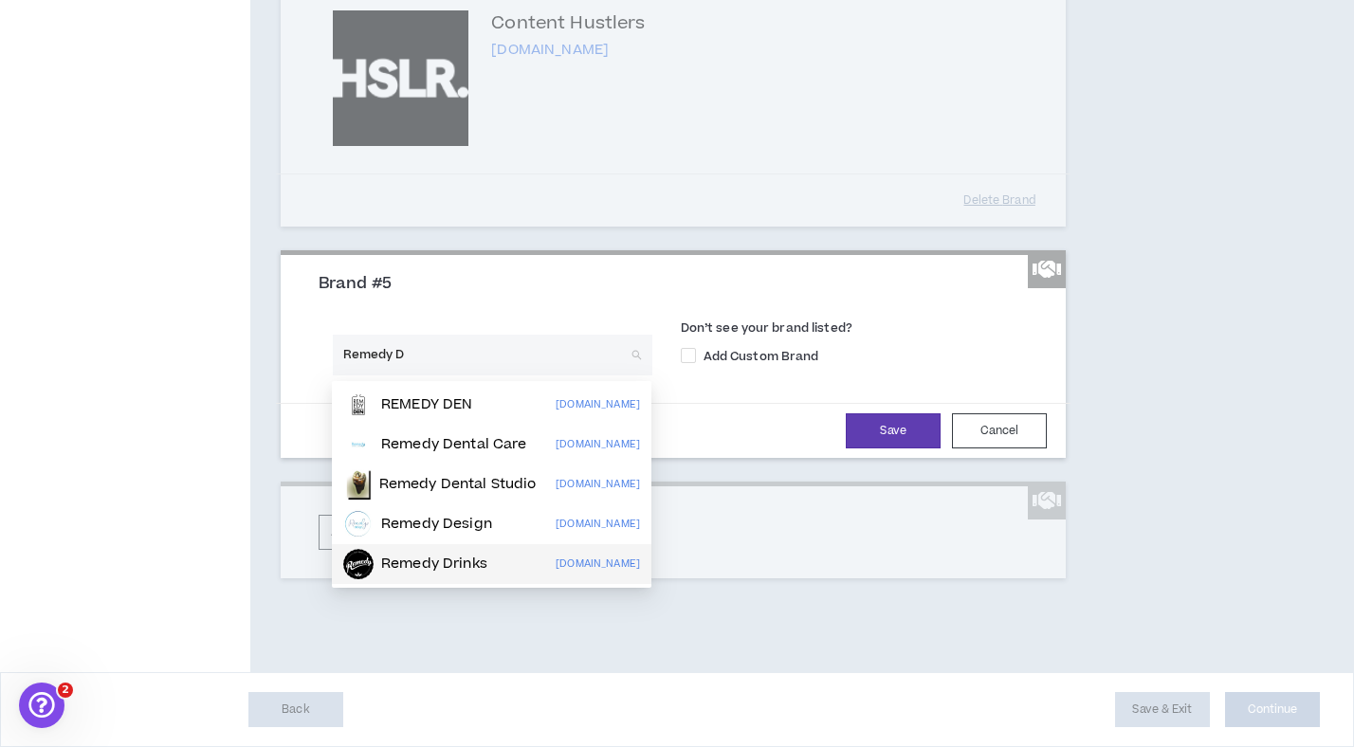
click at [412, 562] on p "Remedy Drinks" at bounding box center [434, 564] width 106 height 19
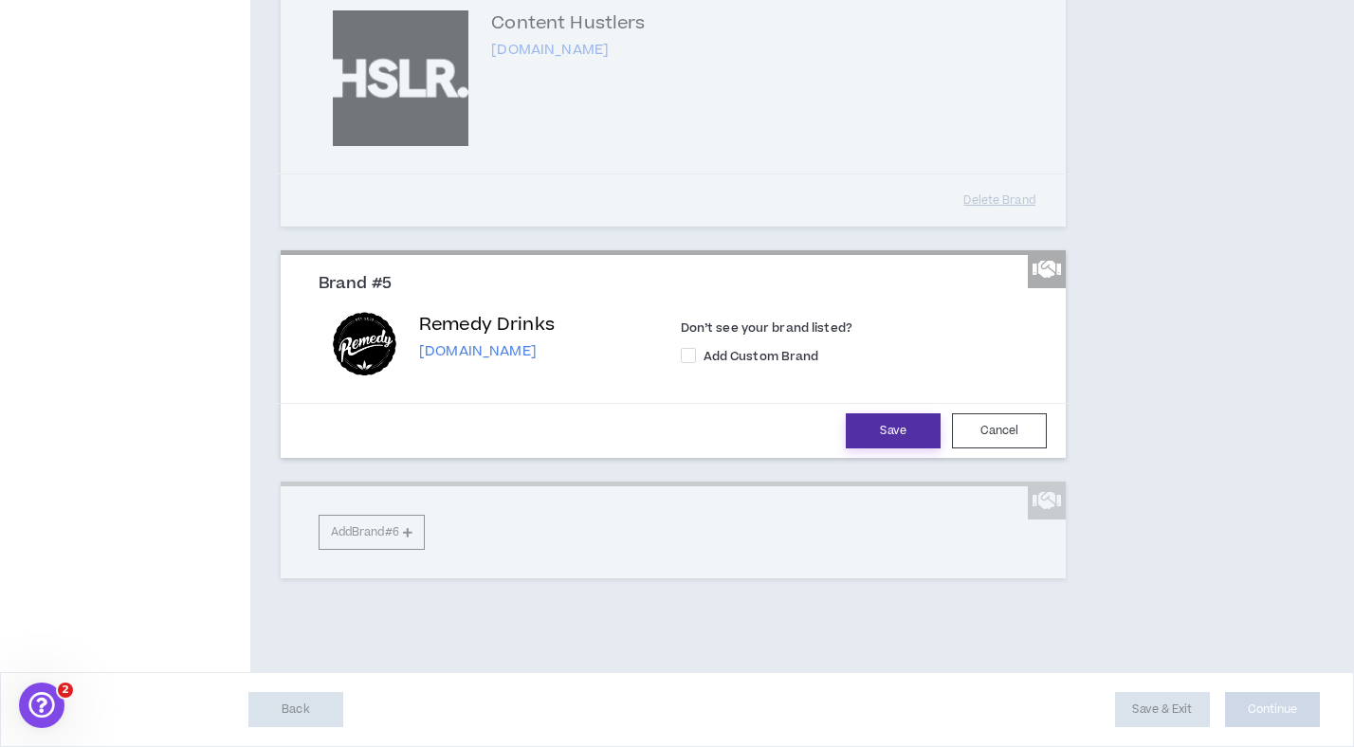
click at [852, 428] on button "Save" at bounding box center [893, 430] width 95 height 35
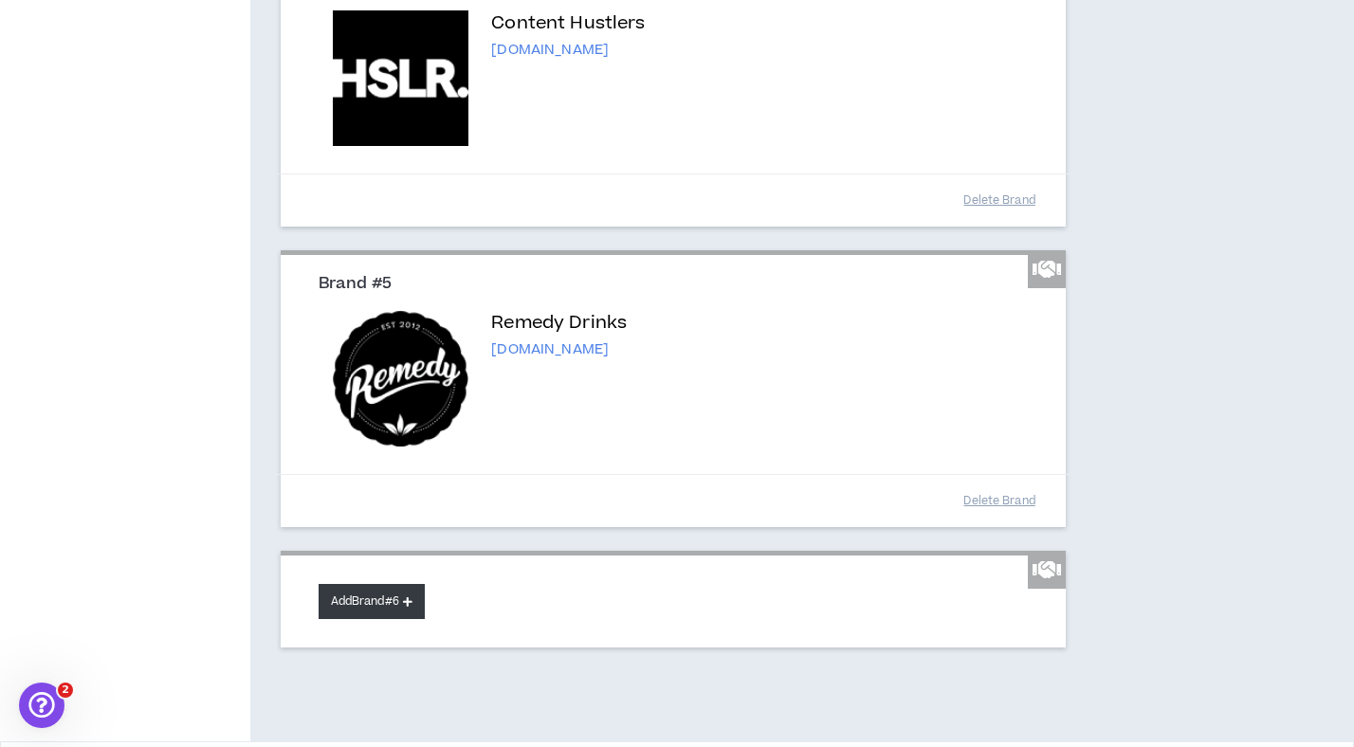
click at [378, 610] on button "Add Brand #6" at bounding box center [372, 601] width 106 height 35
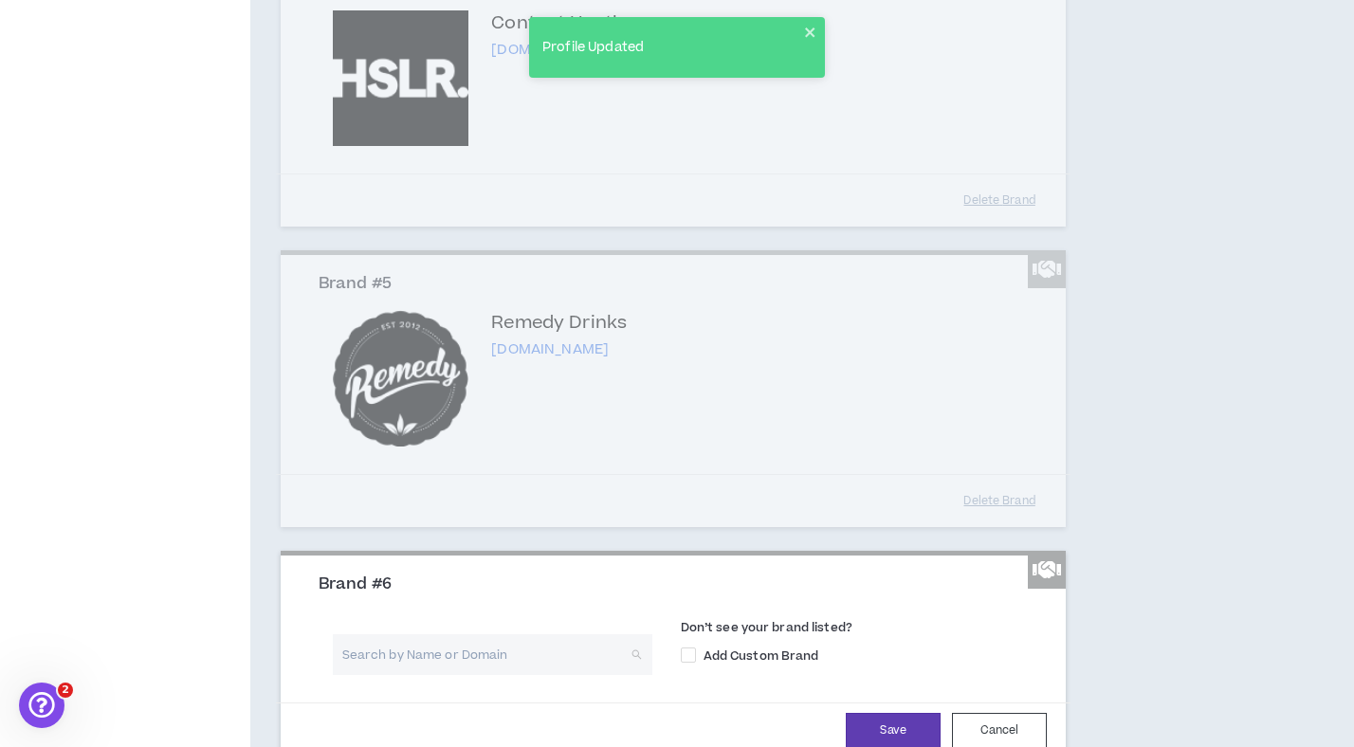
click at [431, 658] on input "search" at bounding box center [485, 654] width 285 height 41
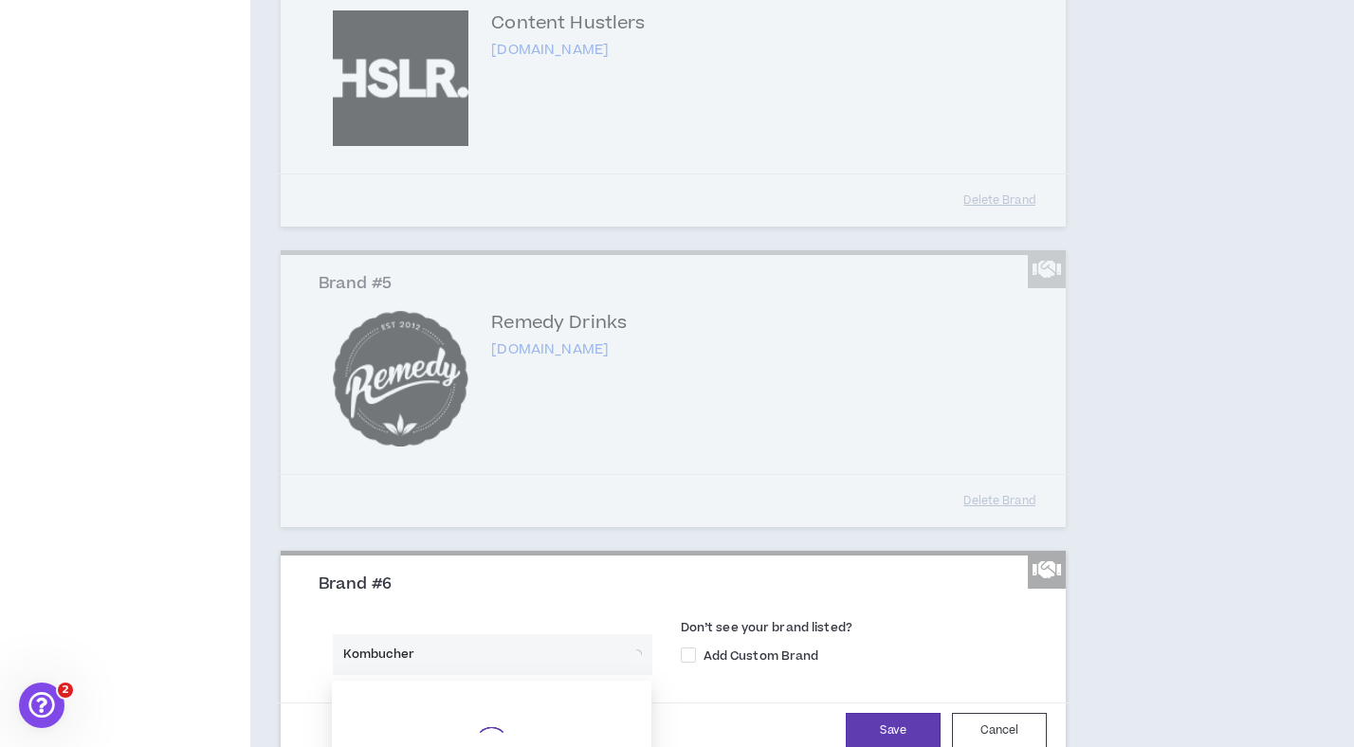
type input "Kombuchery"
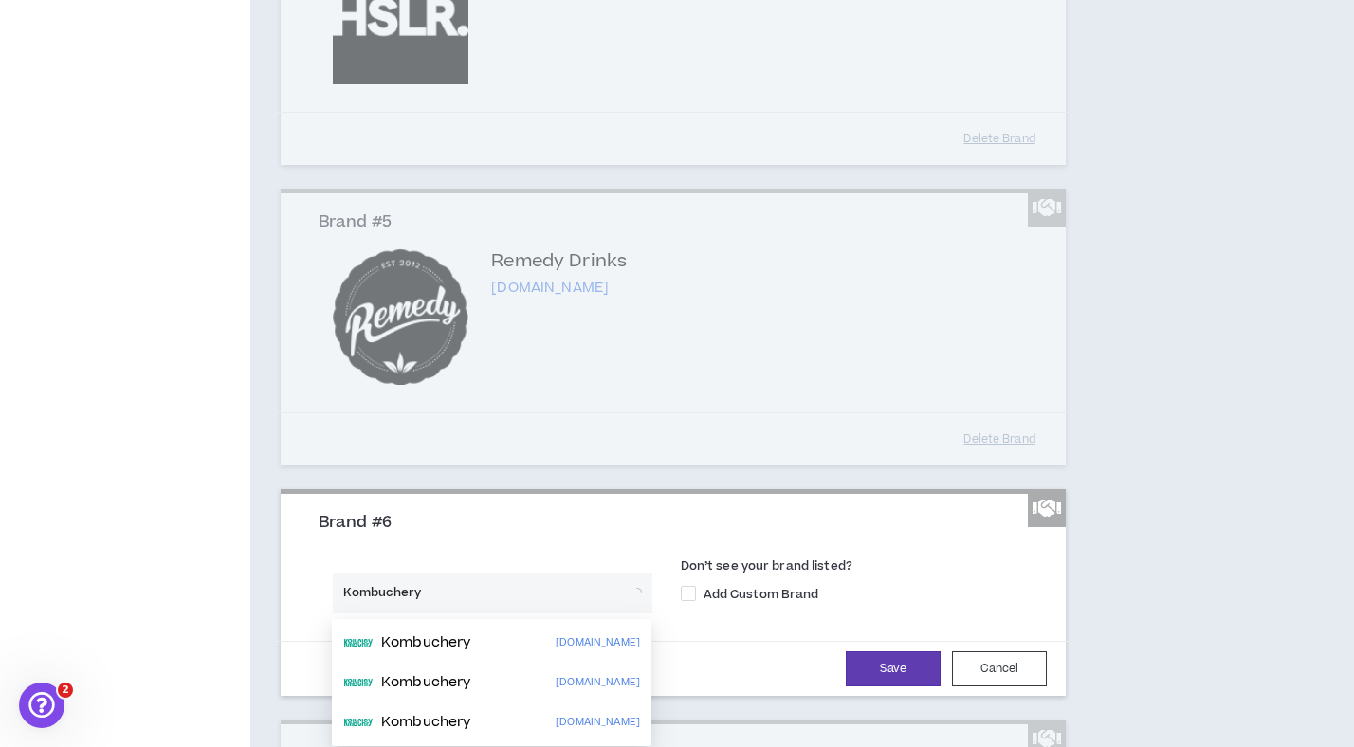
scroll to position [1283, 0]
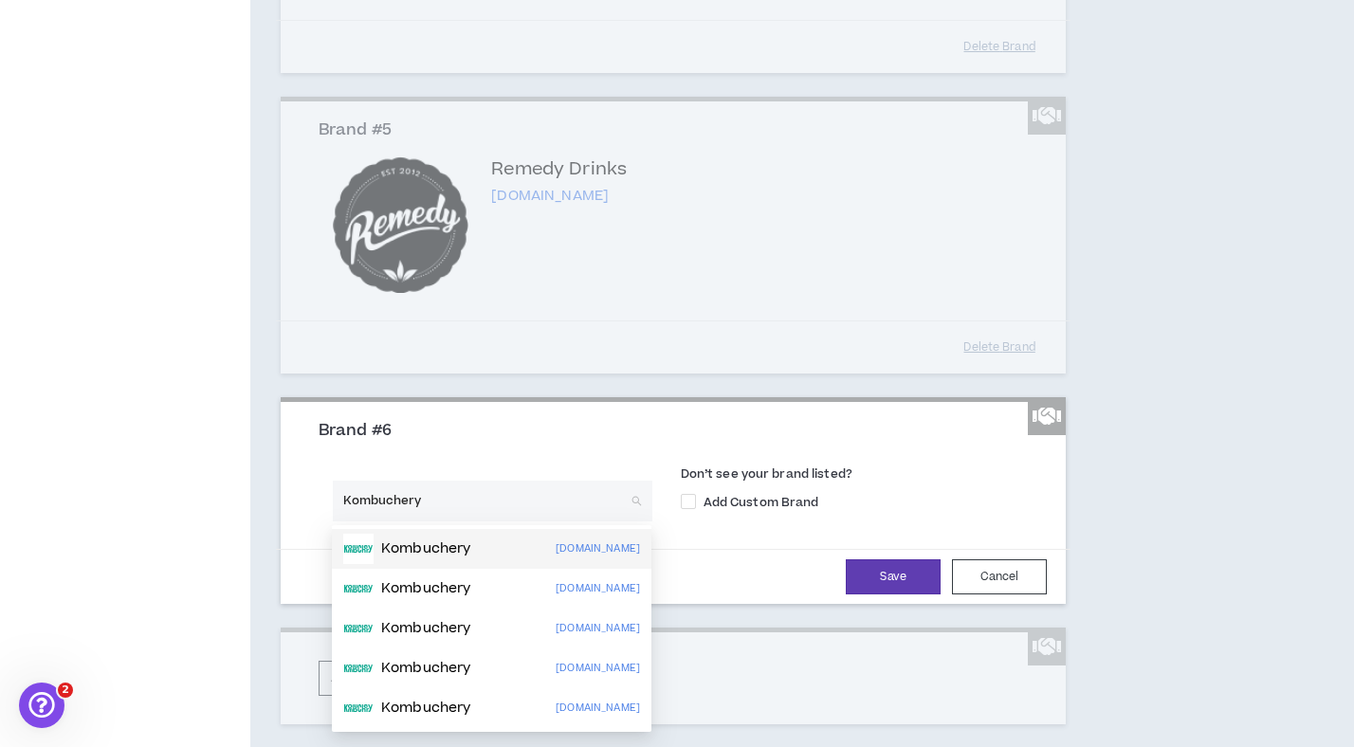
click at [426, 545] on p "Kombuchery" at bounding box center [425, 548] width 89 height 19
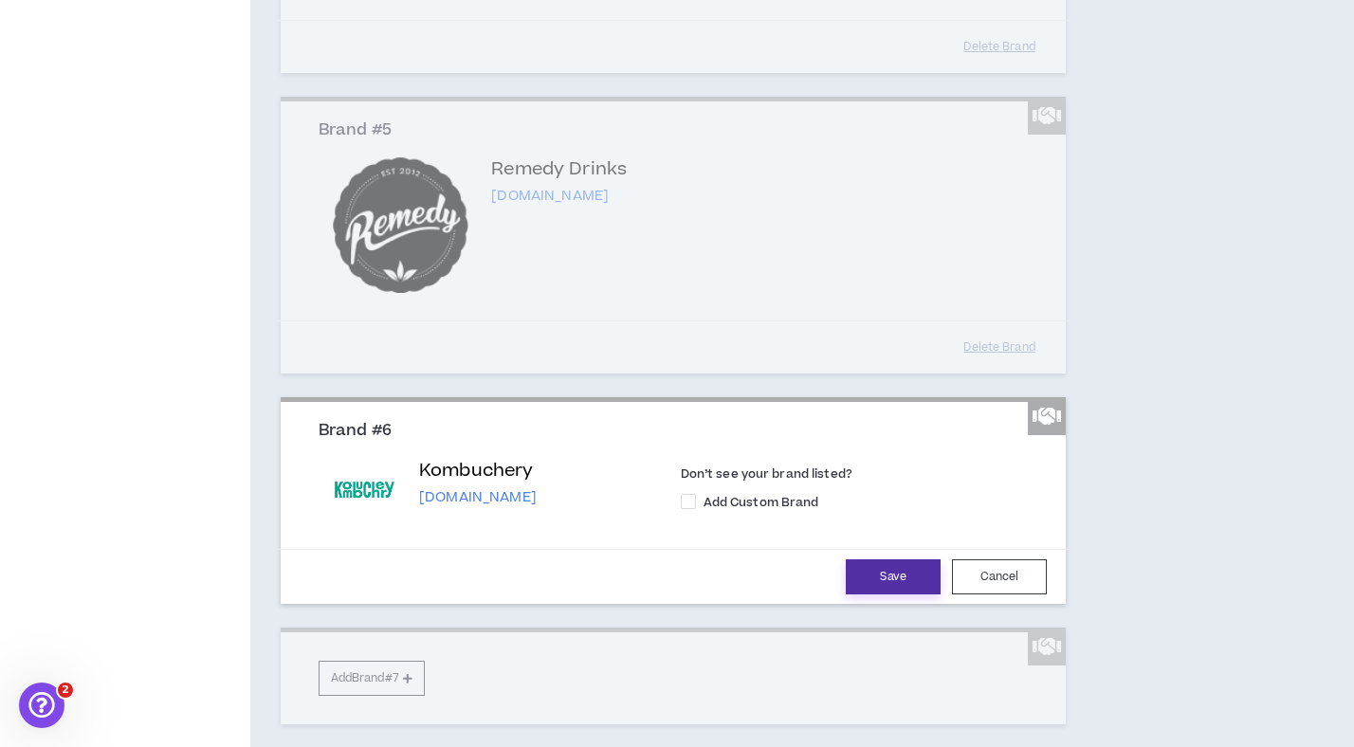
click at [909, 572] on button "Save" at bounding box center [893, 576] width 95 height 35
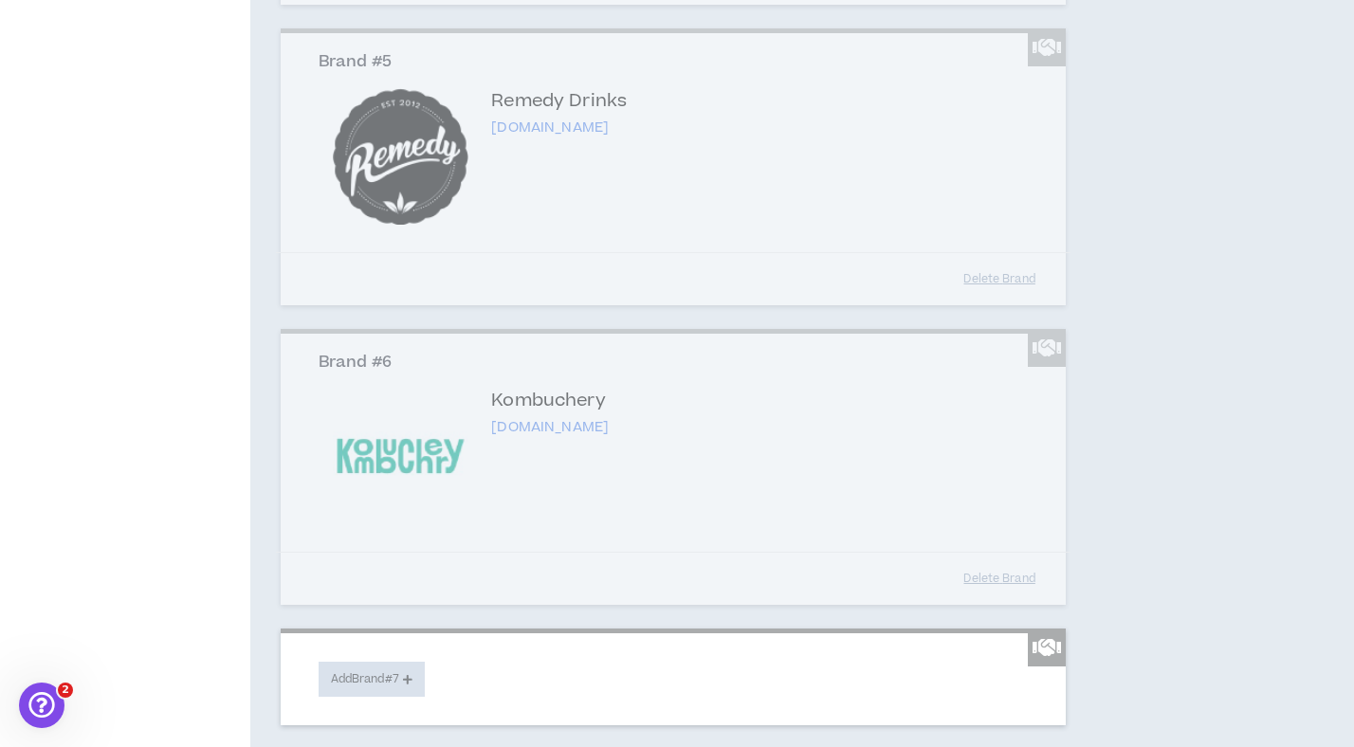
scroll to position [1498, 0]
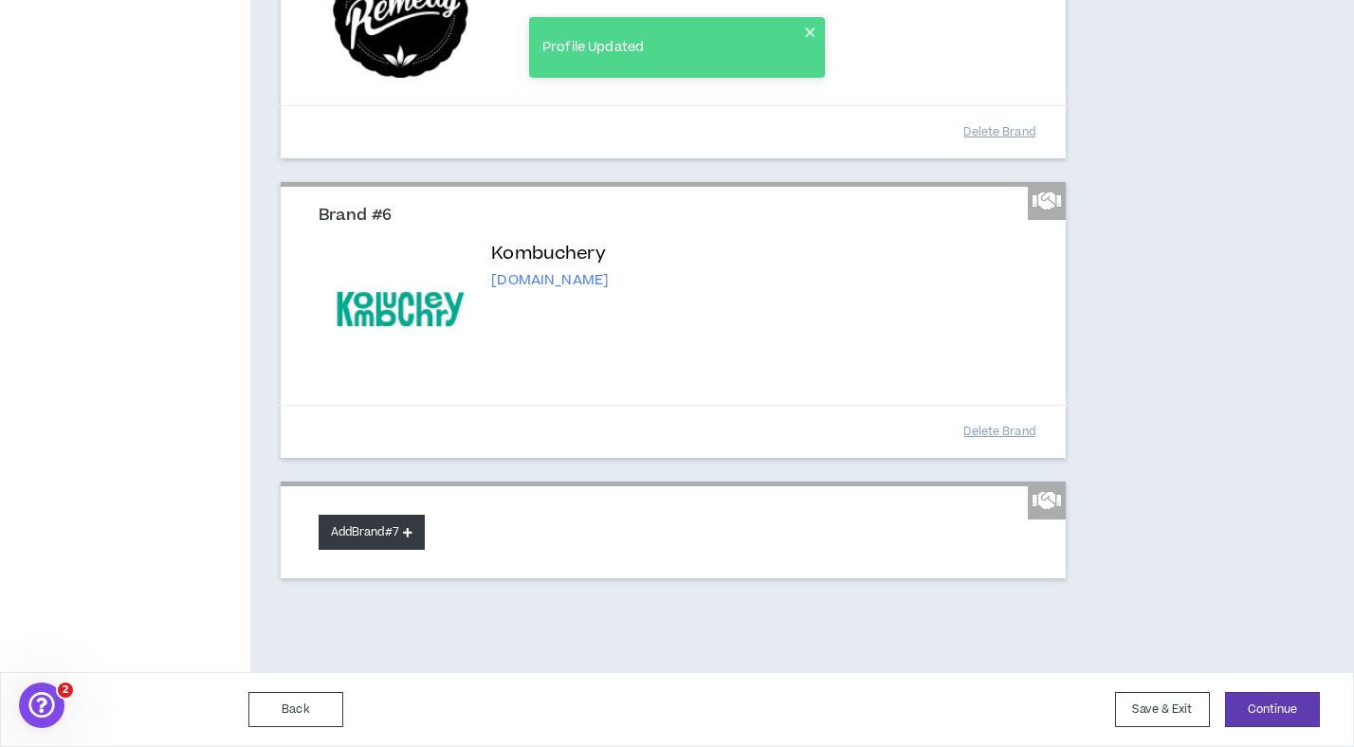
click at [378, 534] on button "Add Brand #7" at bounding box center [372, 532] width 106 height 35
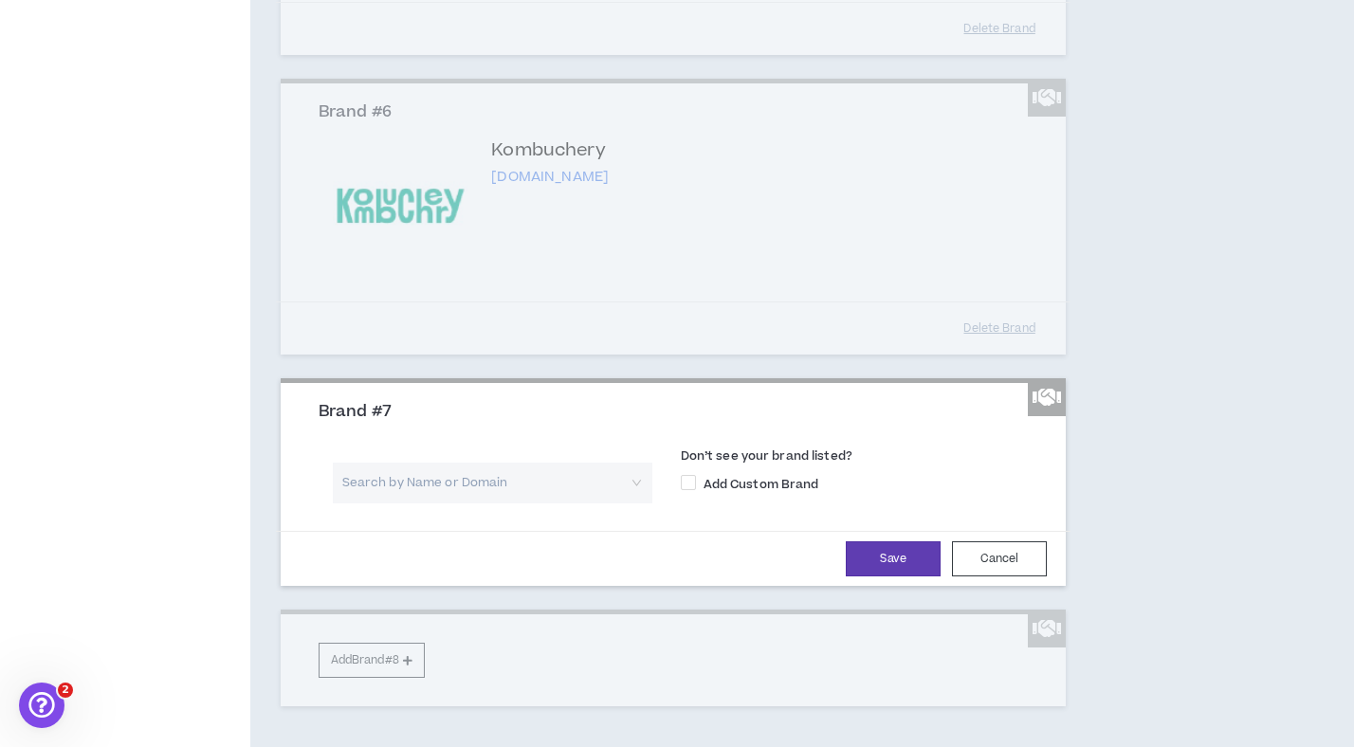
scroll to position [1729, 0]
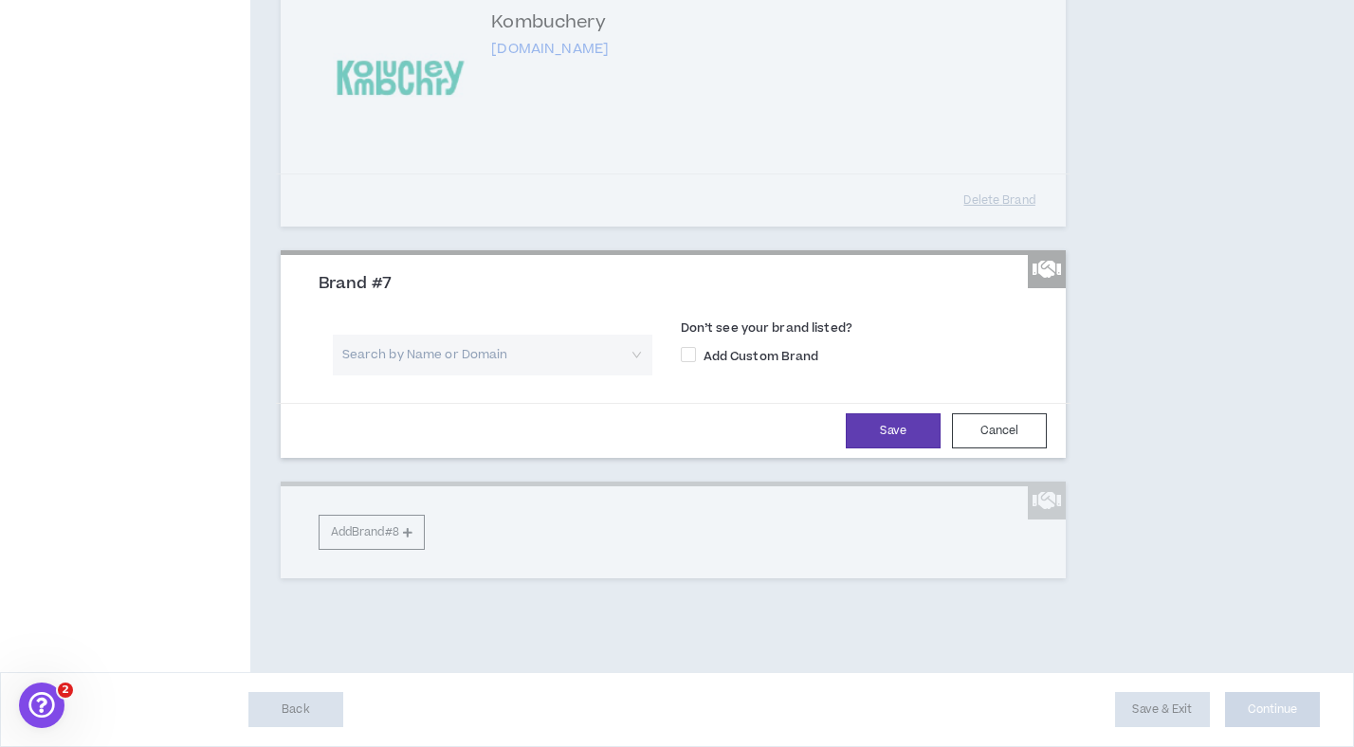
click at [520, 370] on input "search" at bounding box center [485, 355] width 285 height 41
type input "D"
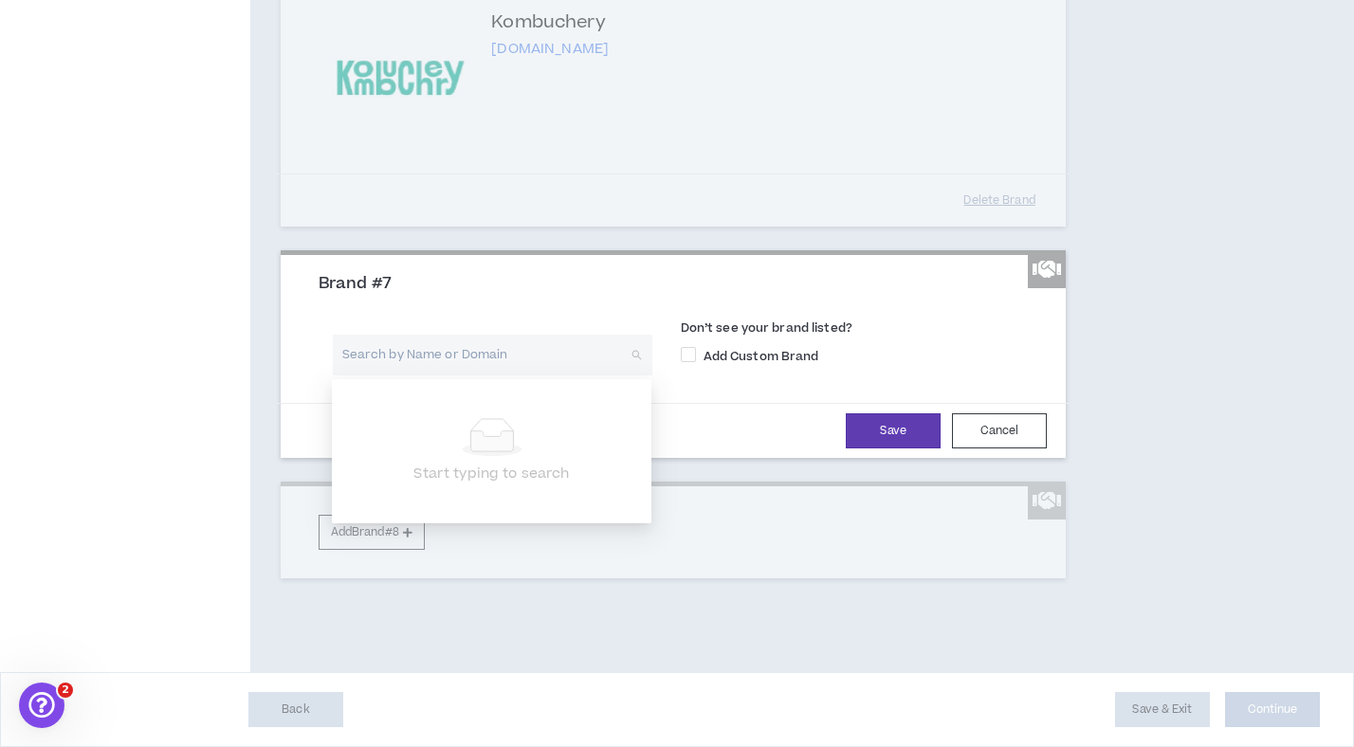
click at [957, 372] on div "Don’t see your brand listed? Add Custom Brand" at bounding box center [862, 347] width 362 height 55
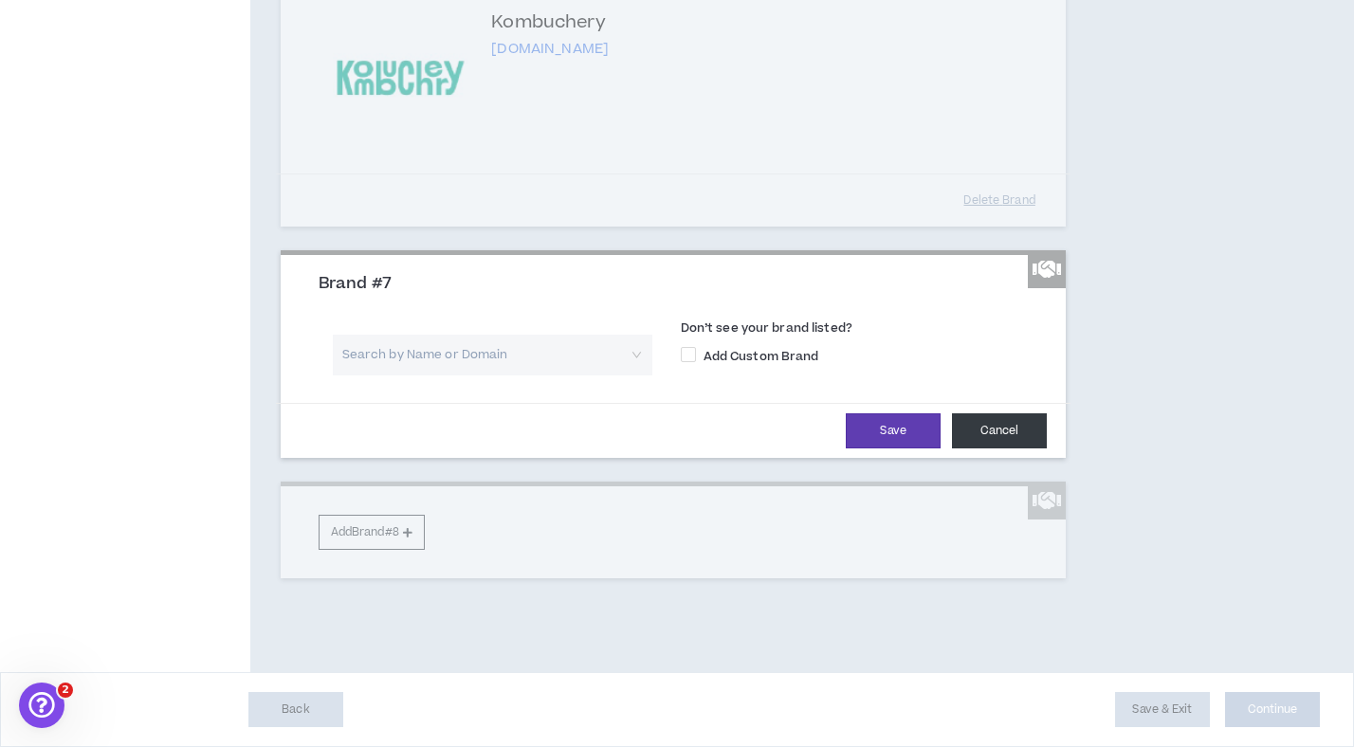
click at [1013, 417] on button "Cancel" at bounding box center [999, 430] width 95 height 35
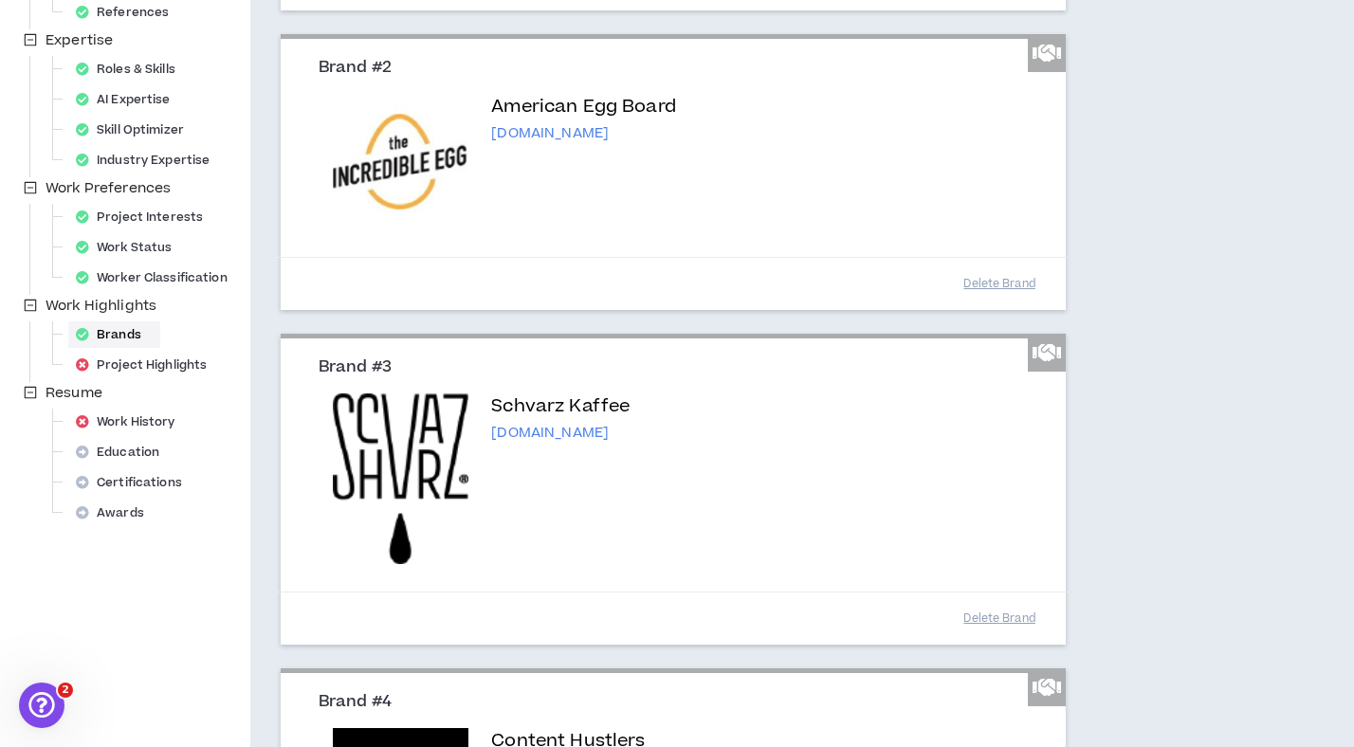
scroll to position [1498, 0]
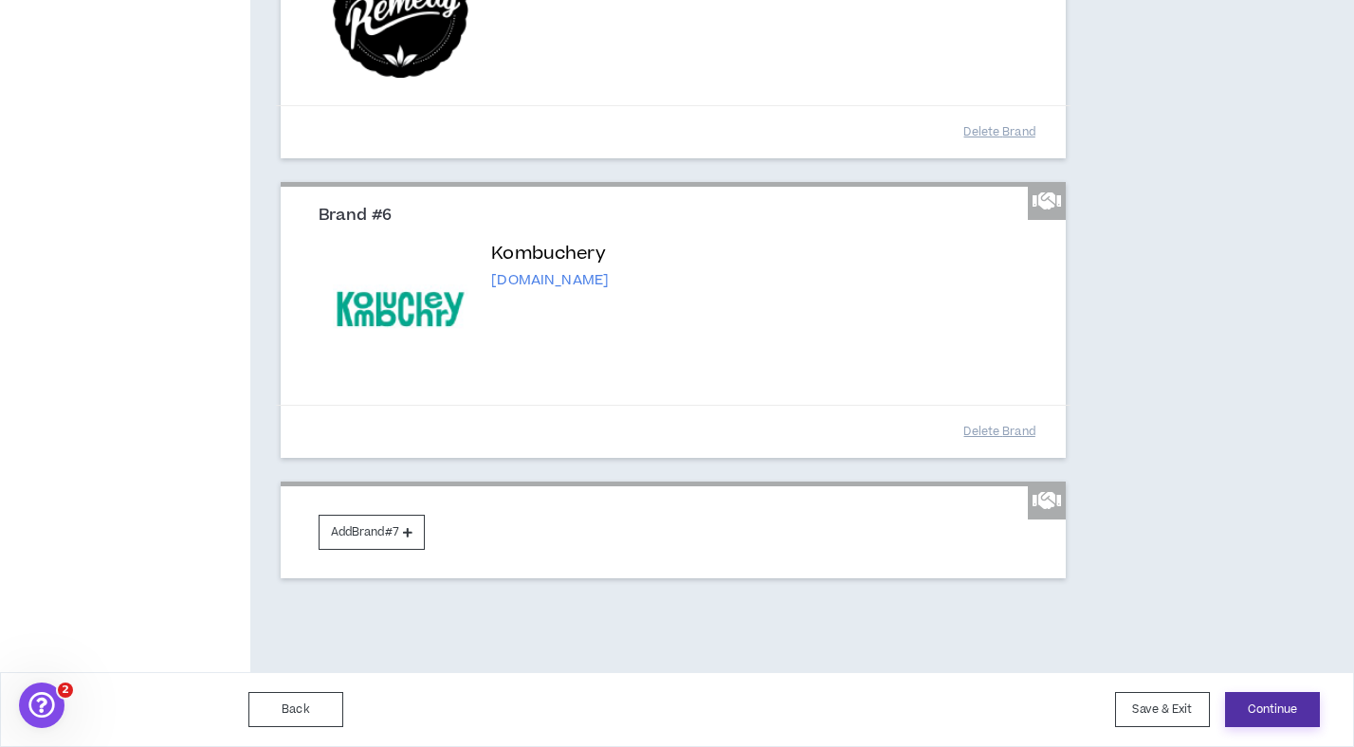
click at [1272, 709] on button "Continue" at bounding box center [1272, 709] width 95 height 35
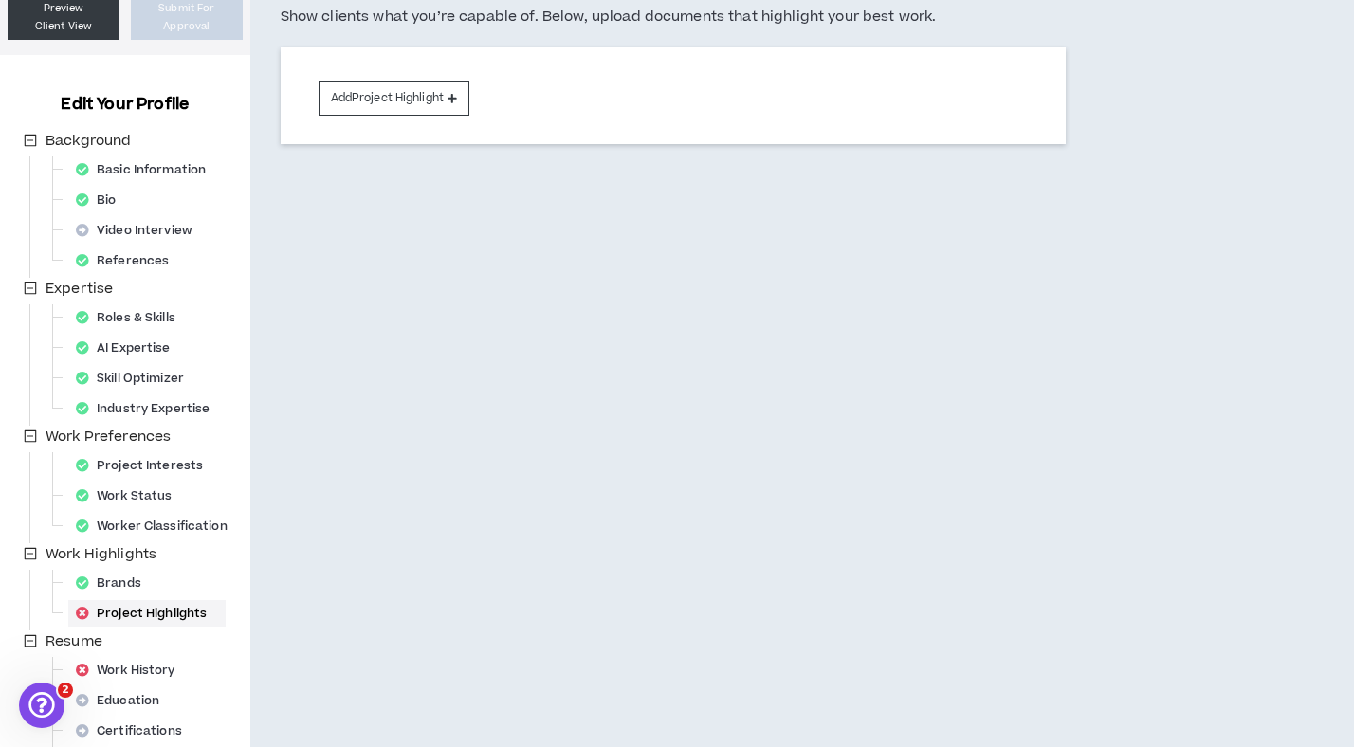
scroll to position [164, 0]
click at [368, 85] on button "Add Project Highlight" at bounding box center [394, 97] width 151 height 35
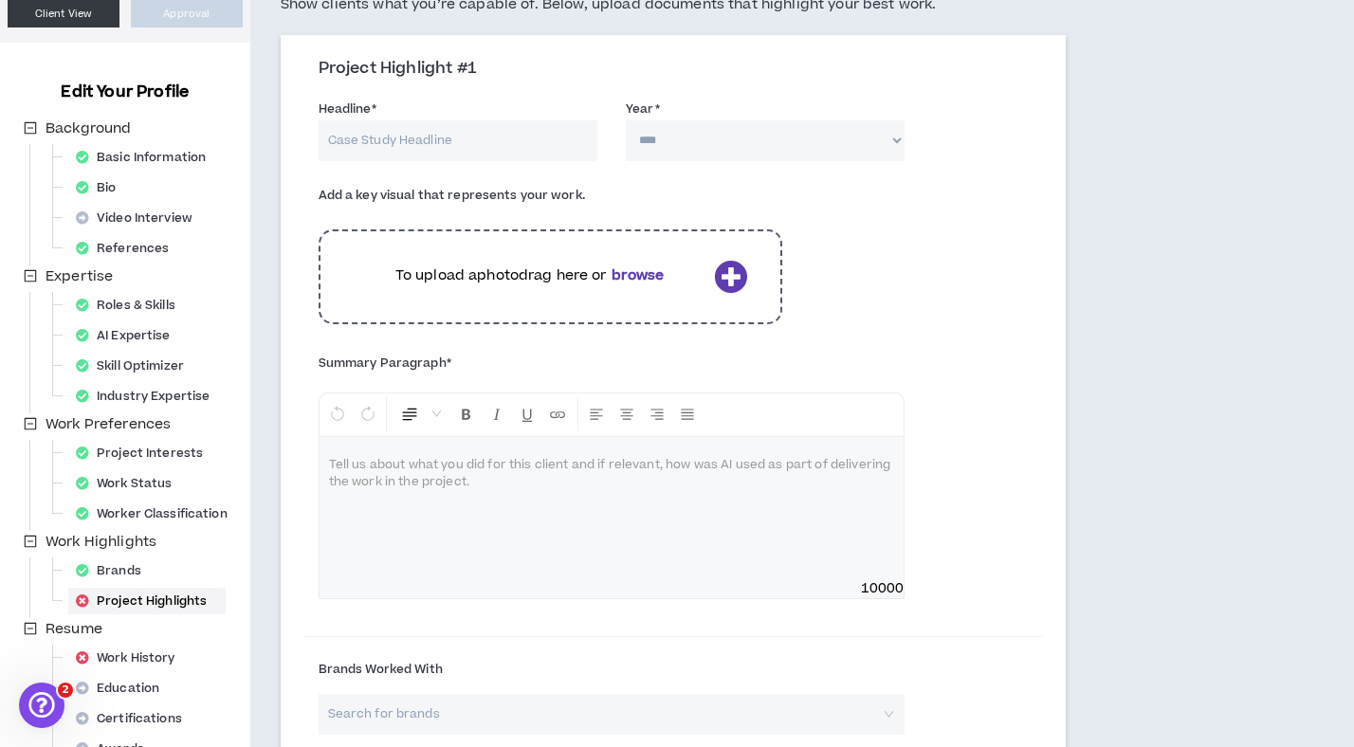
scroll to position [398, 0]
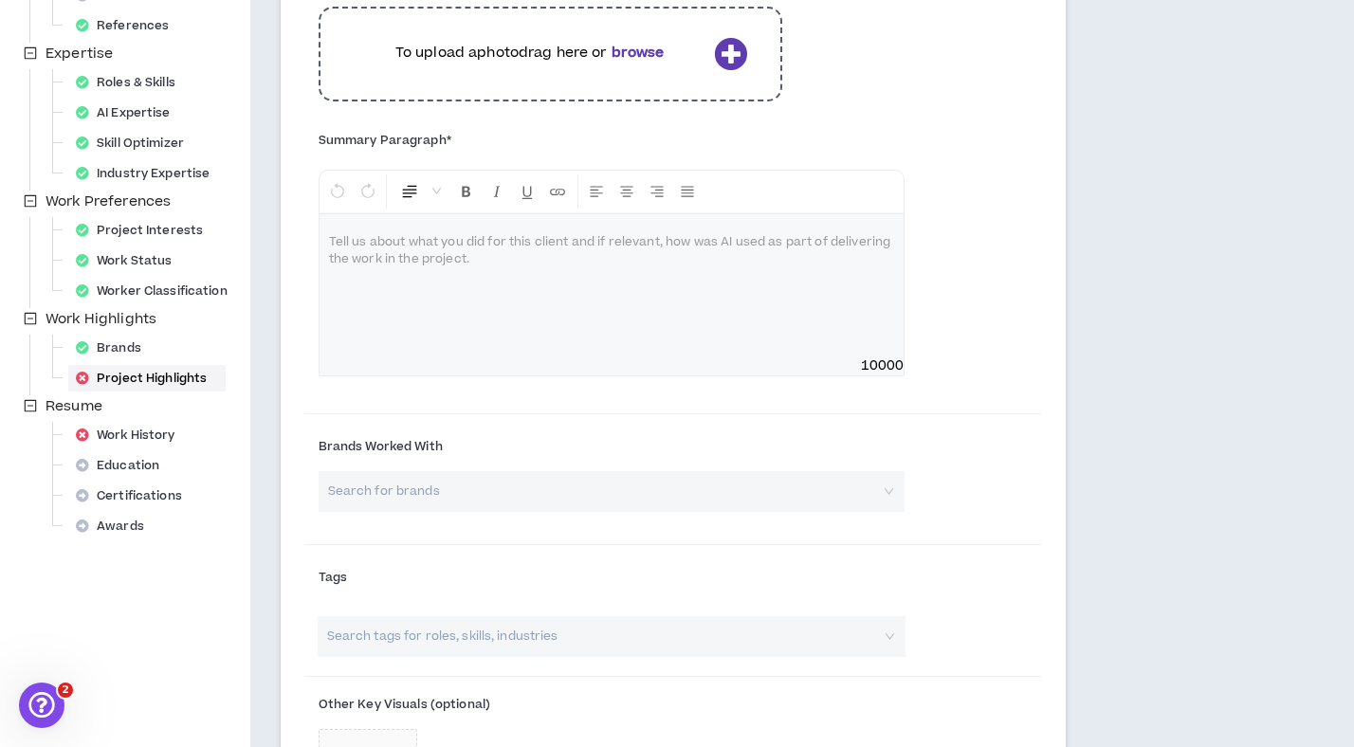
click at [631, 489] on input "search" at bounding box center [605, 491] width 553 height 41
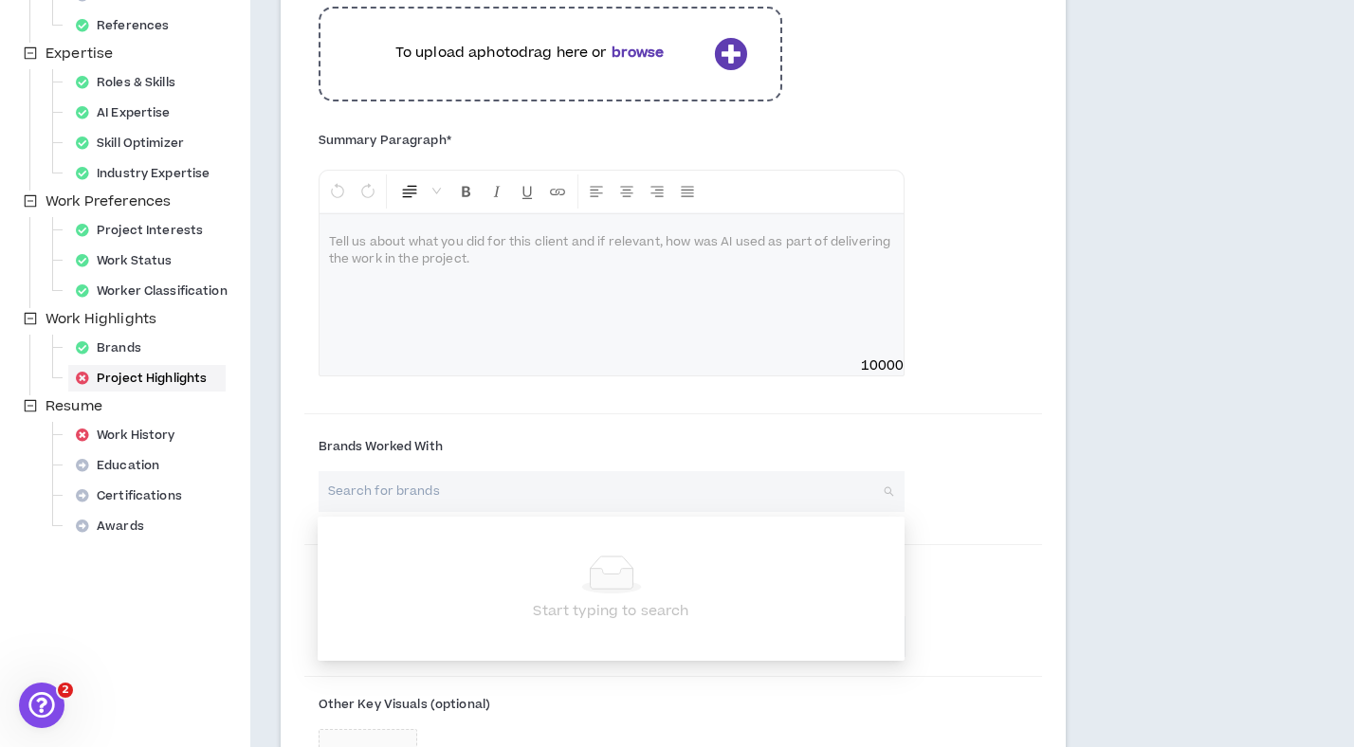
click at [846, 487] on input "search" at bounding box center [605, 491] width 553 height 41
click at [965, 482] on div "Brands Worked With Search for brands" at bounding box center [673, 481] width 739 height 119
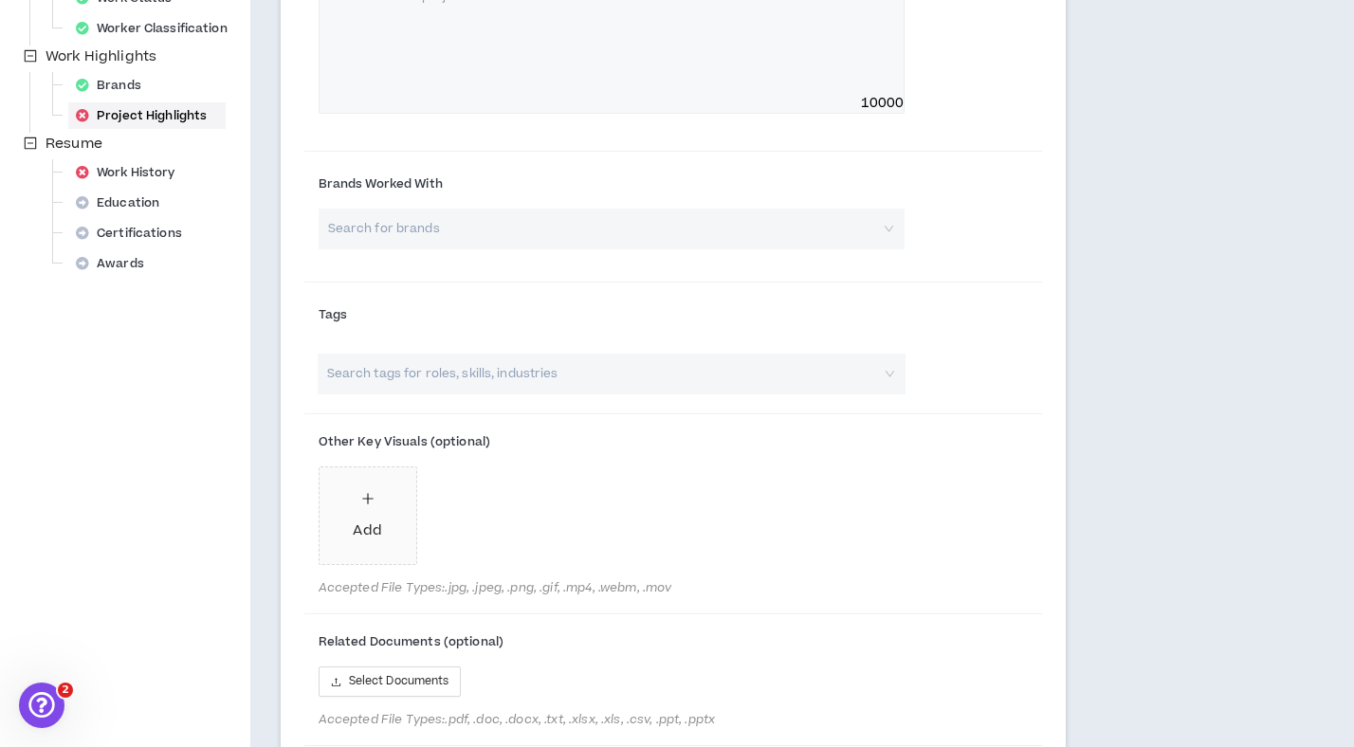
scroll to position [0, 0]
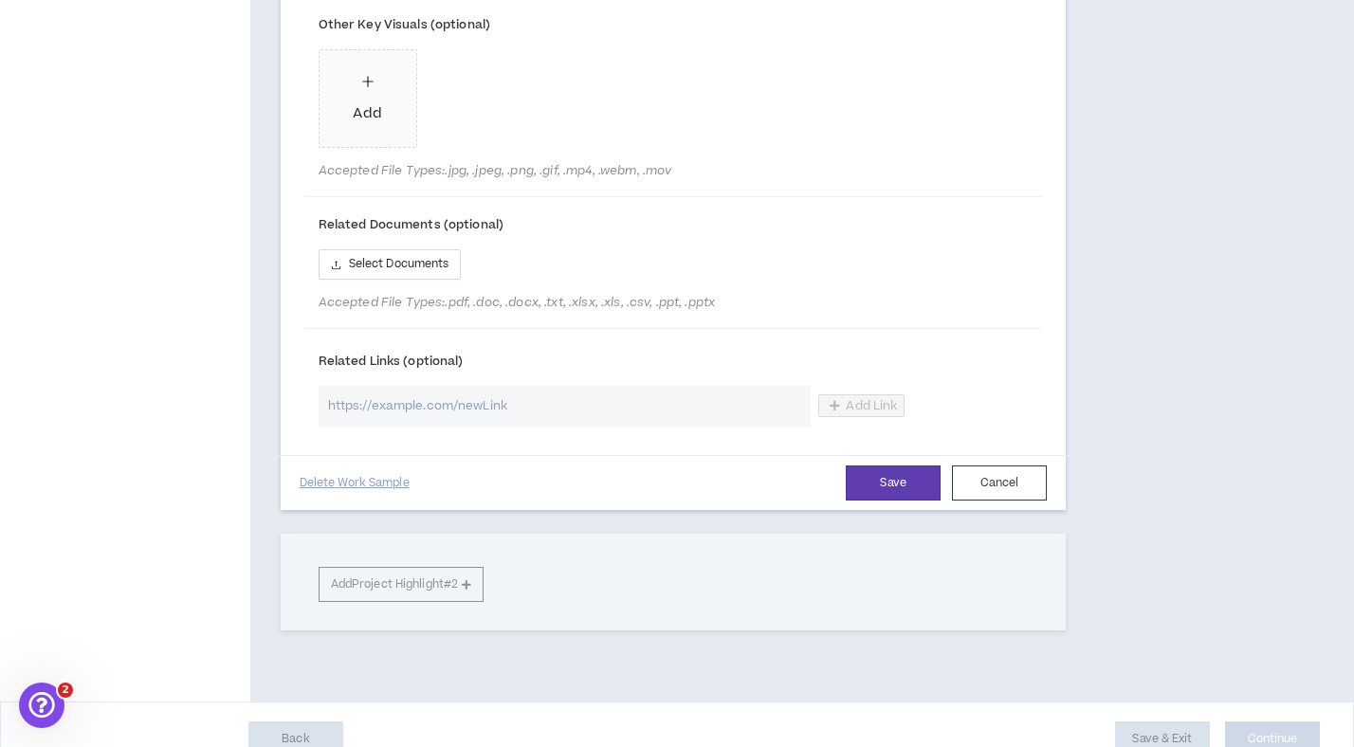
scroll to position [1107, 0]
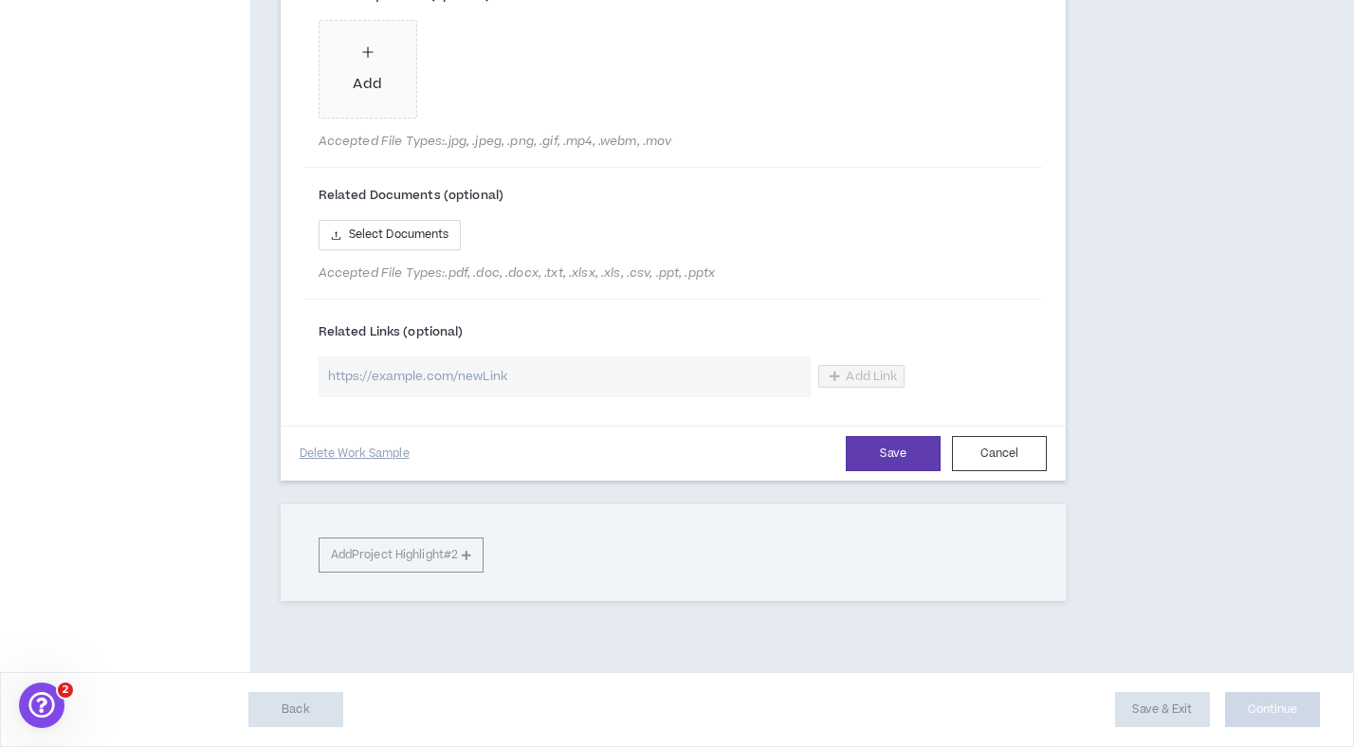
click at [979, 455] on button "Cancel" at bounding box center [999, 453] width 95 height 35
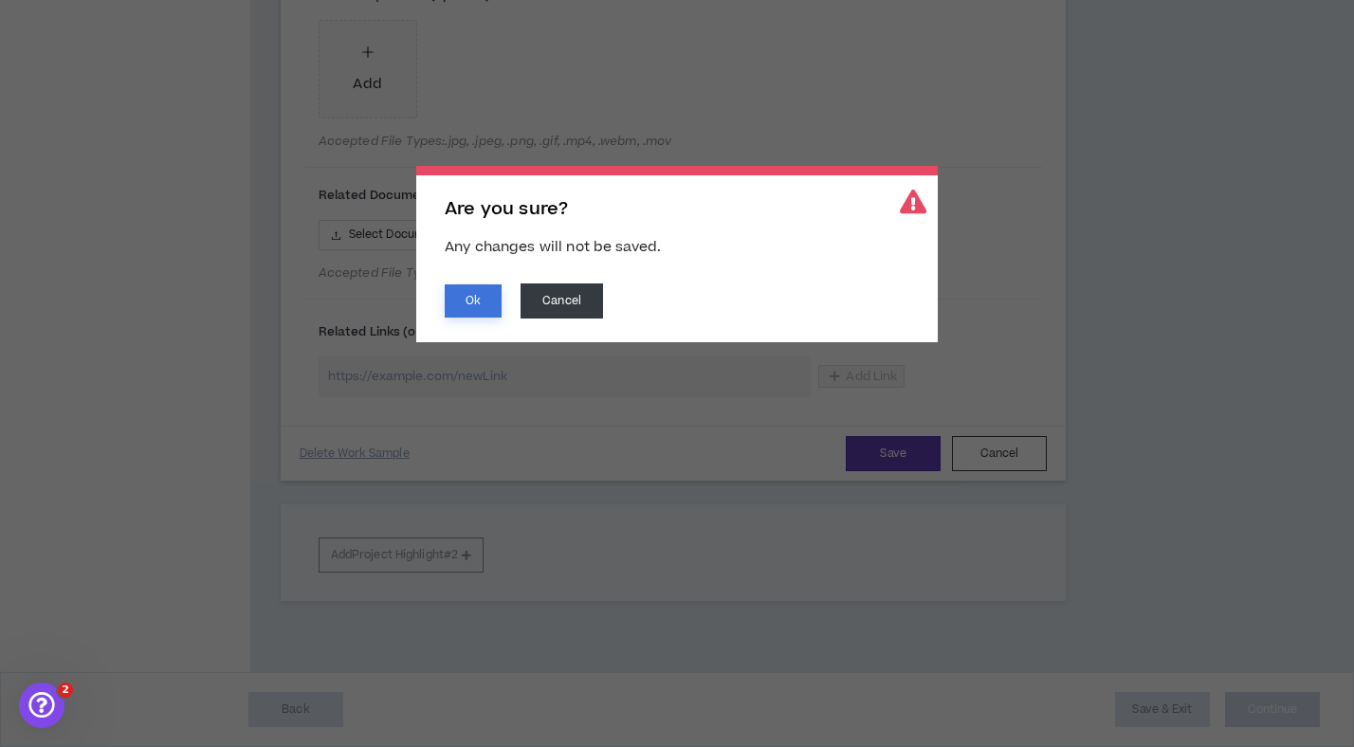
click at [487, 300] on button "Ok" at bounding box center [473, 300] width 57 height 33
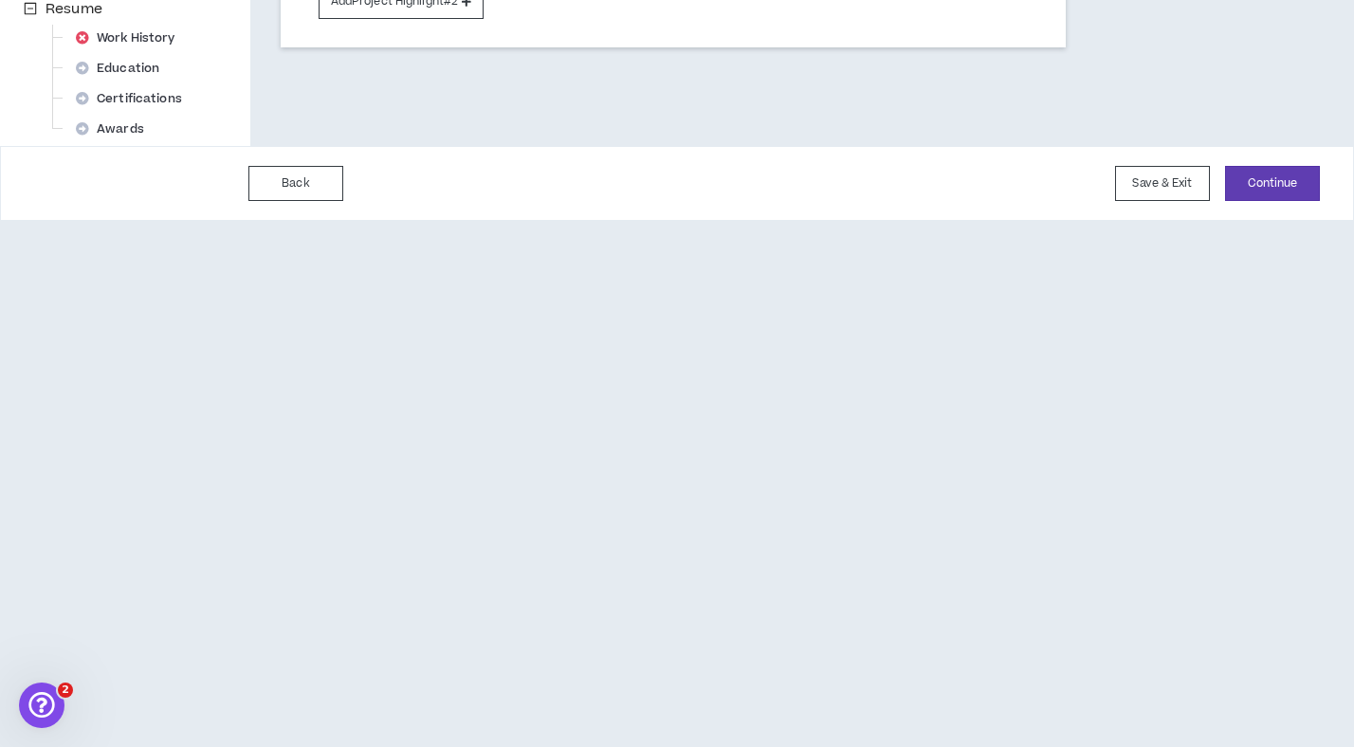
scroll to position [794, 0]
click at [1131, 169] on button "Save & Exit" at bounding box center [1162, 184] width 95 height 35
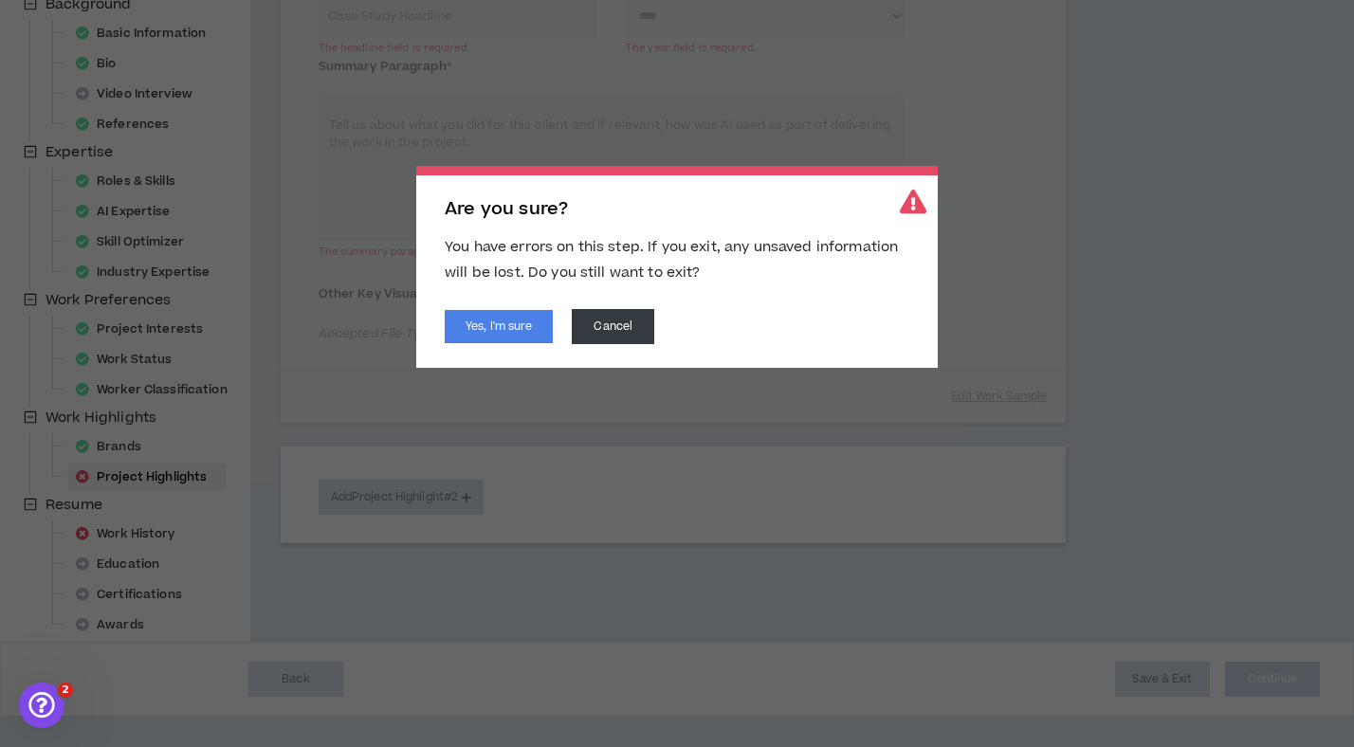
scroll to position [274, 0]
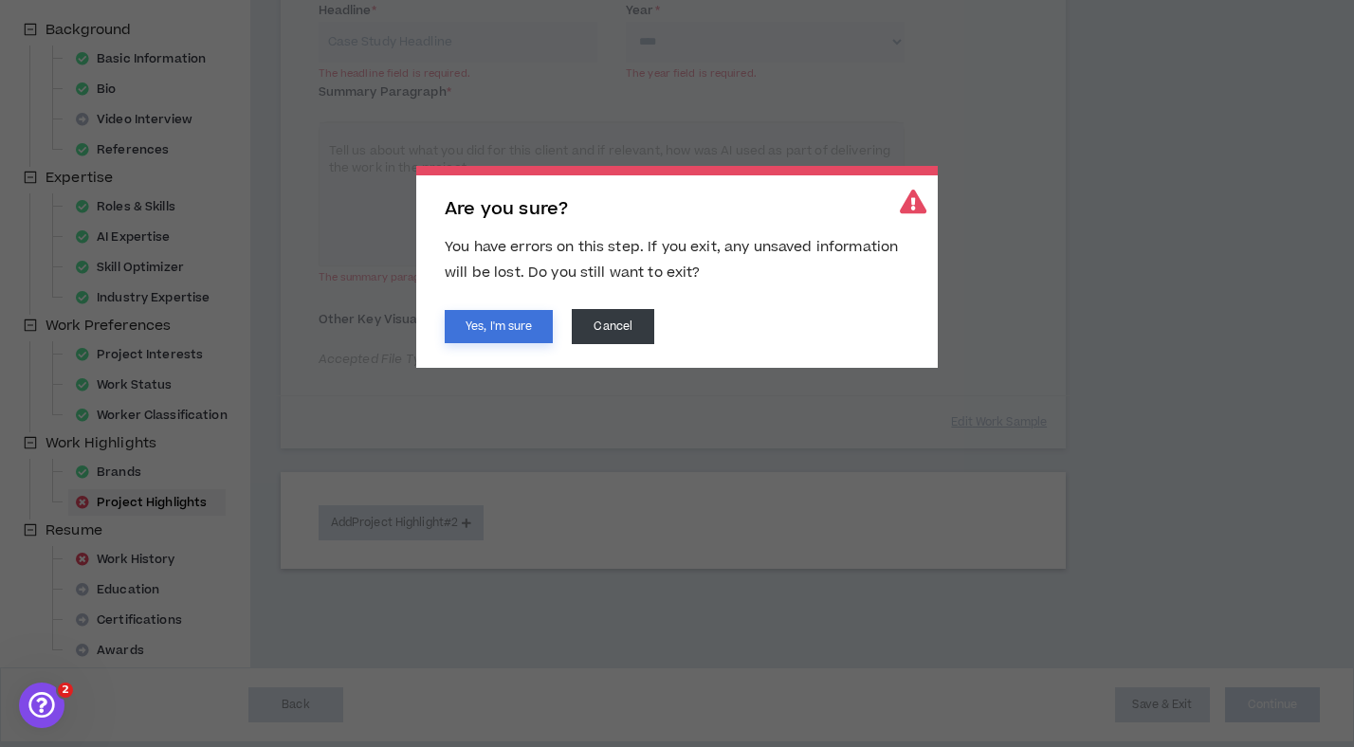
click at [544, 319] on button "Yes, I'm sure" at bounding box center [499, 326] width 108 height 33
